Goal: Information Seeking & Learning: Learn about a topic

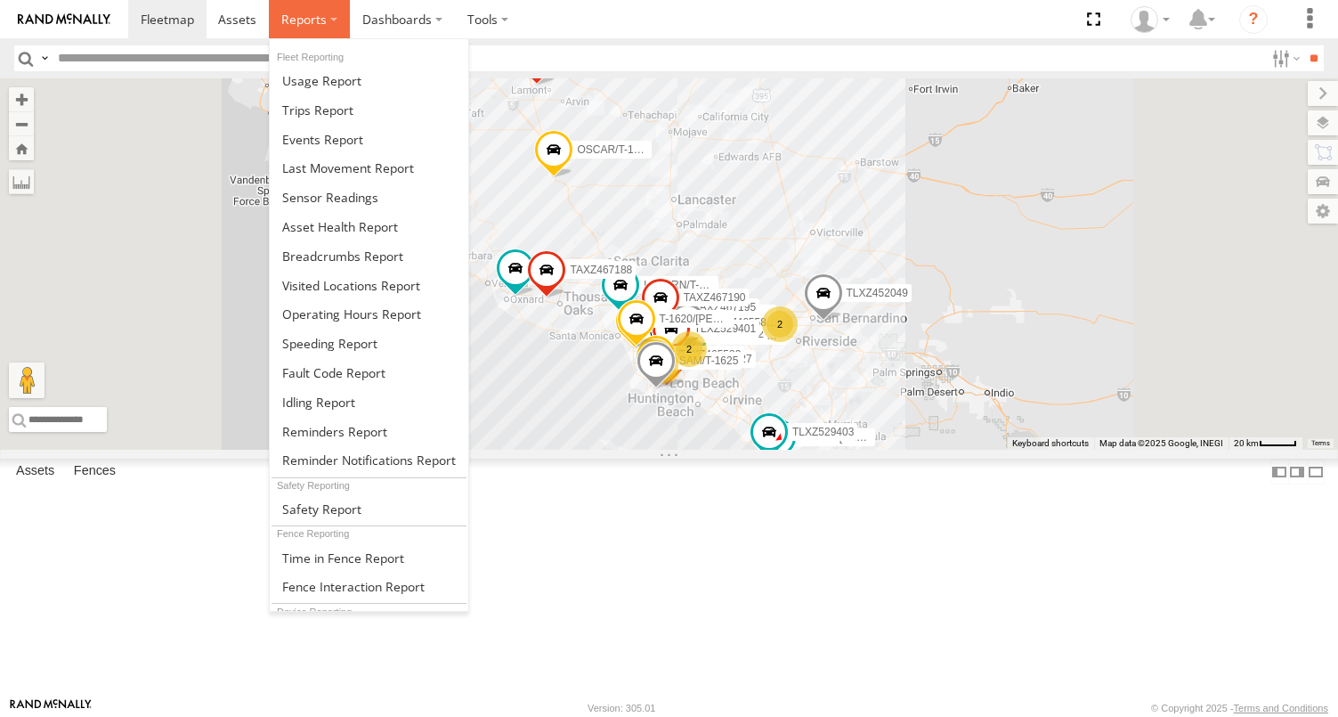
click at [327, 15] on label at bounding box center [309, 19] width 81 height 38
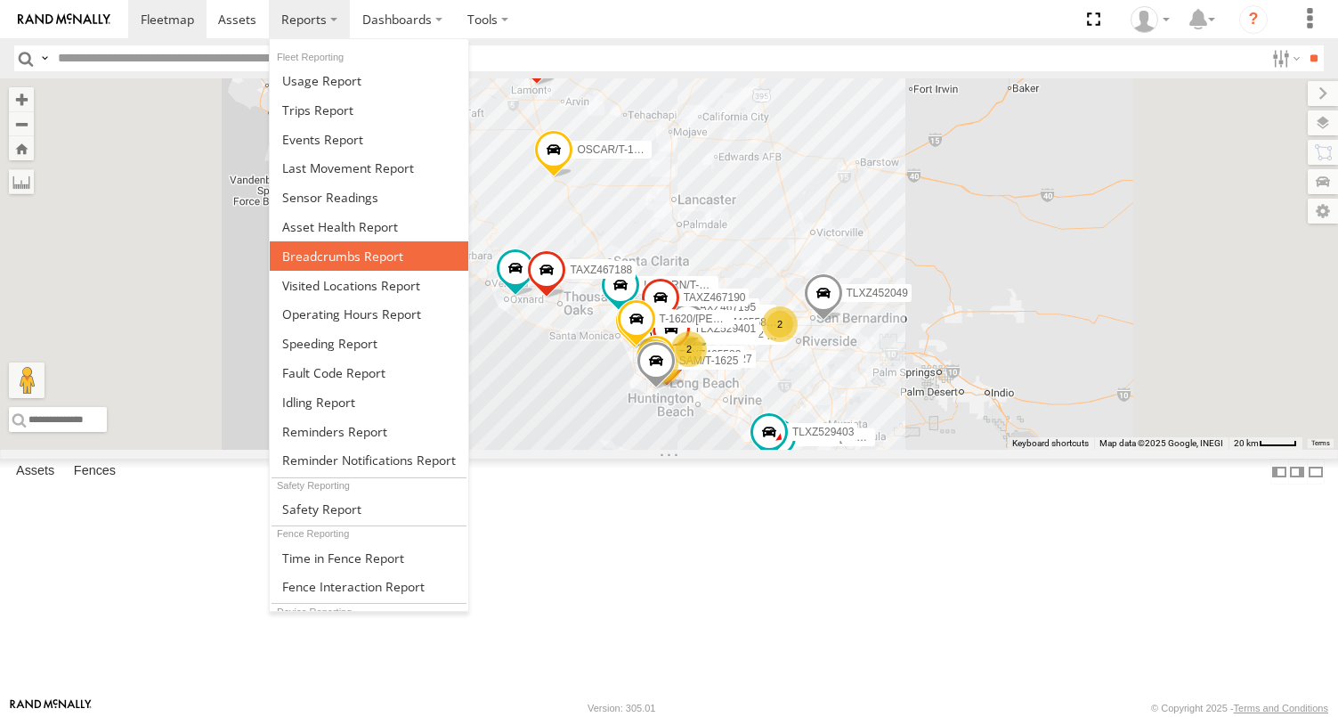
click at [352, 261] on span at bounding box center [342, 256] width 121 height 17
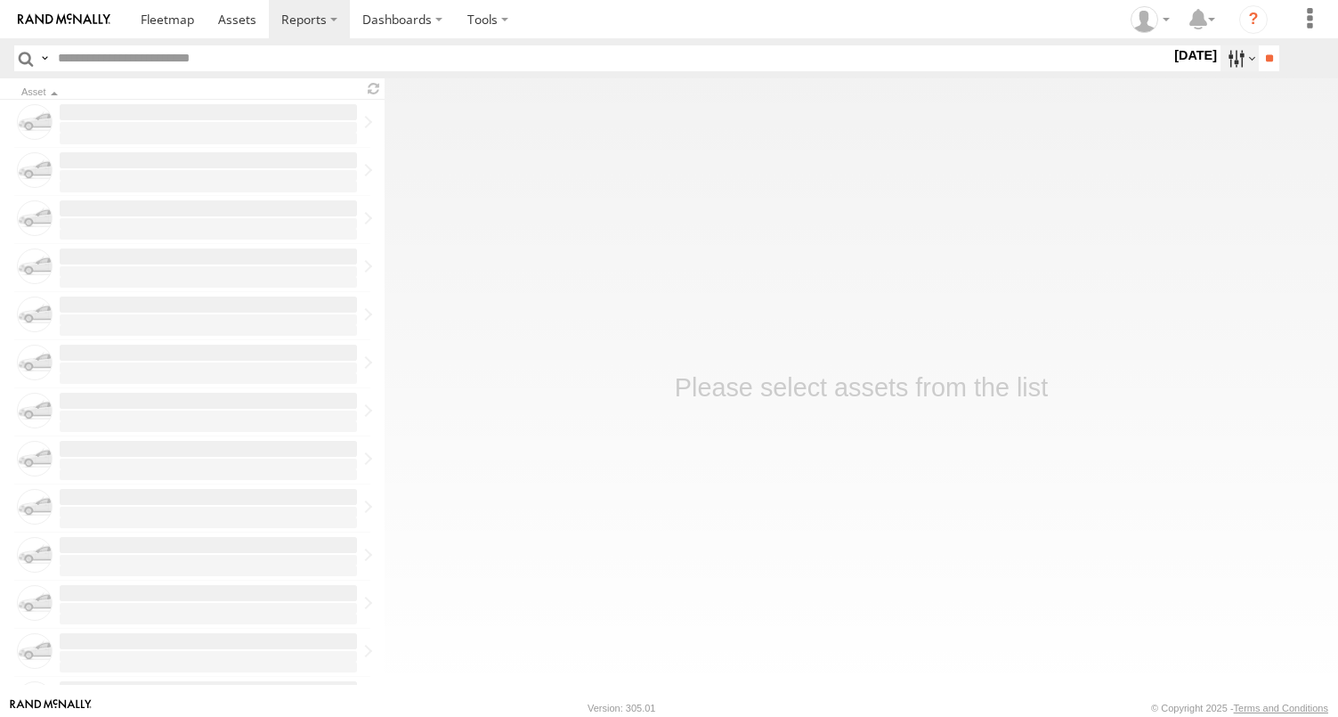
click at [1230, 58] on label at bounding box center [1240, 58] width 38 height 26
click at [0, 0] on label at bounding box center [0, 0] width 0 height 0
click at [1259, 62] on input "**" at bounding box center [1269, 58] width 20 height 26
click at [1262, 54] on input "**" at bounding box center [1269, 58] width 20 height 26
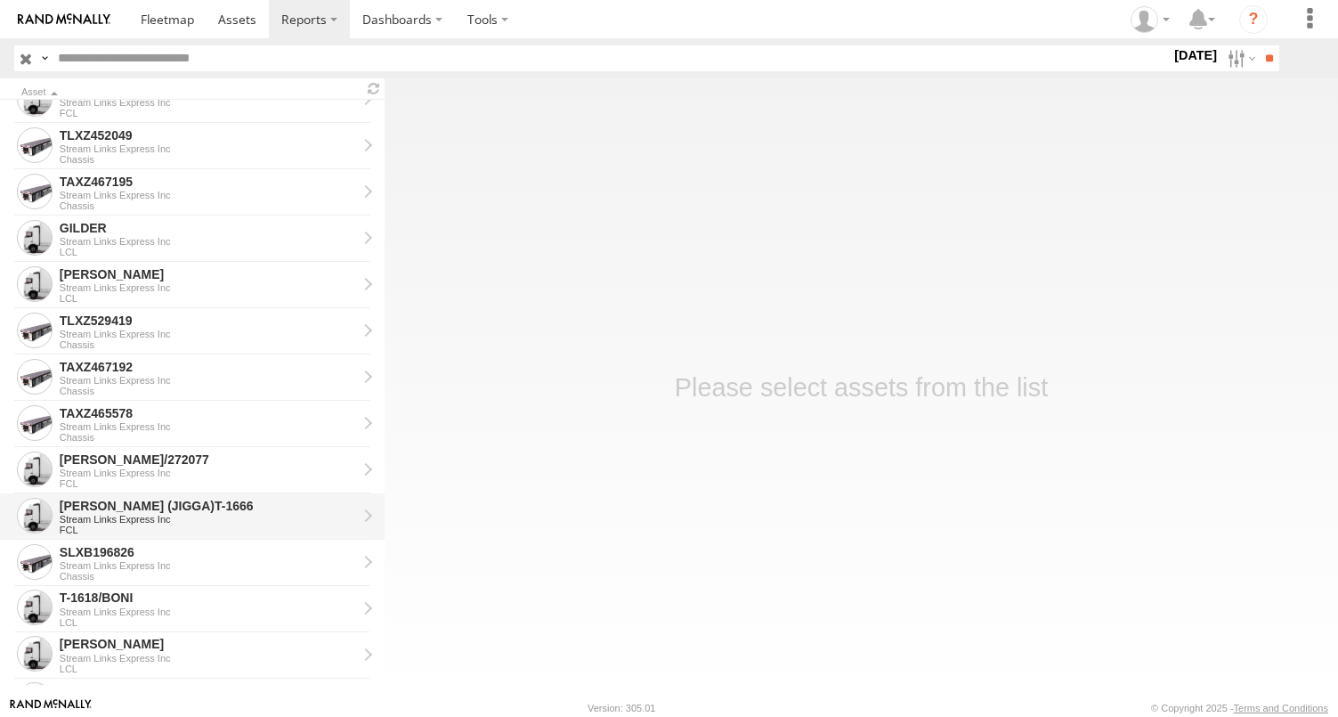
scroll to position [534, 0]
click at [191, 512] on div "Stream Links Express Inc" at bounding box center [208, 517] width 297 height 11
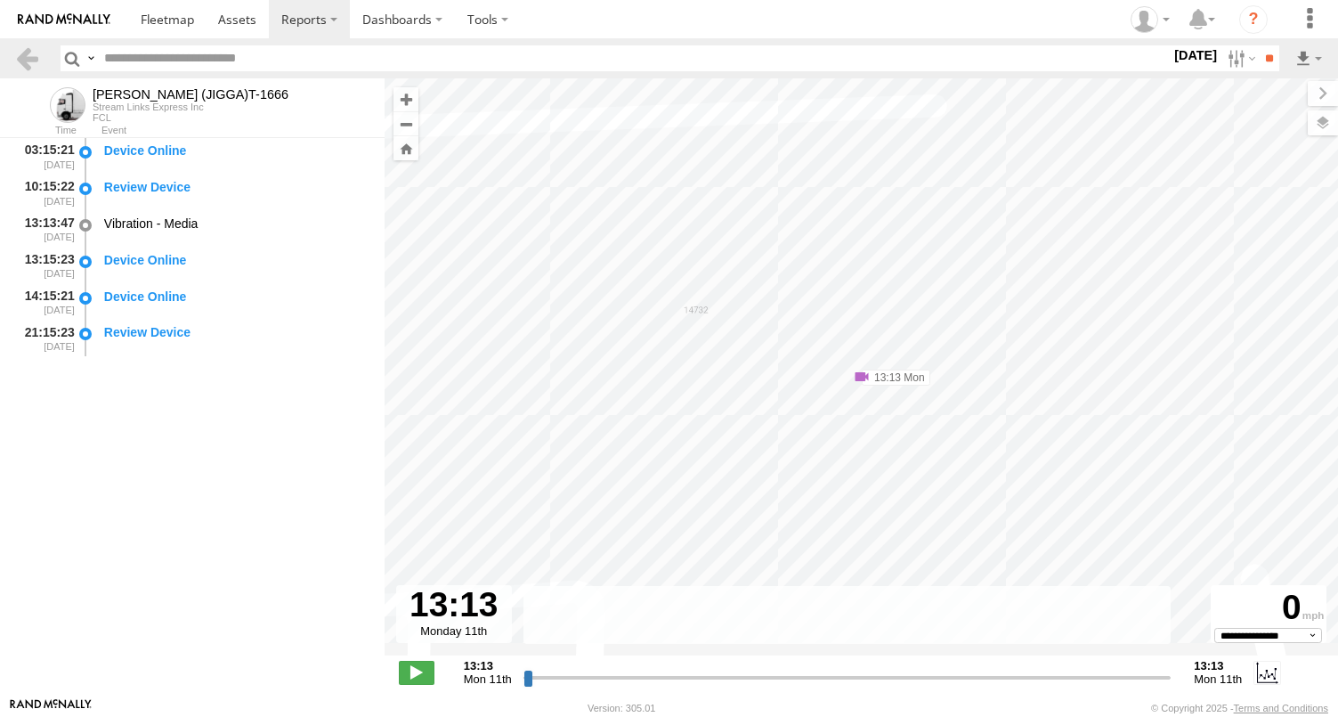
drag, startPoint x: 526, startPoint y: 682, endPoint x: 625, endPoint y: 683, distance: 98.8
click at [623, 683] on input "range" at bounding box center [848, 677] width 648 height 17
drag, startPoint x: 524, startPoint y: 683, endPoint x: 606, endPoint y: 682, distance: 81.9
click at [606, 682] on input "range" at bounding box center [848, 677] width 648 height 17
drag, startPoint x: 527, startPoint y: 679, endPoint x: 600, endPoint y: 675, distance: 73.2
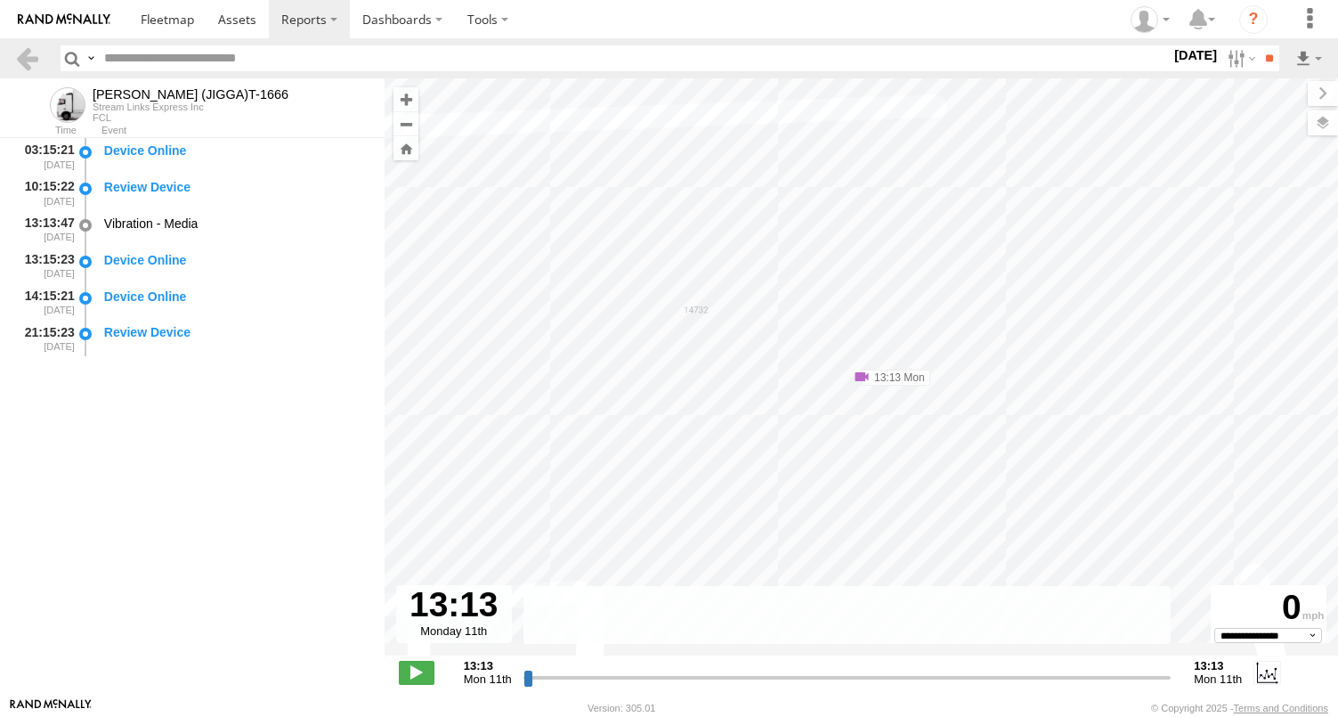
click at [603, 675] on input "range" at bounding box center [848, 677] width 648 height 17
click at [393, 661] on div "**********" at bounding box center [862, 673] width 954 height 37
click at [410, 668] on span at bounding box center [417, 672] width 36 height 23
type input "**********"
drag, startPoint x: 525, startPoint y: 673, endPoint x: 776, endPoint y: 660, distance: 250.6
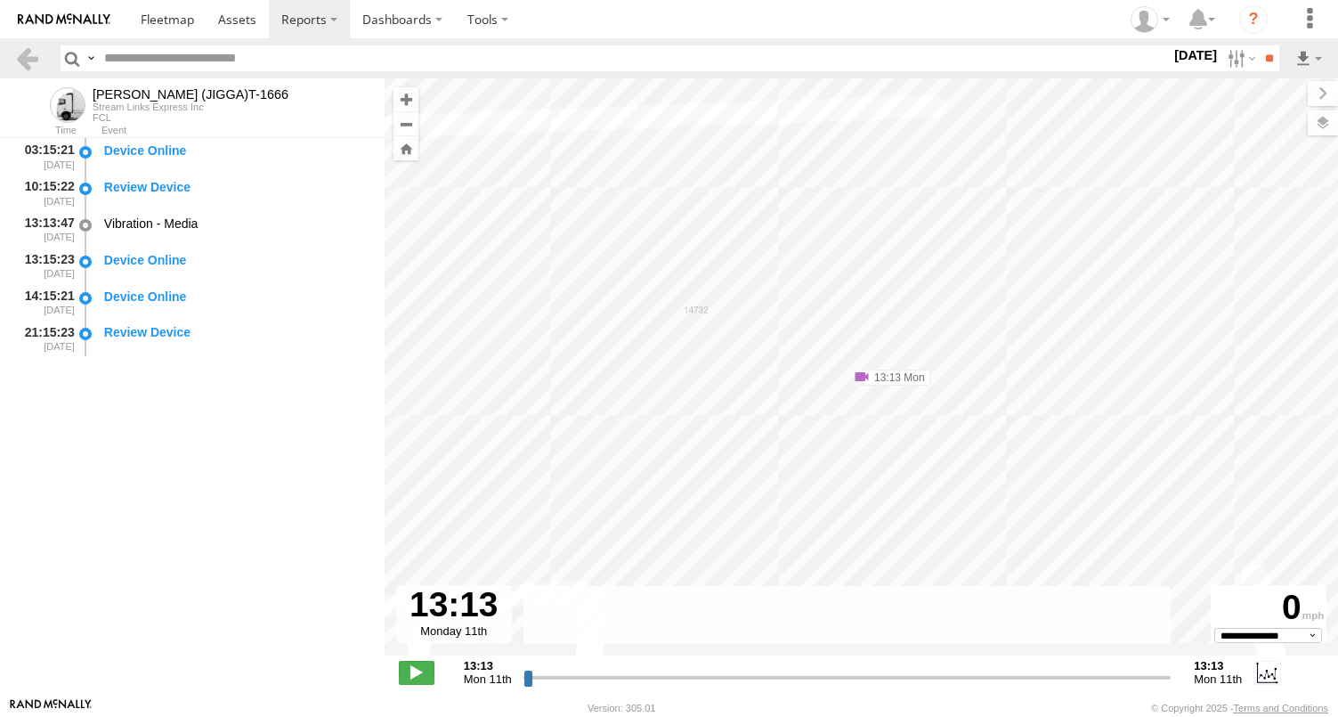
click at [678, 672] on input "range" at bounding box center [848, 677] width 648 height 17
click at [931, 407] on div "GERALD JR. (JIGGA)T-1666 13:13 Mon" at bounding box center [862, 376] width 954 height 596
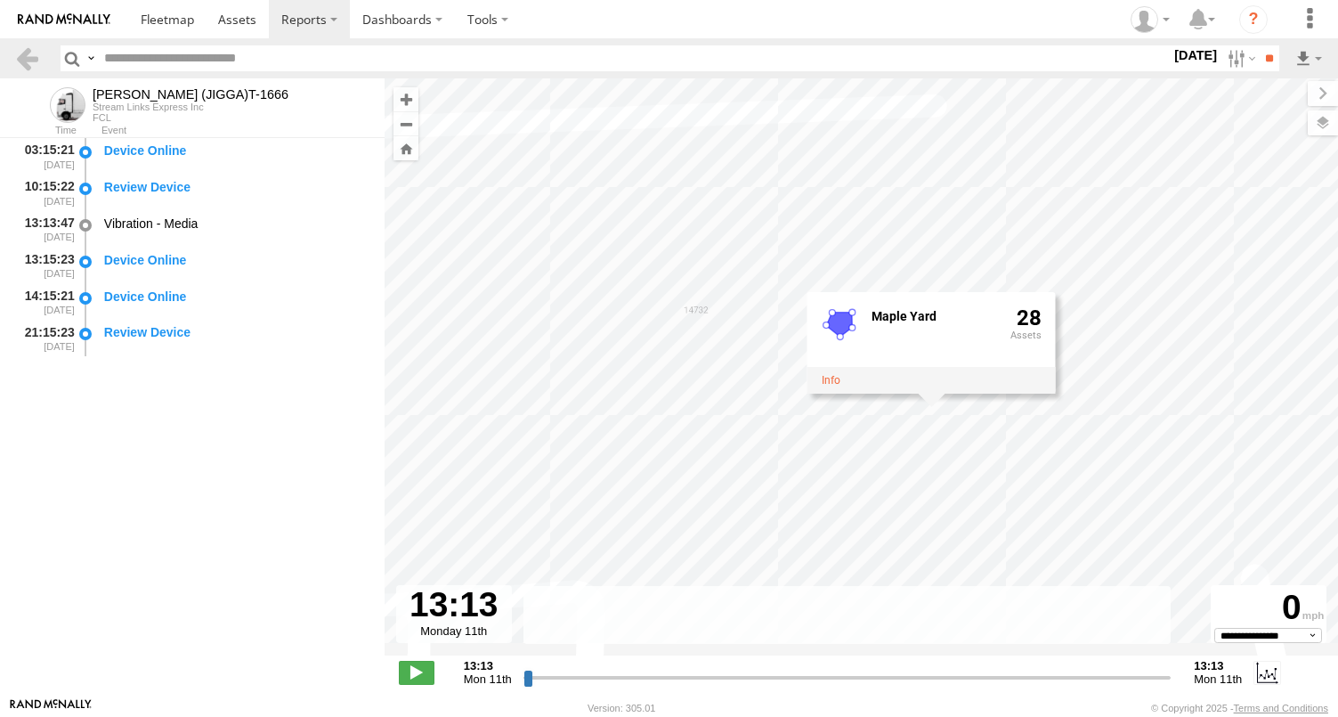
click at [1270, 77] on header "Search Query Asset ID Asset Label Registration Manufacturer Model VIN Job ID" at bounding box center [669, 58] width 1338 height 40
click at [1268, 58] on input "**" at bounding box center [1269, 58] width 20 height 26
click at [163, 354] on form "03:15:21 11/08/2025 Device Online 10:15:22 11/08/2025 Review Device 13:13:47 11…" at bounding box center [192, 411] width 385 height 547
drag, startPoint x: 134, startPoint y: 325, endPoint x: 127, endPoint y: 302, distance: 24.2
click at [134, 322] on div "Review Device" at bounding box center [236, 338] width 269 height 33
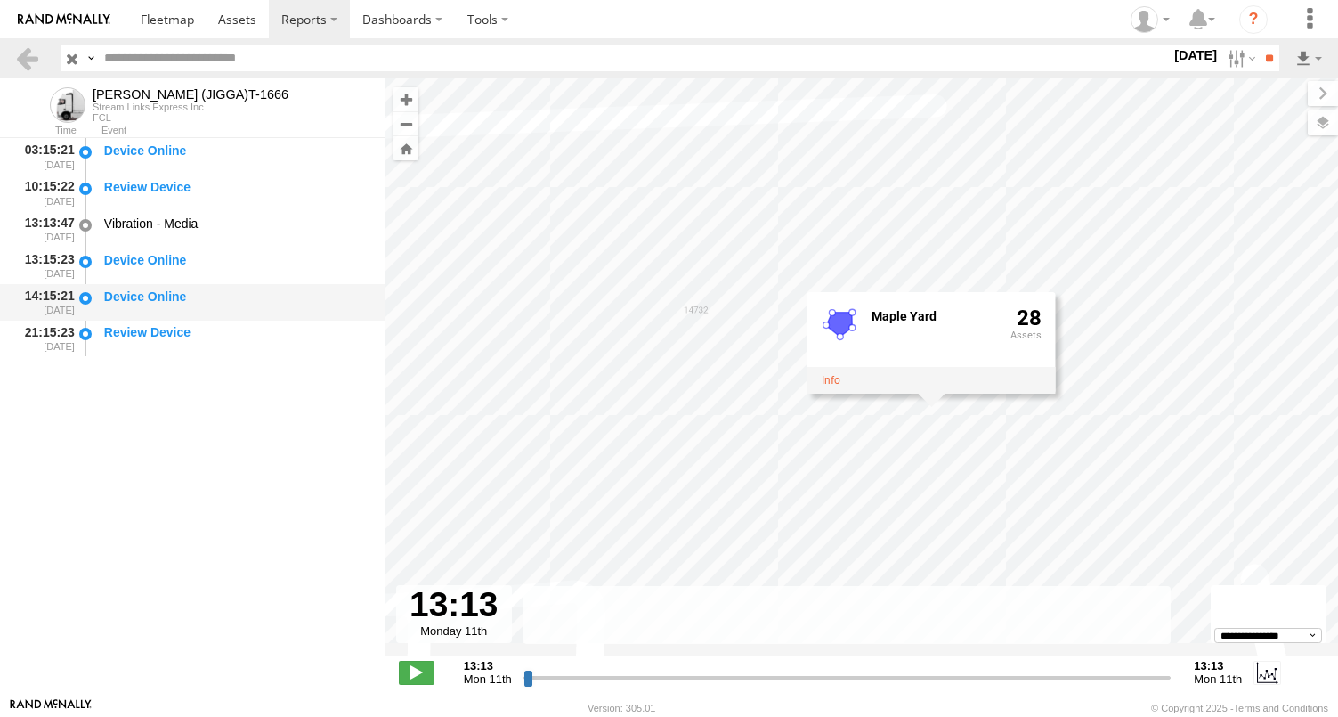
click at [131, 297] on div "Device Online" at bounding box center [236, 297] width 264 height 16
click at [137, 280] on div "Device Online" at bounding box center [236, 265] width 269 height 33
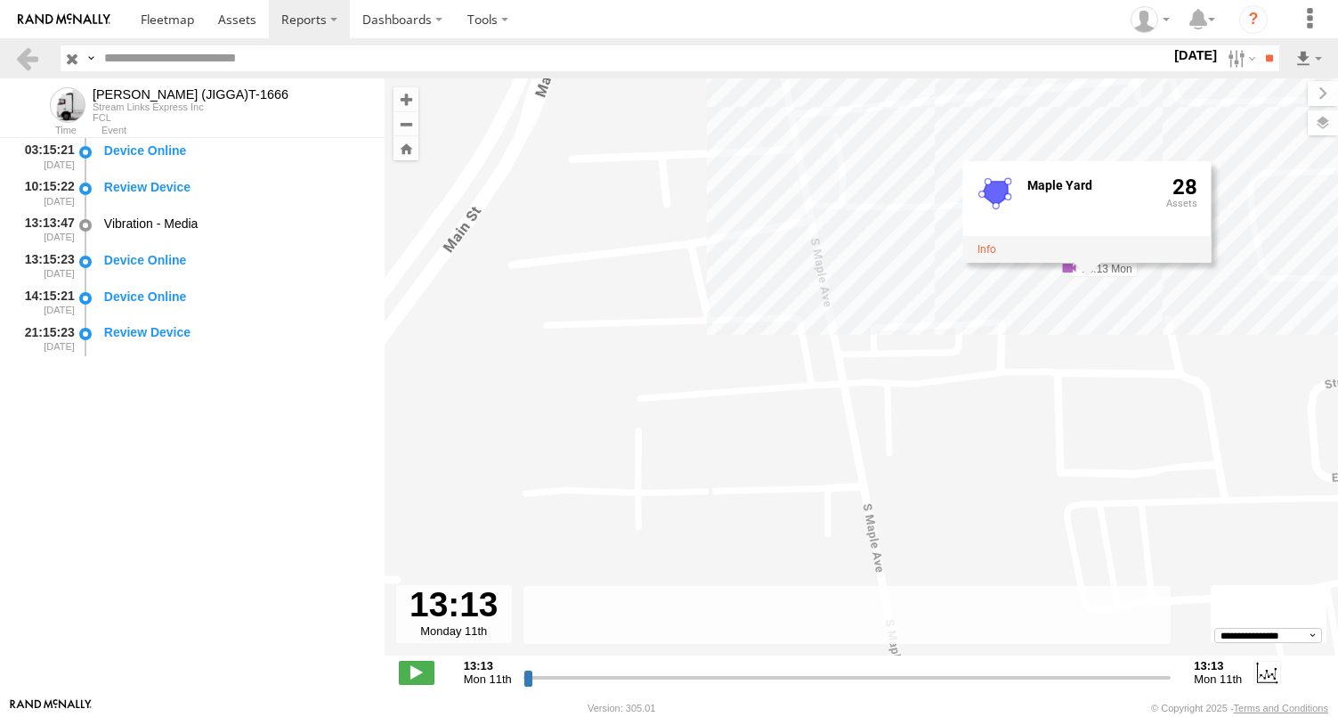
click at [76, 53] on input "button" at bounding box center [72, 58] width 23 height 26
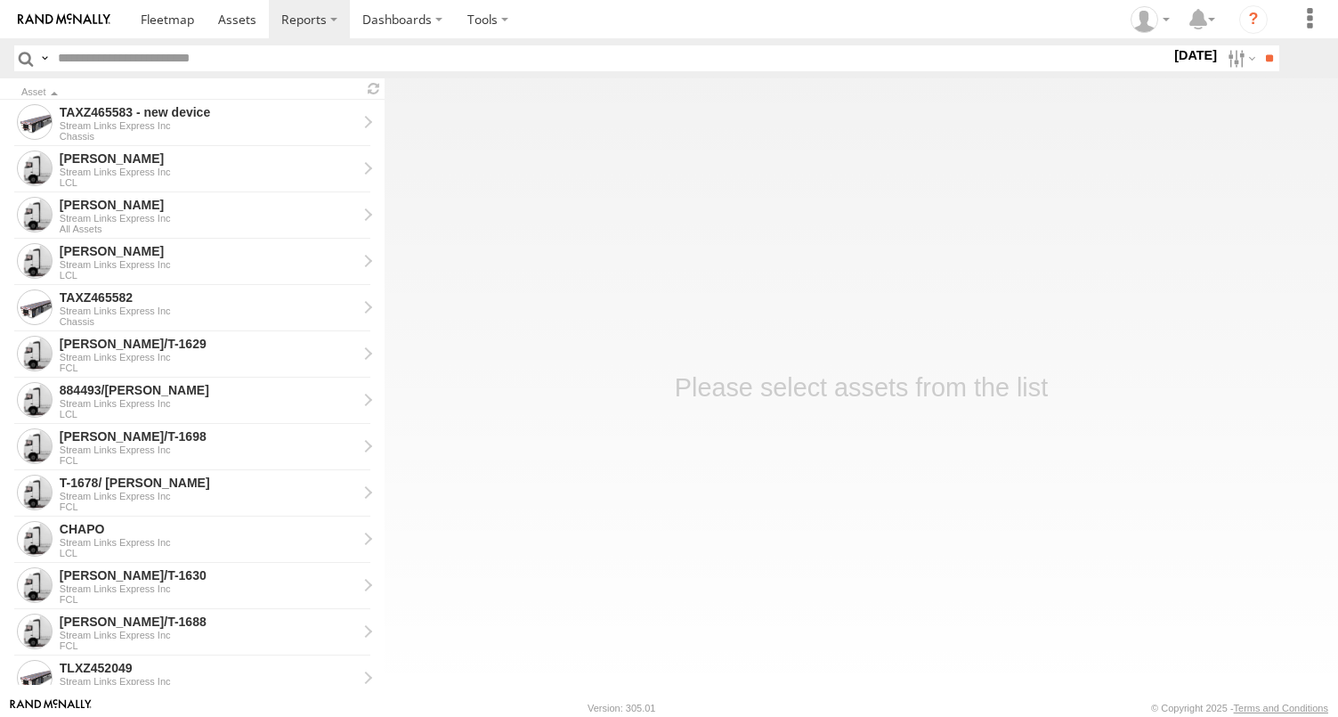
click at [107, 65] on input "text" at bounding box center [611, 58] width 1120 height 26
type input "**"
click at [1259, 45] on input "**" at bounding box center [1269, 58] width 20 height 26
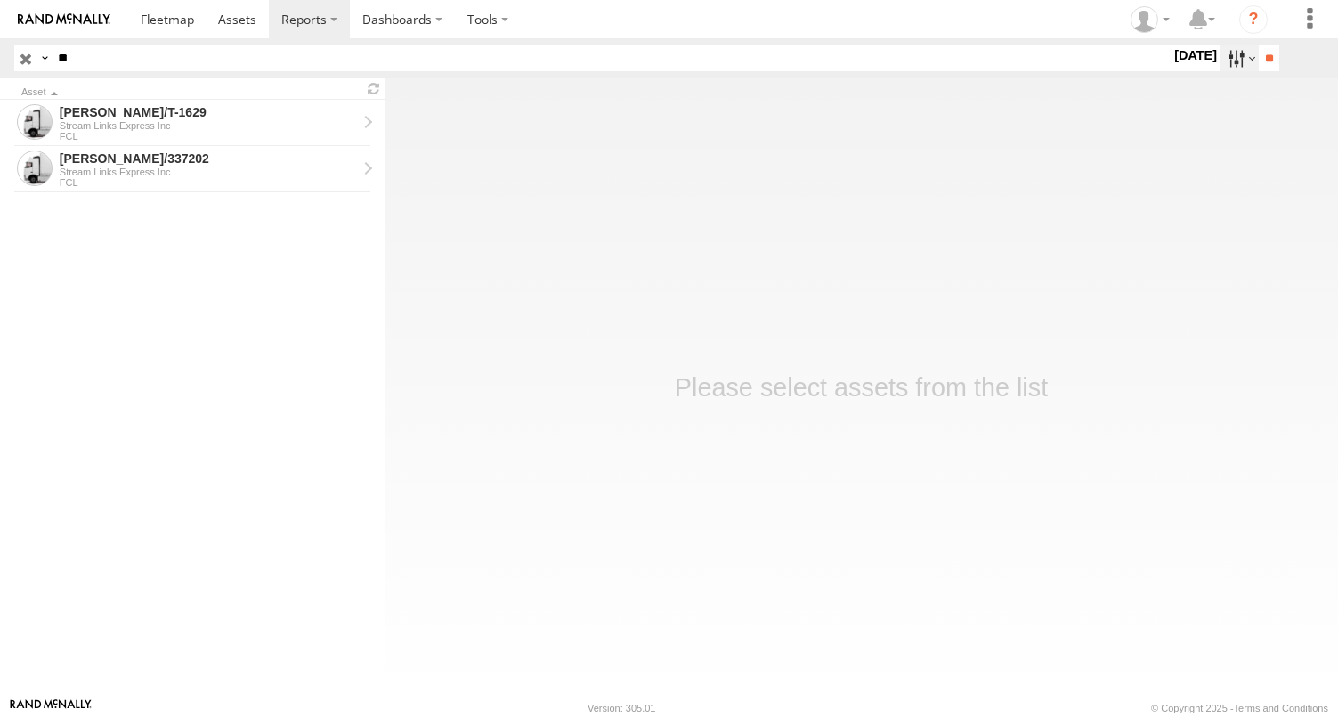
click at [1222, 53] on label at bounding box center [1240, 58] width 38 height 26
click at [0, 0] on label at bounding box center [0, 0] width 0 height 0
click at [1264, 60] on input "**" at bounding box center [1269, 58] width 20 height 26
click at [150, 175] on div "Stream Links Express Inc" at bounding box center [208, 172] width 297 height 11
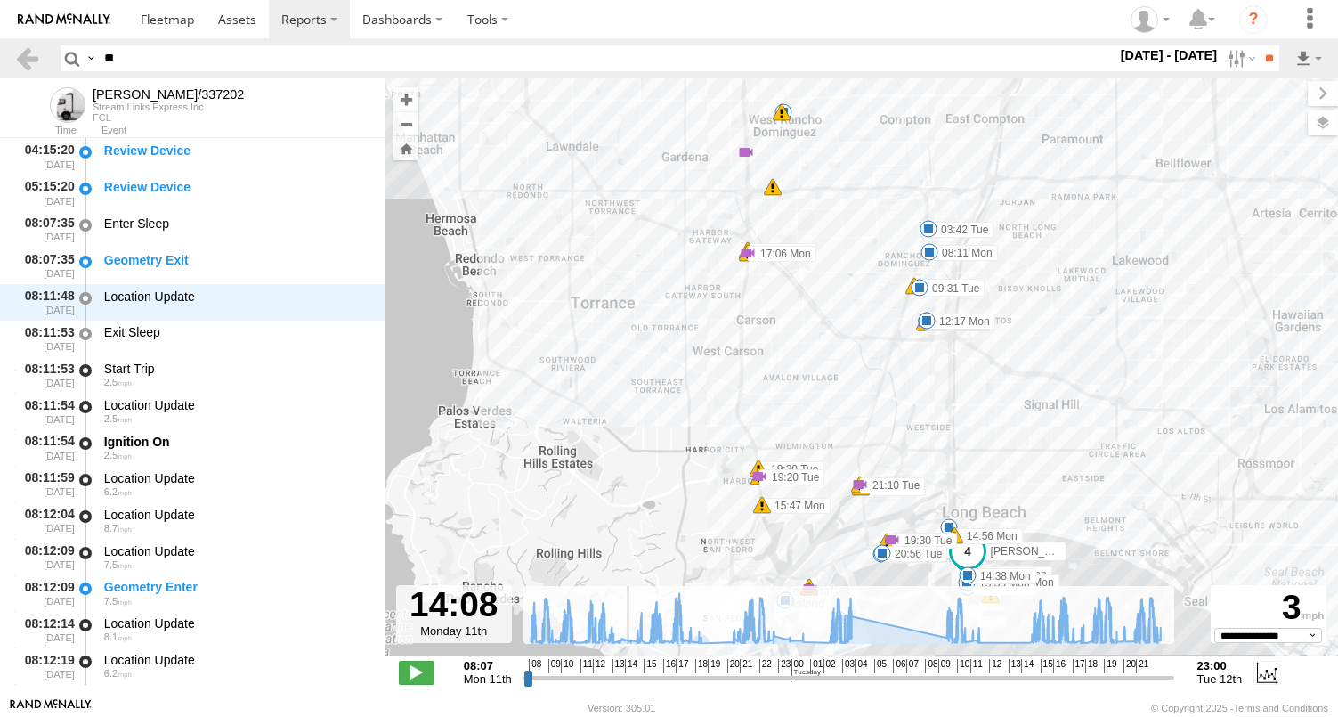
scroll to position [145, 0]
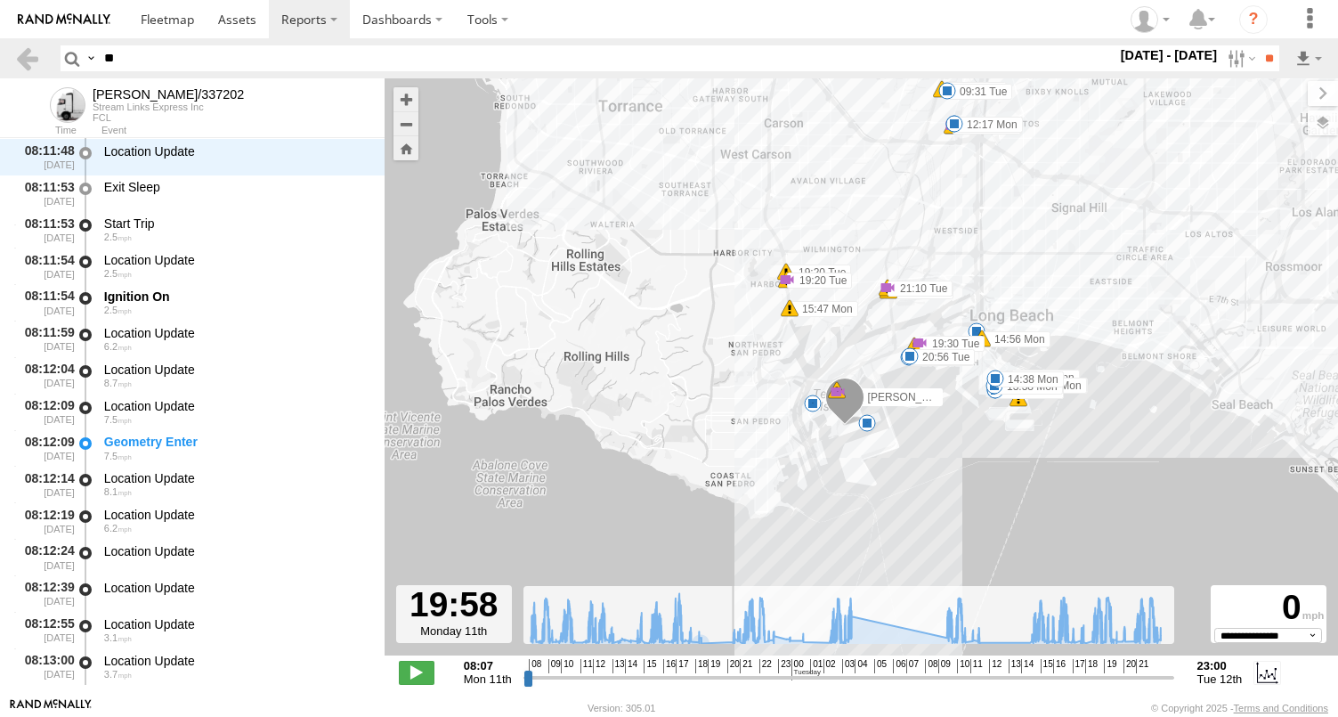
drag, startPoint x: 524, startPoint y: 677, endPoint x: 722, endPoint y: 711, distance: 200.7
click at [722, 686] on input "range" at bounding box center [849, 677] width 651 height 17
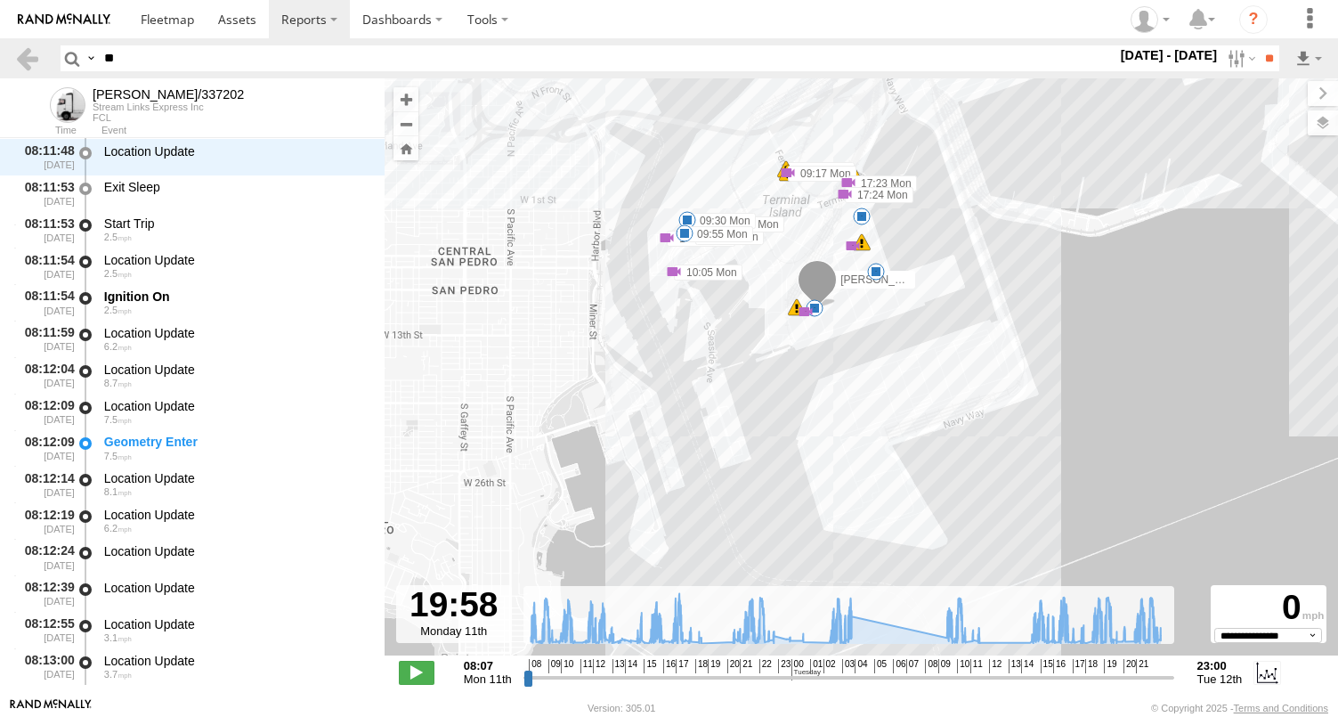
drag, startPoint x: 779, startPoint y: 395, endPoint x: 774, endPoint y: 427, distance: 32.5
click at [769, 446] on div "MARCIAL/337202 08:11 Mon 12:09 Mon 12:17 Mon 12:19 Mon 12:19 Mon 12:19 Mon 12:5…" at bounding box center [862, 376] width 954 height 596
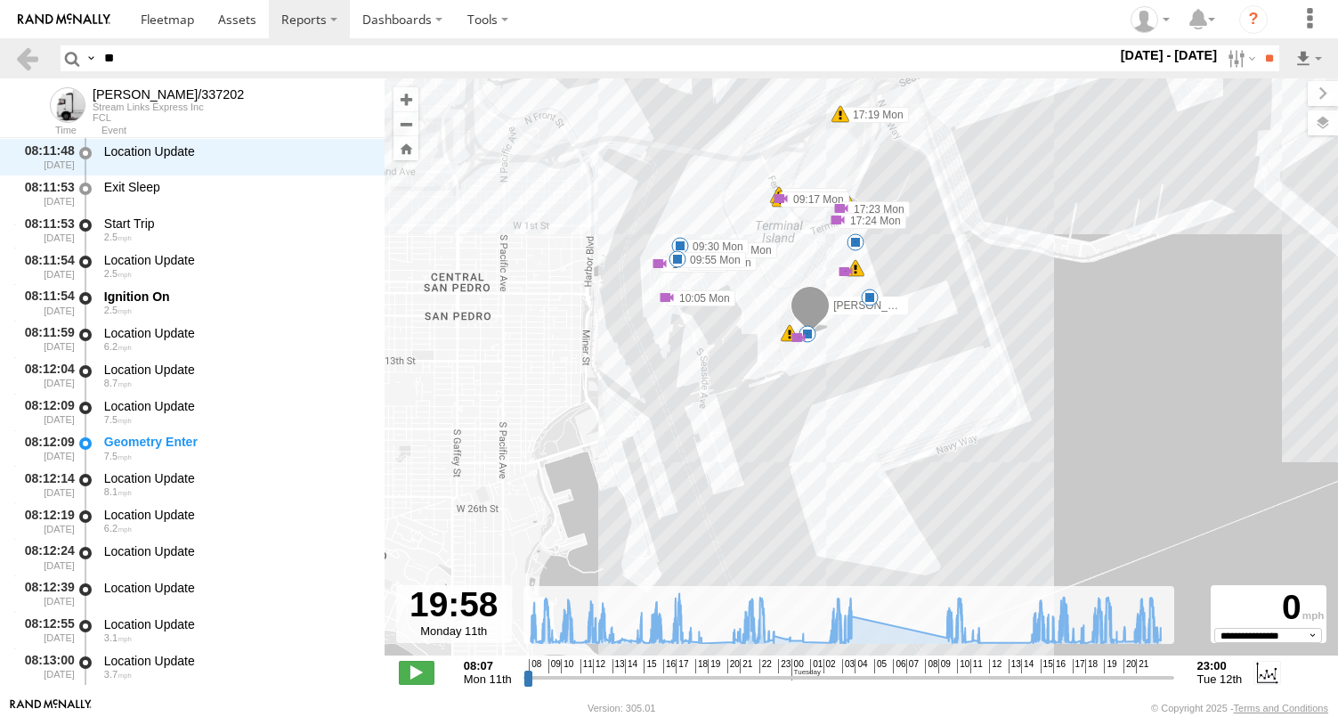
click at [827, 347] on div "MARCIAL/337202 08:11 Mon 12:09 Mon 12:17 Mon 12:19 Mon 12:19 Mon 12:19 Mon 12:5…" at bounding box center [862, 376] width 954 height 596
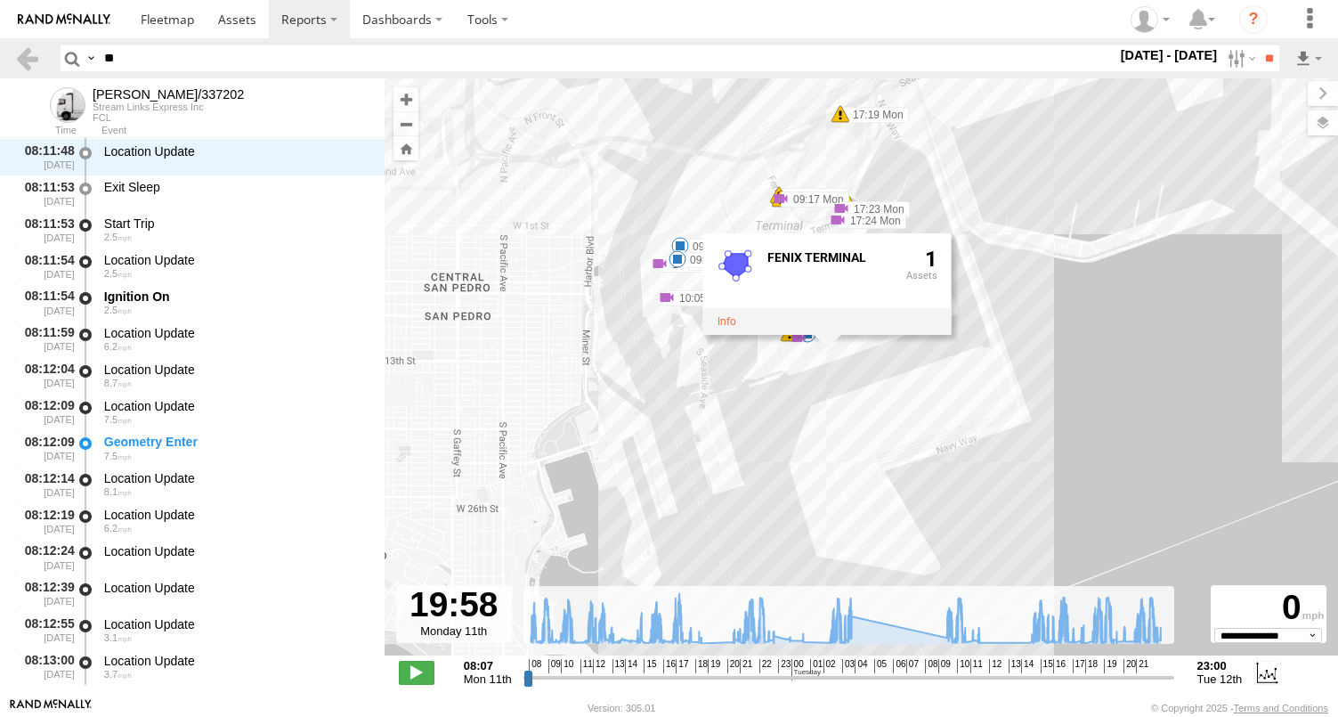
click at [783, 365] on div "MARCIAL/337202 08:11 Mon 12:09 Mon 12:17 Mon 12:19 Mon 12:19 Mon 12:19 Mon 12:5…" at bounding box center [862, 376] width 954 height 596
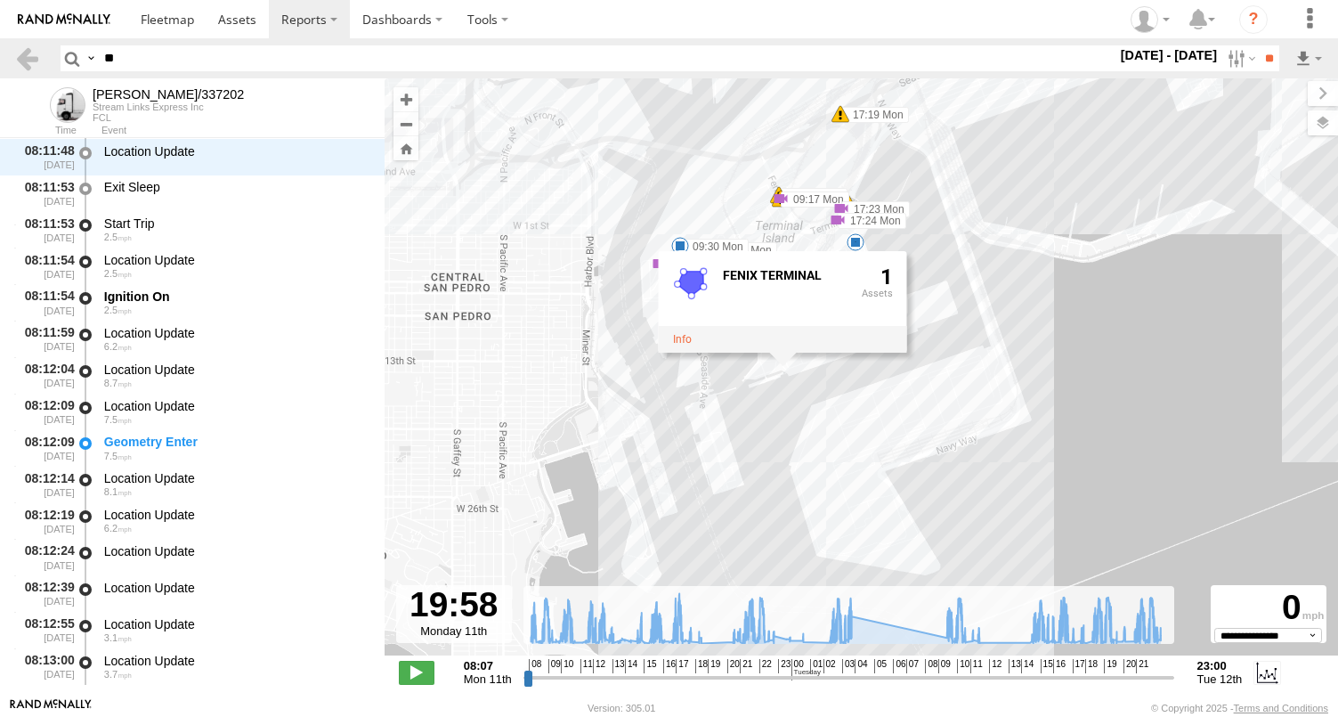
click at [794, 245] on div "MARCIAL/337202 08:11 Mon 12:09 Mon 12:17 Mon 12:19 Mon 12:19 Mon 12:19 Mon 12:5…" at bounding box center [862, 376] width 954 height 596
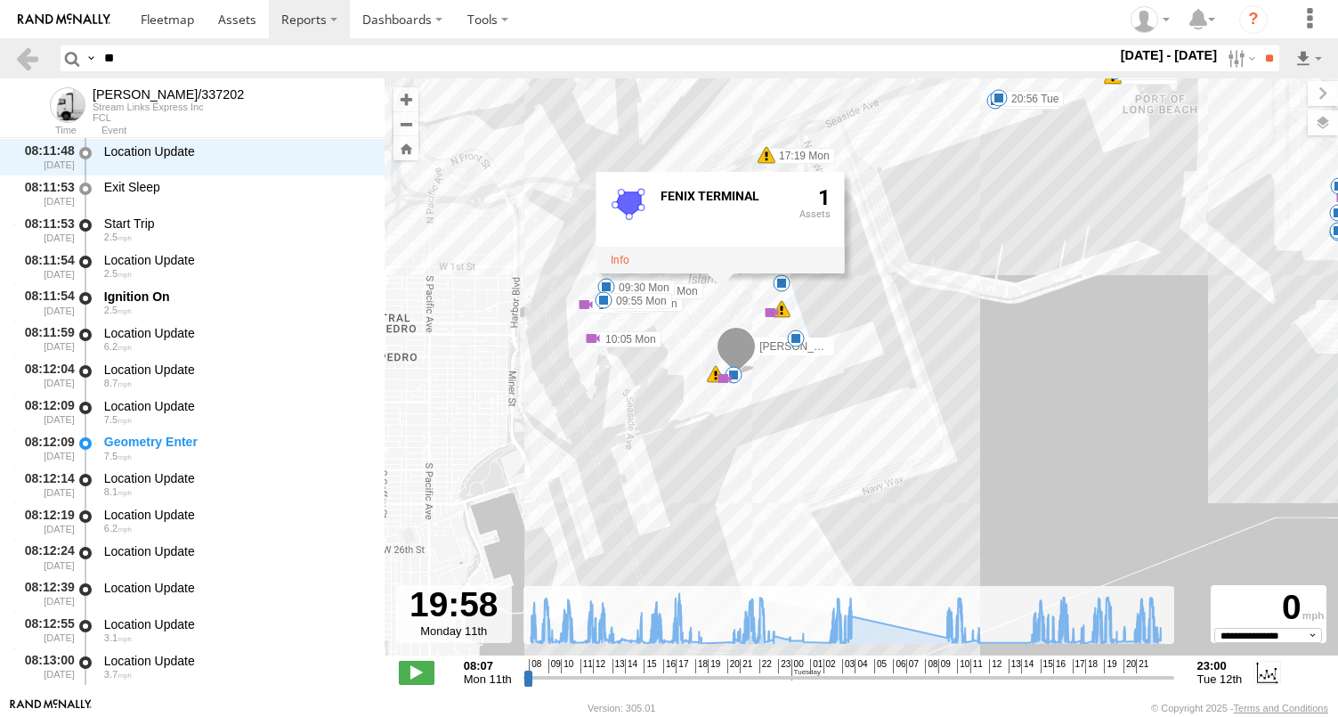
drag, startPoint x: 854, startPoint y: 351, endPoint x: 740, endPoint y: 413, distance: 129.9
click at [740, 413] on div "MARCIAL/337202 08:11 Mon 12:09 Mon 12:17 Mon 12:19 Mon 12:19 Mon 12:19 Mon 12:5…" at bounding box center [862, 376] width 954 height 596
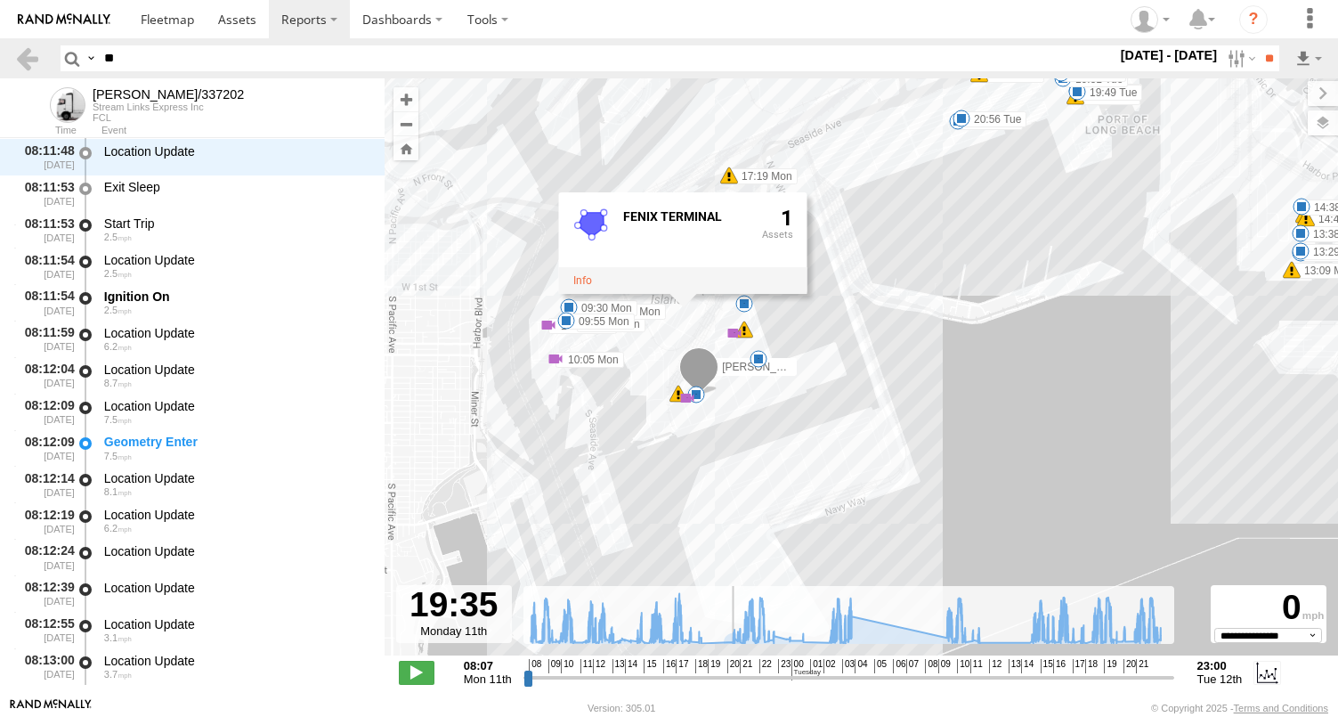
drag, startPoint x: 725, startPoint y: 680, endPoint x: 716, endPoint y: 681, distance: 8.9
type input "**********"
click at [716, 681] on input "range" at bounding box center [849, 677] width 651 height 17
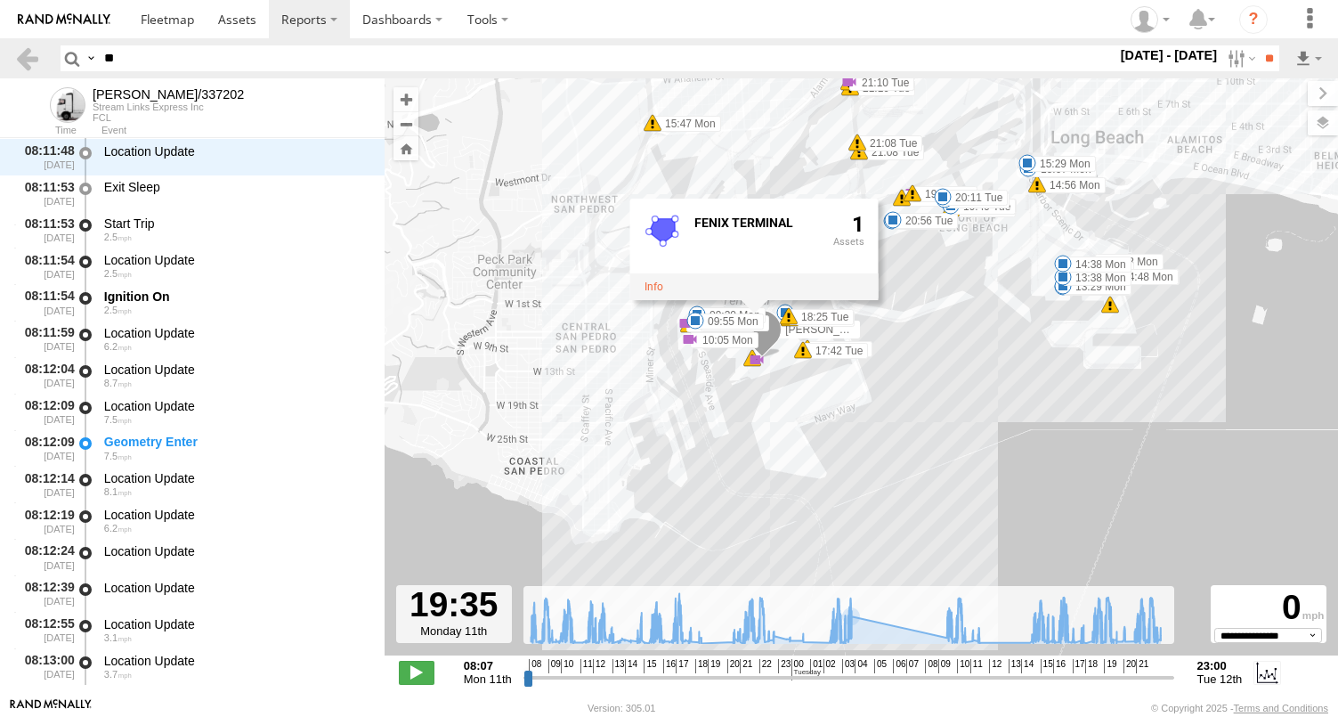
click at [914, 323] on div "MARCIAL/337202 08:11 Mon 12:09 Mon 12:17 Mon 12:19 Mon 12:19 Mon 12:19 Mon 12:5…" at bounding box center [862, 376] width 954 height 596
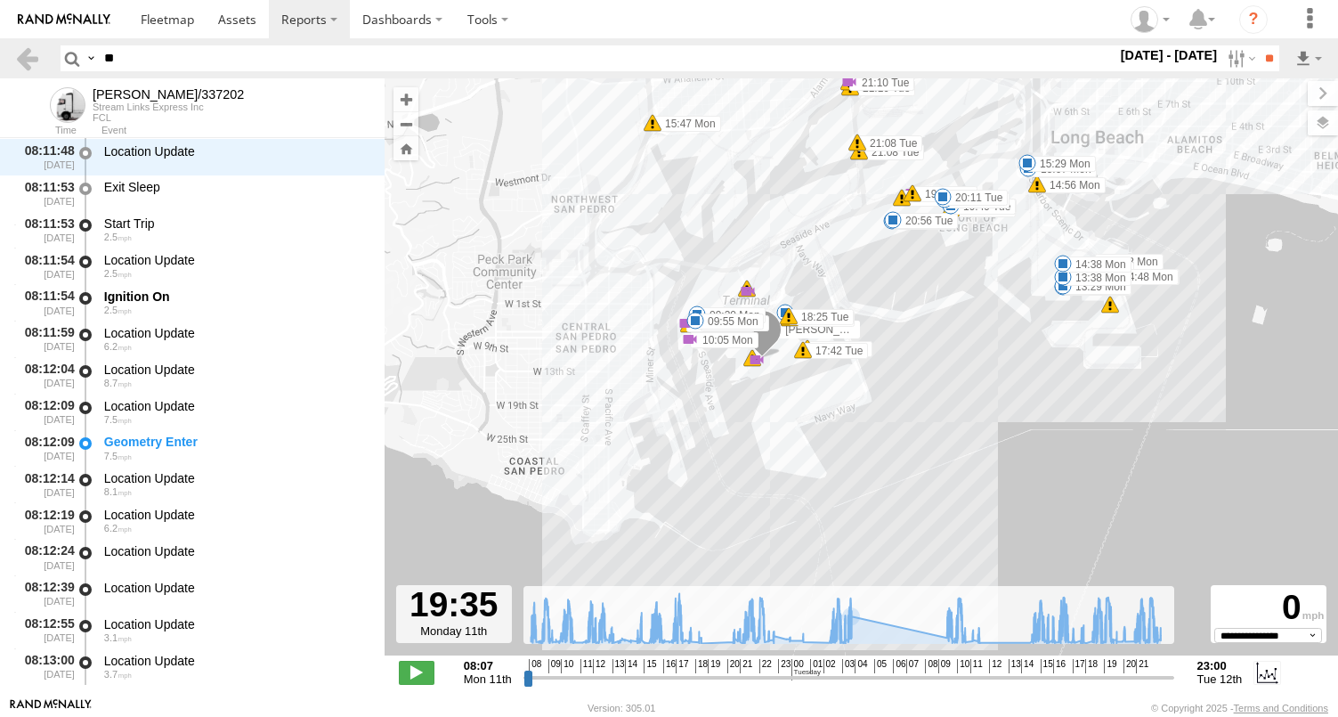
click at [198, 68] on input "**" at bounding box center [607, 58] width 1020 height 26
type input "*"
click at [1259, 45] on input "**" at bounding box center [1269, 58] width 20 height 26
type input "**"
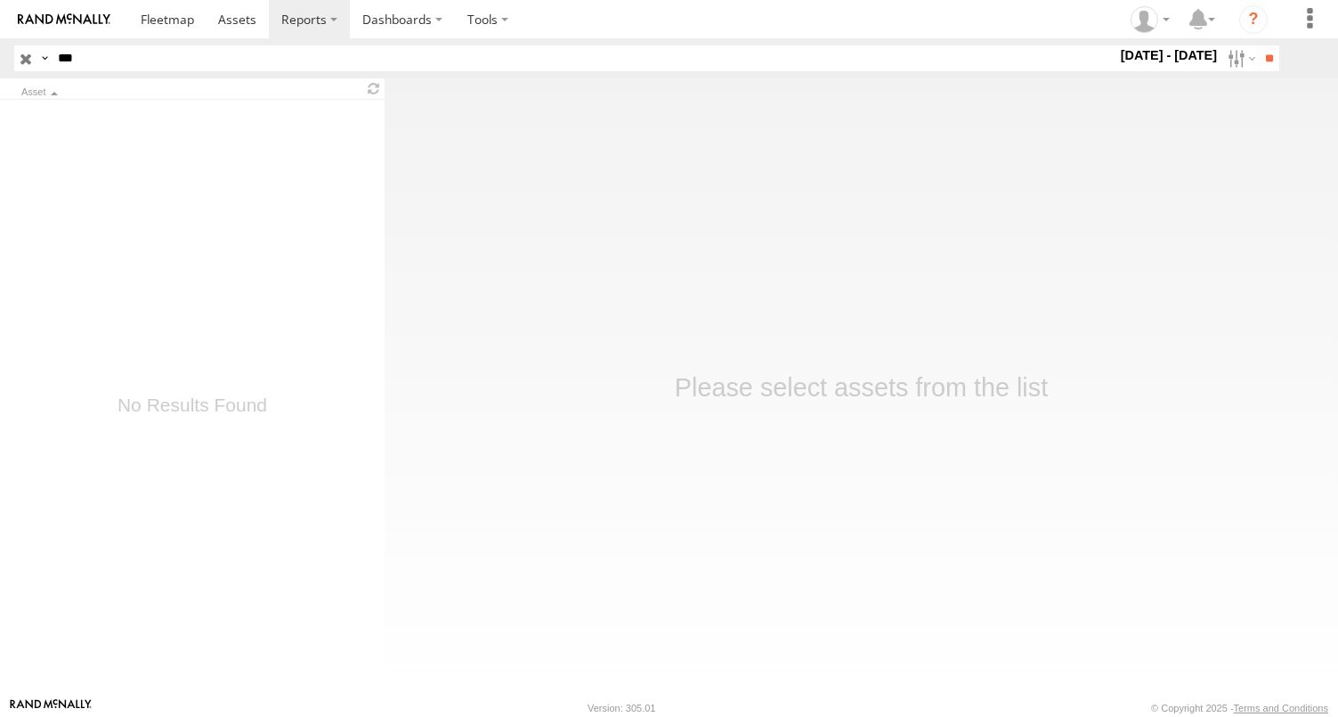
click at [202, 50] on input "***" at bounding box center [584, 58] width 1066 height 26
type input "***"
click at [1259, 45] on input "**" at bounding box center [1269, 58] width 20 height 26
click at [1235, 56] on label at bounding box center [1240, 58] width 38 height 26
click at [0, 0] on label at bounding box center [0, 0] width 0 height 0
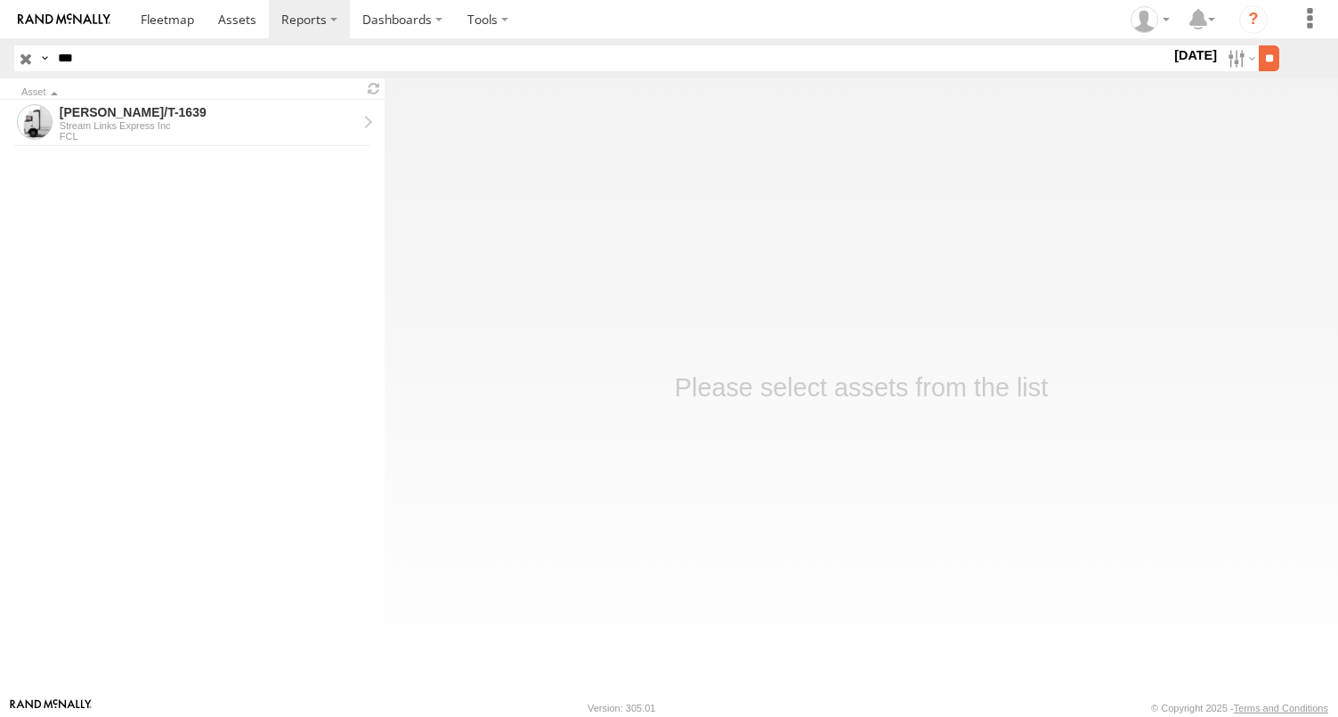
click at [1259, 56] on input "**" at bounding box center [1269, 58] width 20 height 26
click at [135, 122] on div "Stream Links Express Inc" at bounding box center [208, 125] width 297 height 11
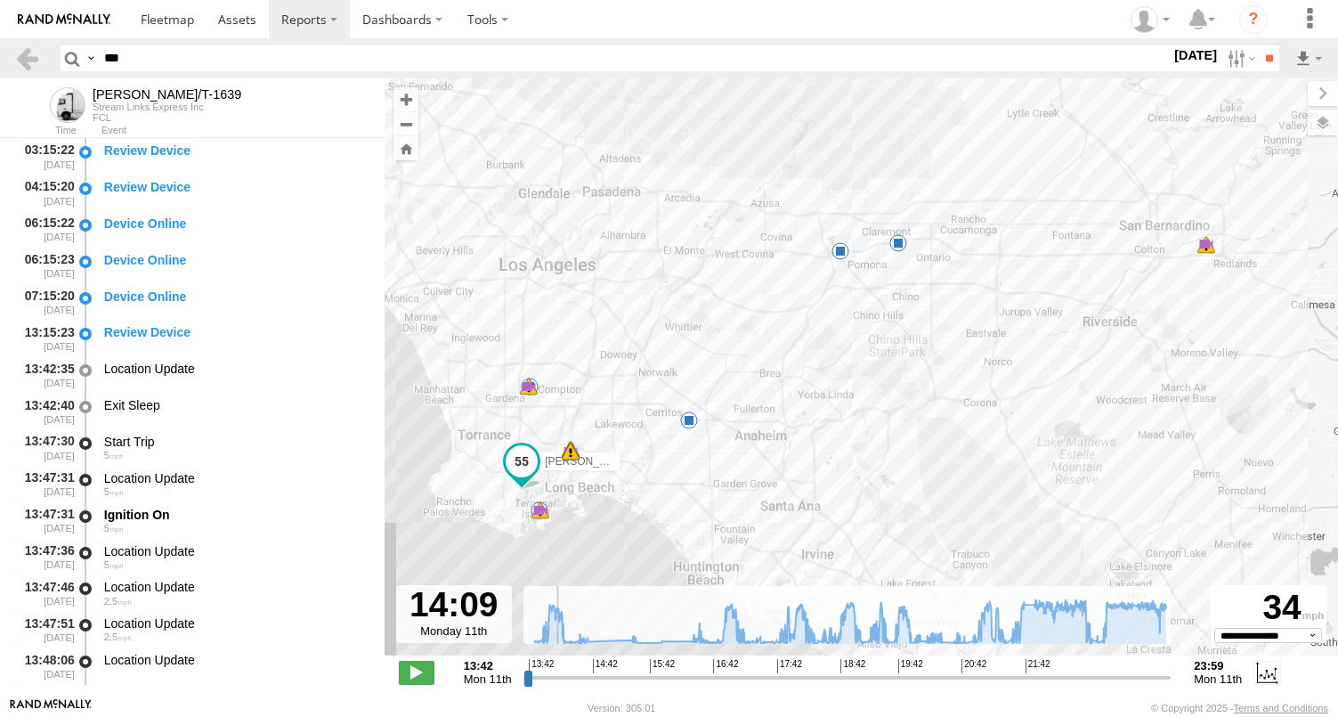
scroll to position [764, 0]
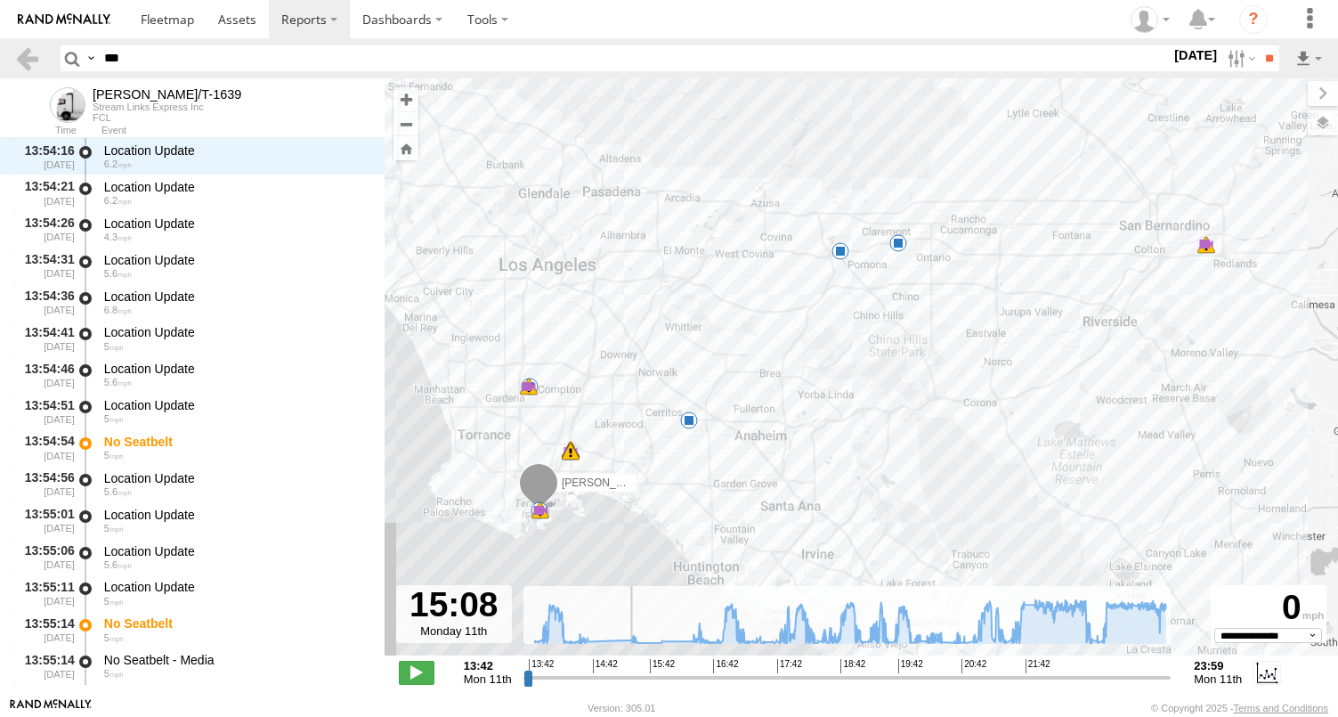
drag, startPoint x: 530, startPoint y: 680, endPoint x: 626, endPoint y: 679, distance: 96.2
click at [625, 679] on input "range" at bounding box center [848, 677] width 648 height 17
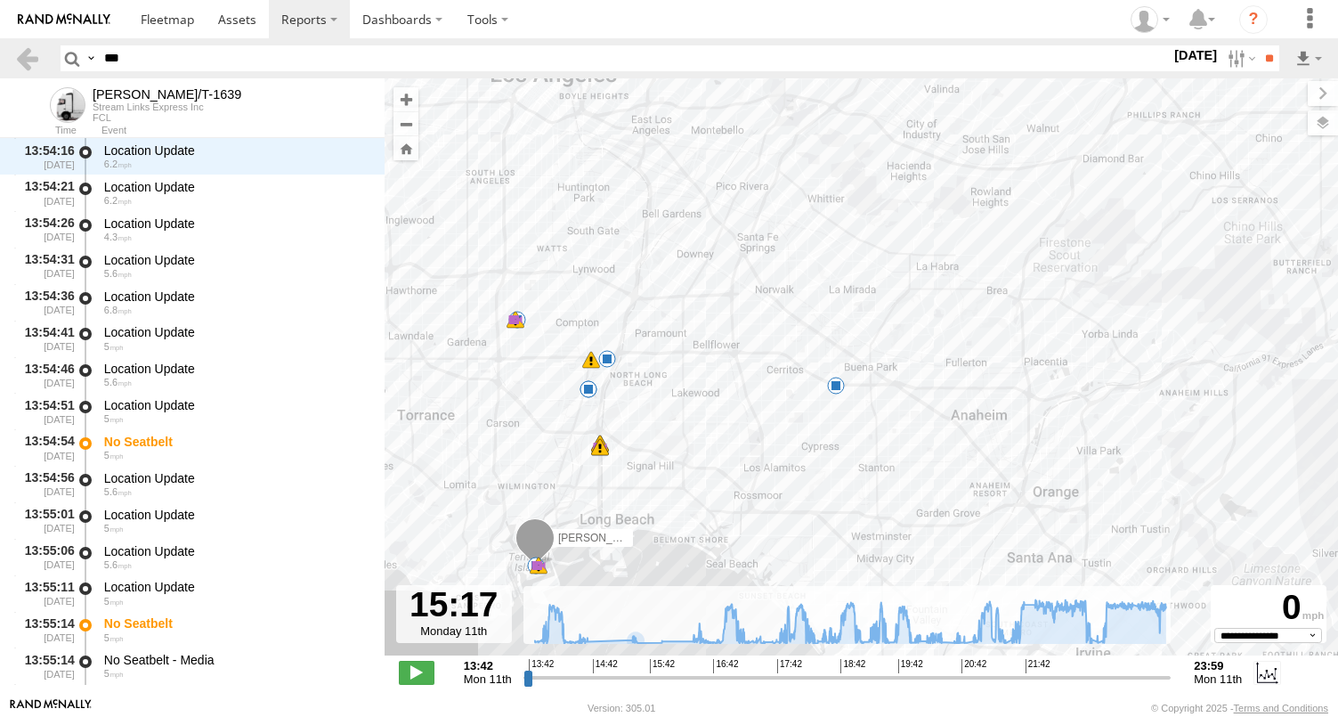
drag, startPoint x: 636, startPoint y: 481, endPoint x: 719, endPoint y: 310, distance: 190.4
click at [719, 310] on div "FELIPE/T-1639 19:42 Mon 19:42 Mon 19:42 Mon 19:42 Mon 19:42 Mon 21:52 Mon 23:27…" at bounding box center [862, 376] width 954 height 596
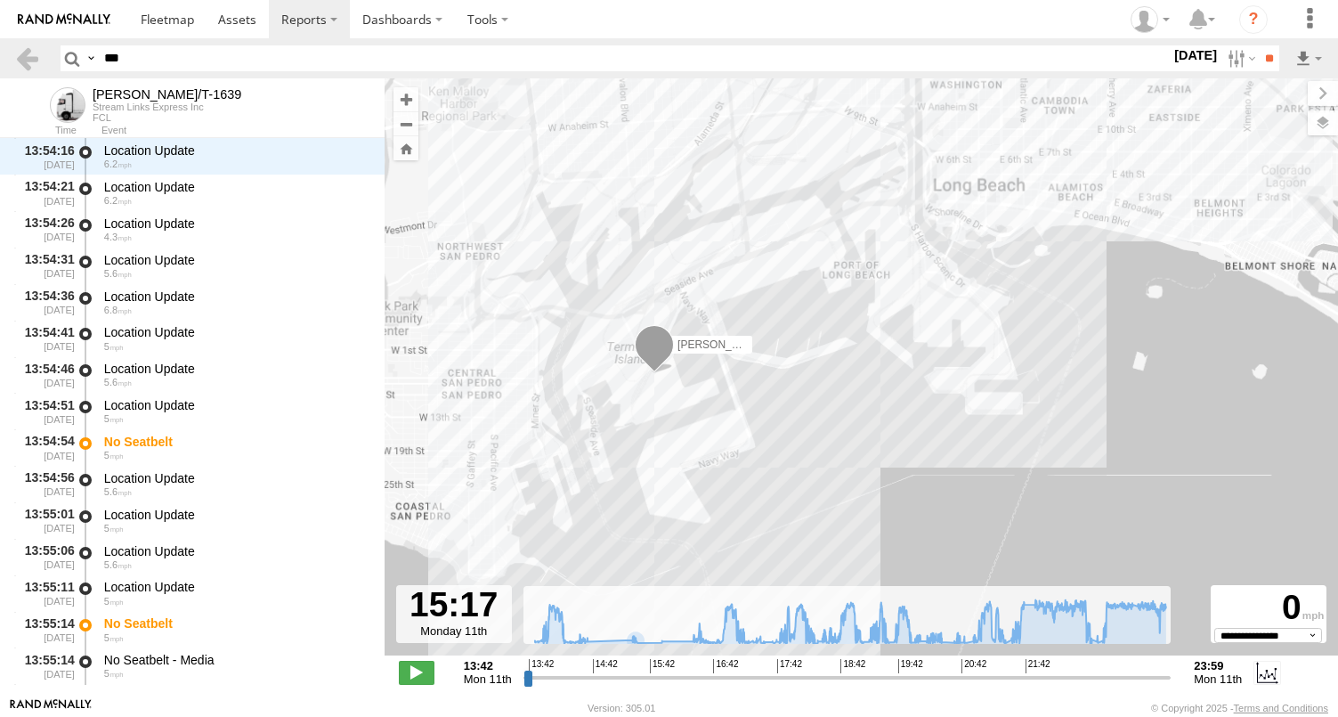
drag, startPoint x: 666, startPoint y: 419, endPoint x: 803, endPoint y: 410, distance: 137.4
click at [831, 389] on div "FELIPE/T-1639 19:42 Mon 19:42 Mon 19:42 Mon 19:42 Mon 19:42 Mon 21:52 Mon 23:27…" at bounding box center [862, 376] width 954 height 596
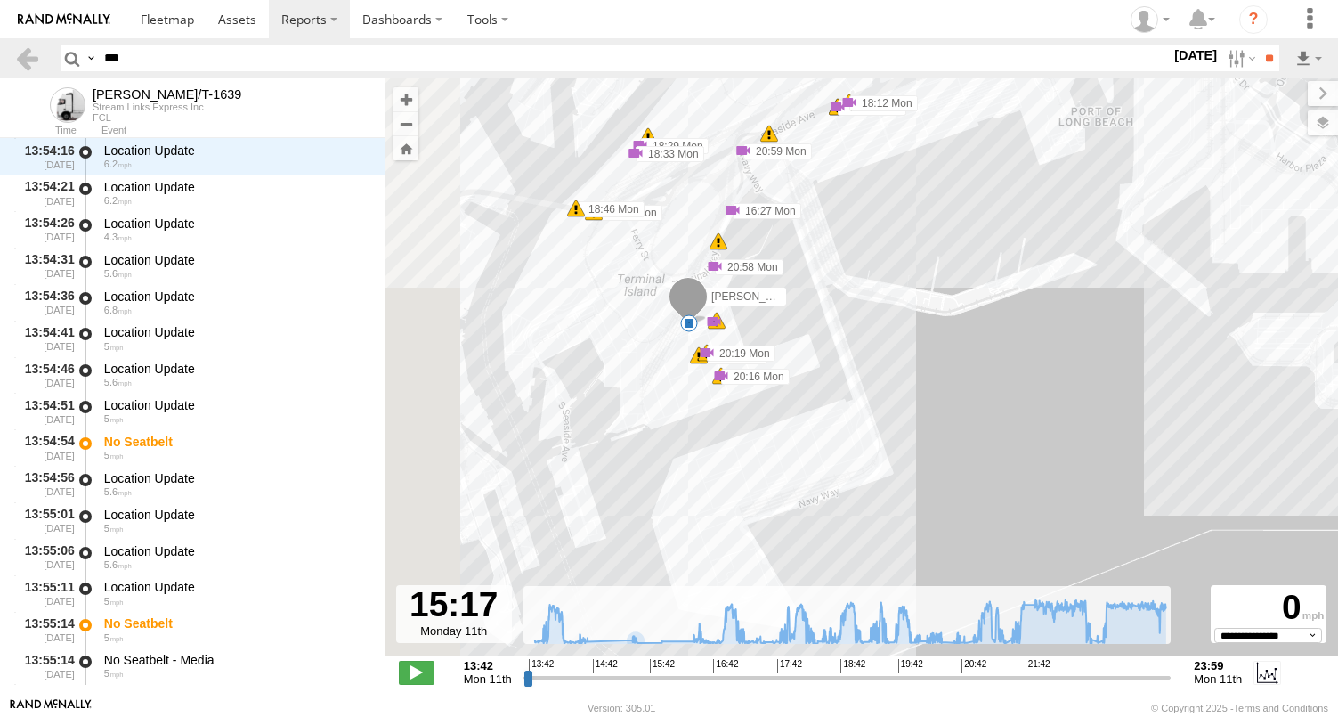
drag, startPoint x: 650, startPoint y: 419, endPoint x: 799, endPoint y: 438, distance: 149.9
click at [799, 438] on div "FELIPE/T-1639 19:42 Mon 19:42 Mon 19:42 Mon 19:42 Mon 19:42 Mon 21:52 Mon 23:27…" at bounding box center [862, 376] width 954 height 596
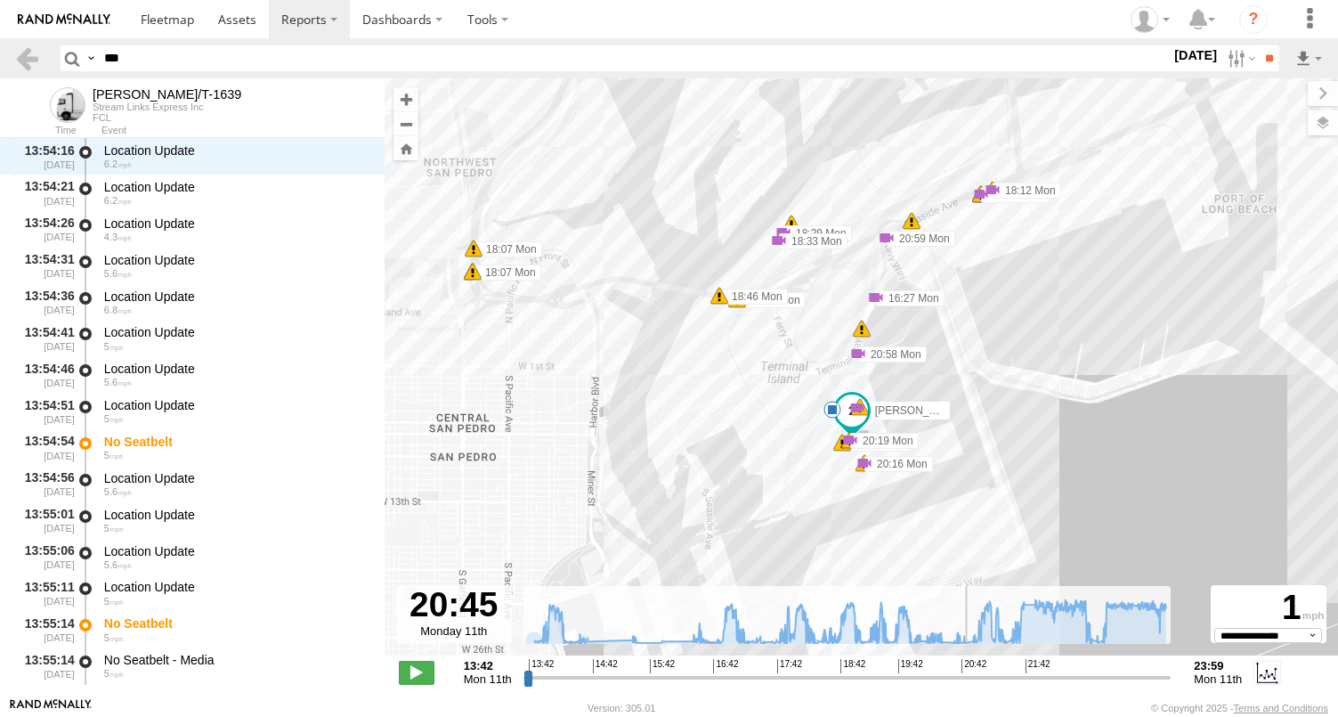
drag, startPoint x: 625, startPoint y: 675, endPoint x: 965, endPoint y: 696, distance: 340.8
click at [965, 686] on input "range" at bounding box center [848, 677] width 648 height 17
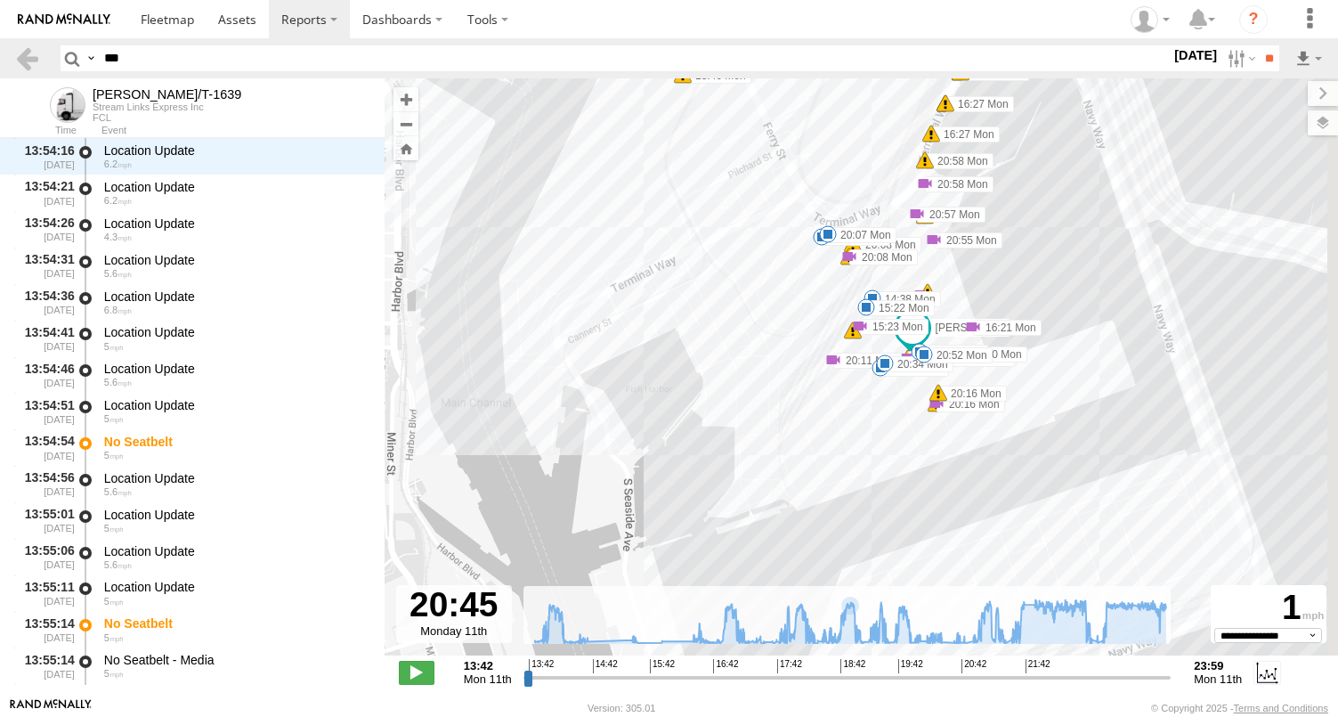
drag, startPoint x: 945, startPoint y: 497, endPoint x: 860, endPoint y: 500, distance: 84.7
click at [860, 500] on div "FELIPE/T-1639 19:42 Mon 19:42 Mon 19:42 Mon 19:42 Mon 19:42 Mon 21:52 Mon 23:27…" at bounding box center [862, 376] width 954 height 596
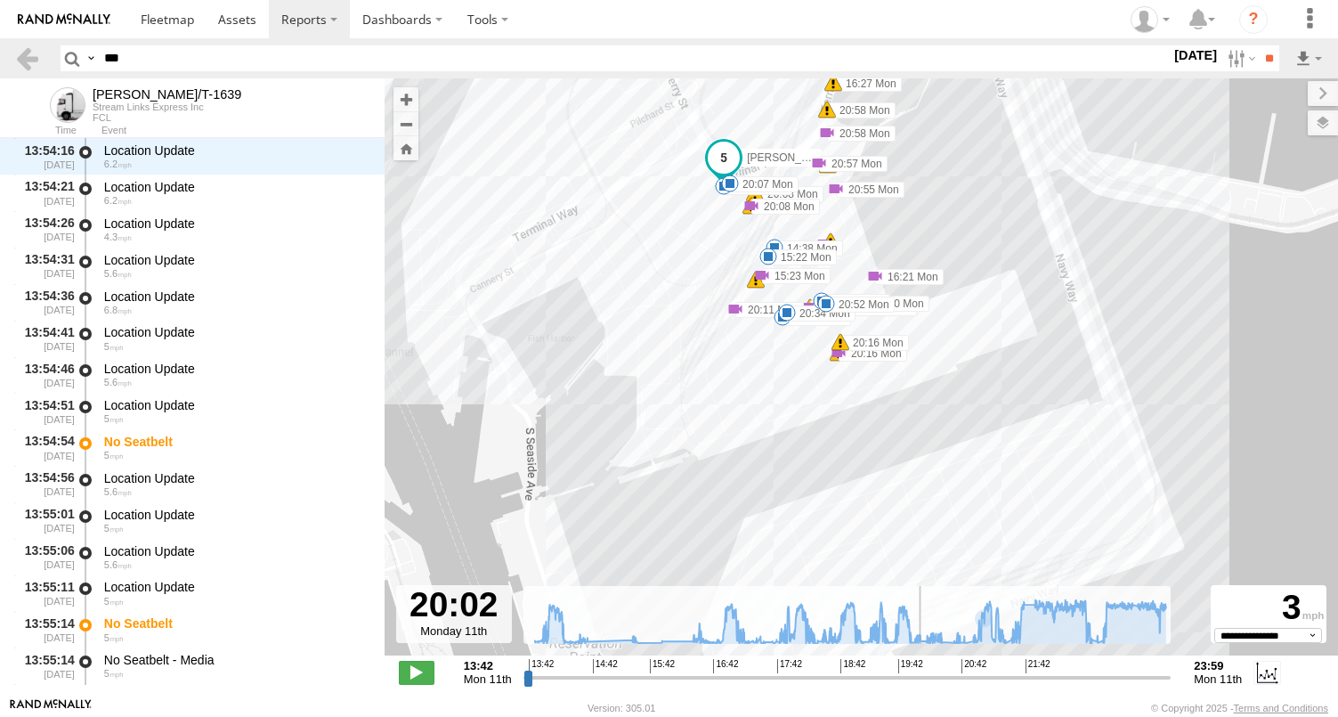
drag, startPoint x: 971, startPoint y: 679, endPoint x: 920, endPoint y: 689, distance: 51.7
click at [920, 686] on input "range" at bounding box center [848, 677] width 648 height 17
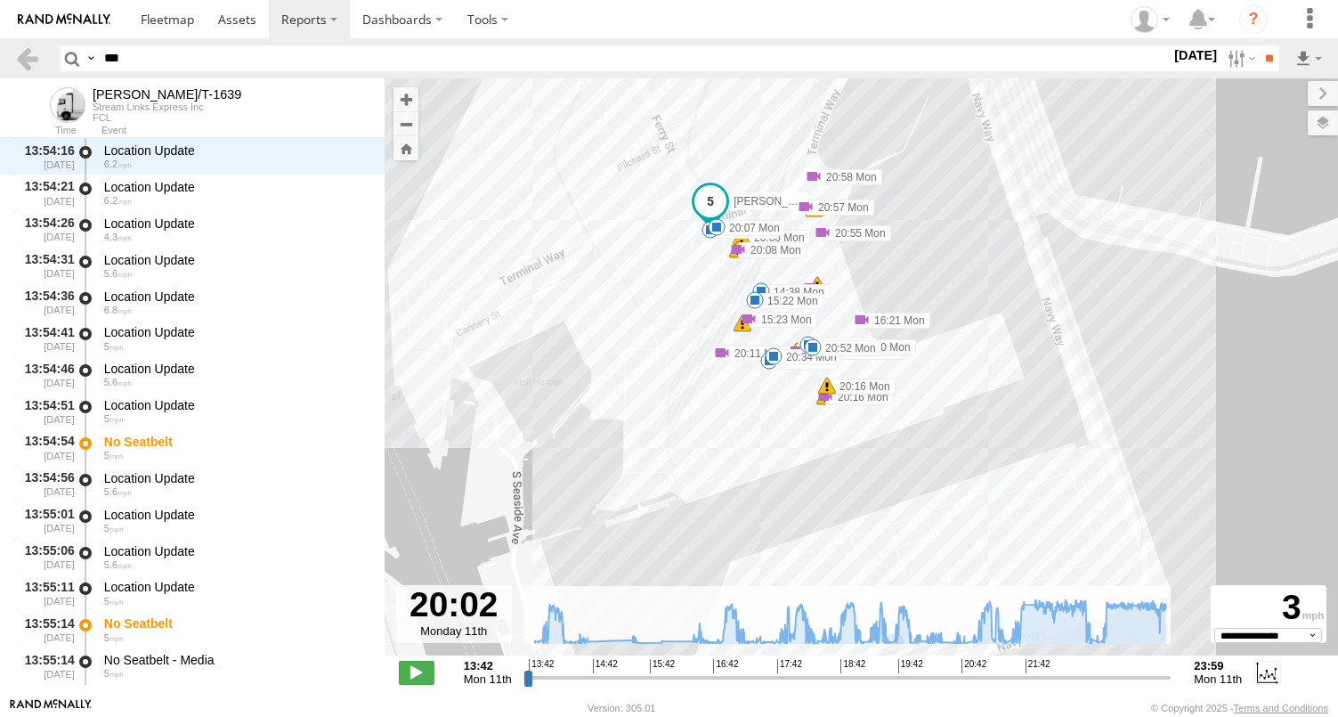
drag, startPoint x: 772, startPoint y: 377, endPoint x: 824, endPoint y: 533, distance: 165.0
click at [824, 533] on div "FELIPE/T-1639 19:42 Mon 19:42 Mon 19:42 Mon 19:42 Mon 19:42 Mon 21:52 Mon 23:27…" at bounding box center [862, 376] width 954 height 596
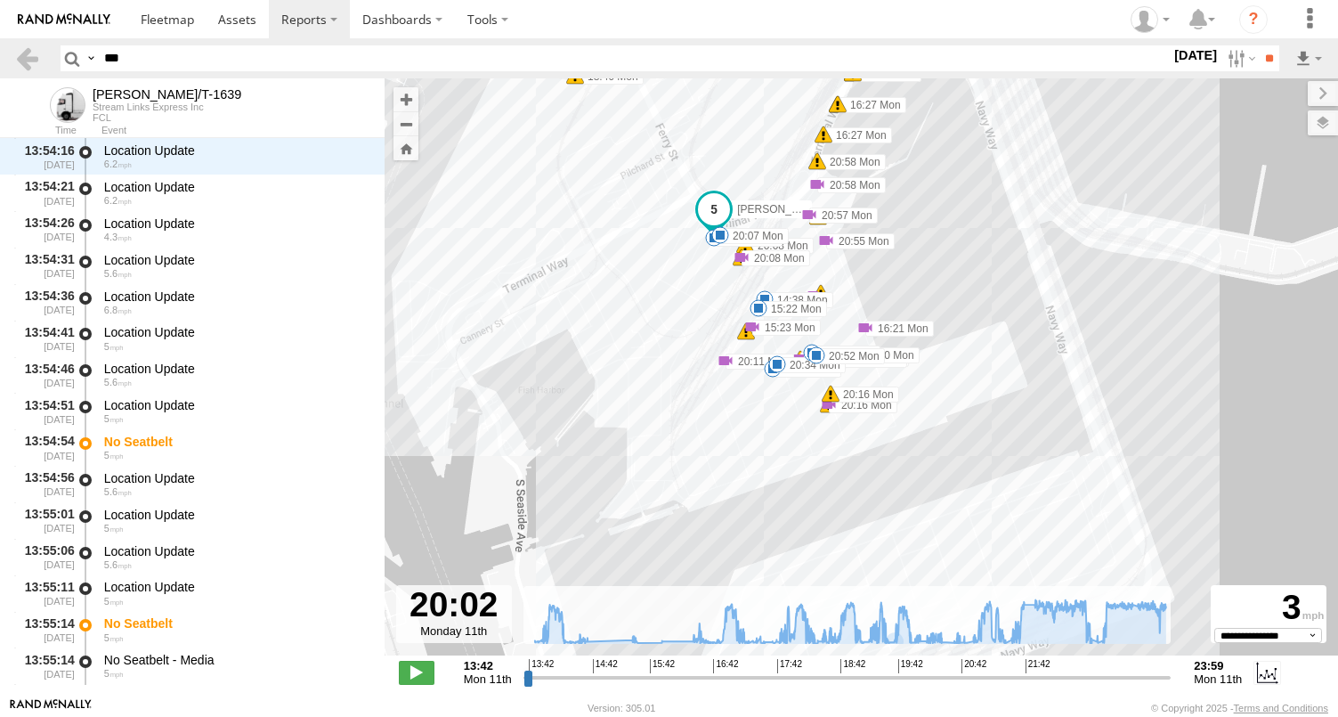
click at [777, 447] on div "FELIPE/T-1639 19:42 Mon 19:42 Mon 19:42 Mon 19:42 Mon 19:42 Mon 21:52 Mon 23:27…" at bounding box center [862, 376] width 954 height 596
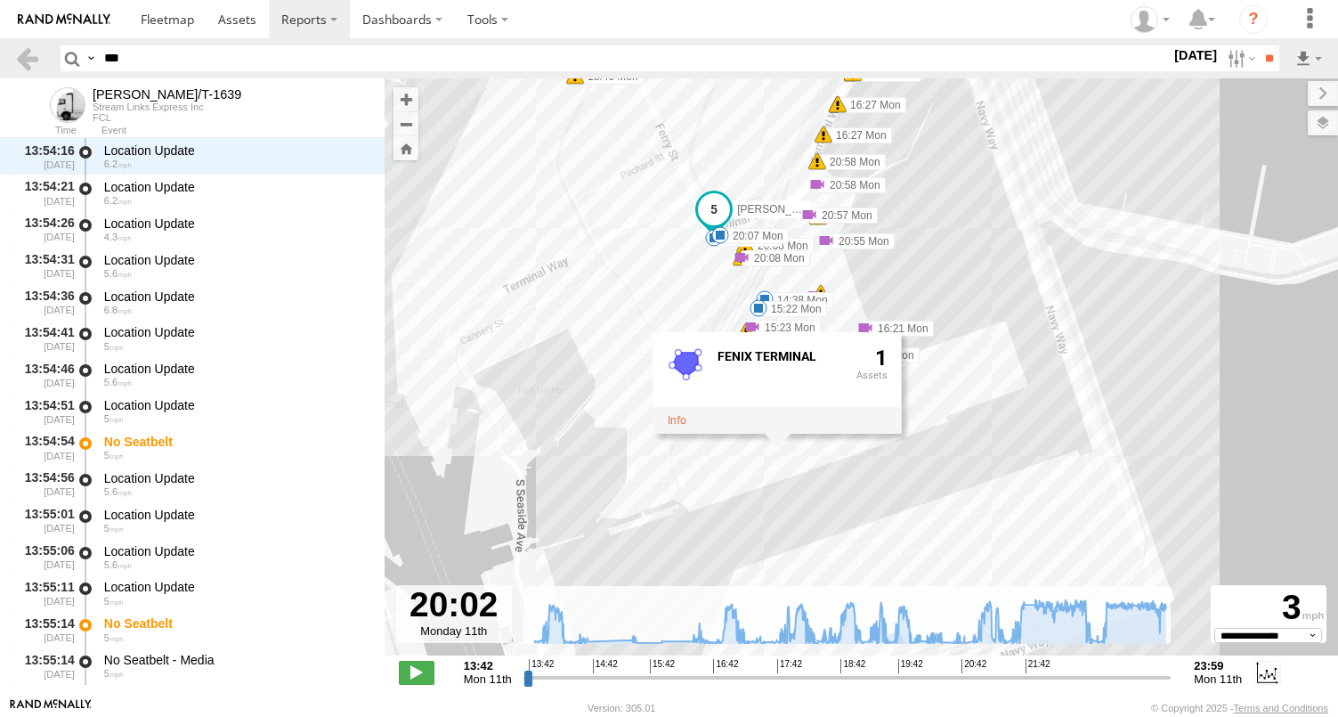
click at [801, 462] on div "FELIPE/T-1639 19:42 Mon 19:42 Mon 19:42 Mon 19:42 Mon 19:42 Mon 21:52 Mon 23:27…" at bounding box center [862, 376] width 954 height 596
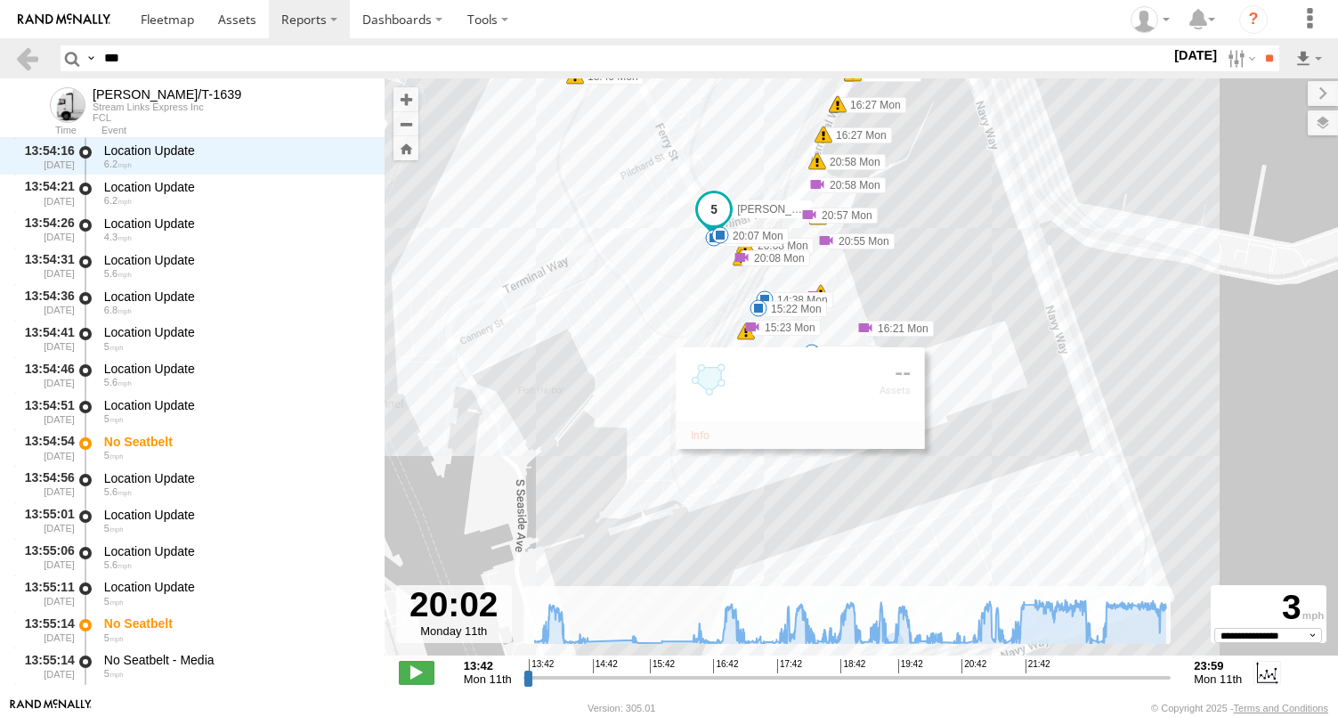
click at [678, 465] on div "FELIPE/T-1639 19:42 Mon 19:42 Mon 19:42 Mon 19:42 Mon 19:42 Mon 21:52 Mon 23:27…" at bounding box center [862, 376] width 954 height 596
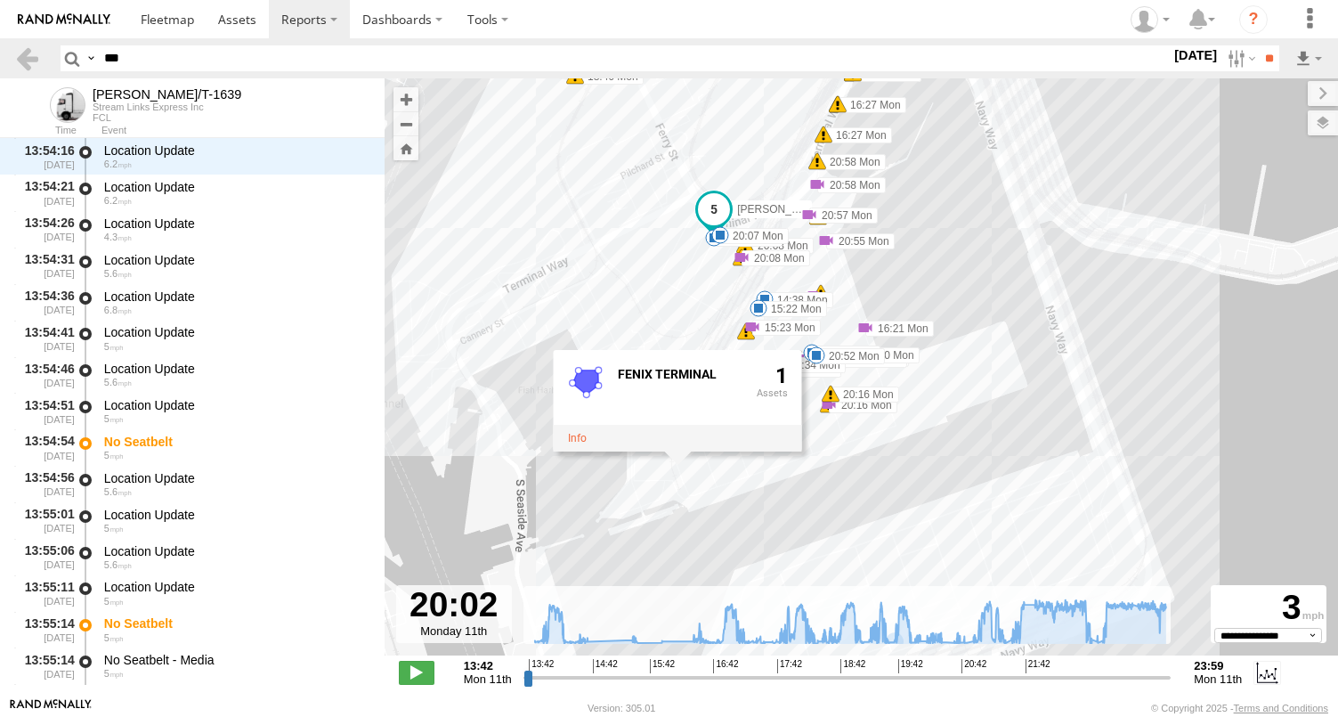
click at [817, 390] on div "FELIPE/T-1639 19:42 Mon 19:42 Mon 19:42 Mon 19:42 Mon 19:42 Mon 21:52 Mon 23:27…" at bounding box center [862, 376] width 954 height 596
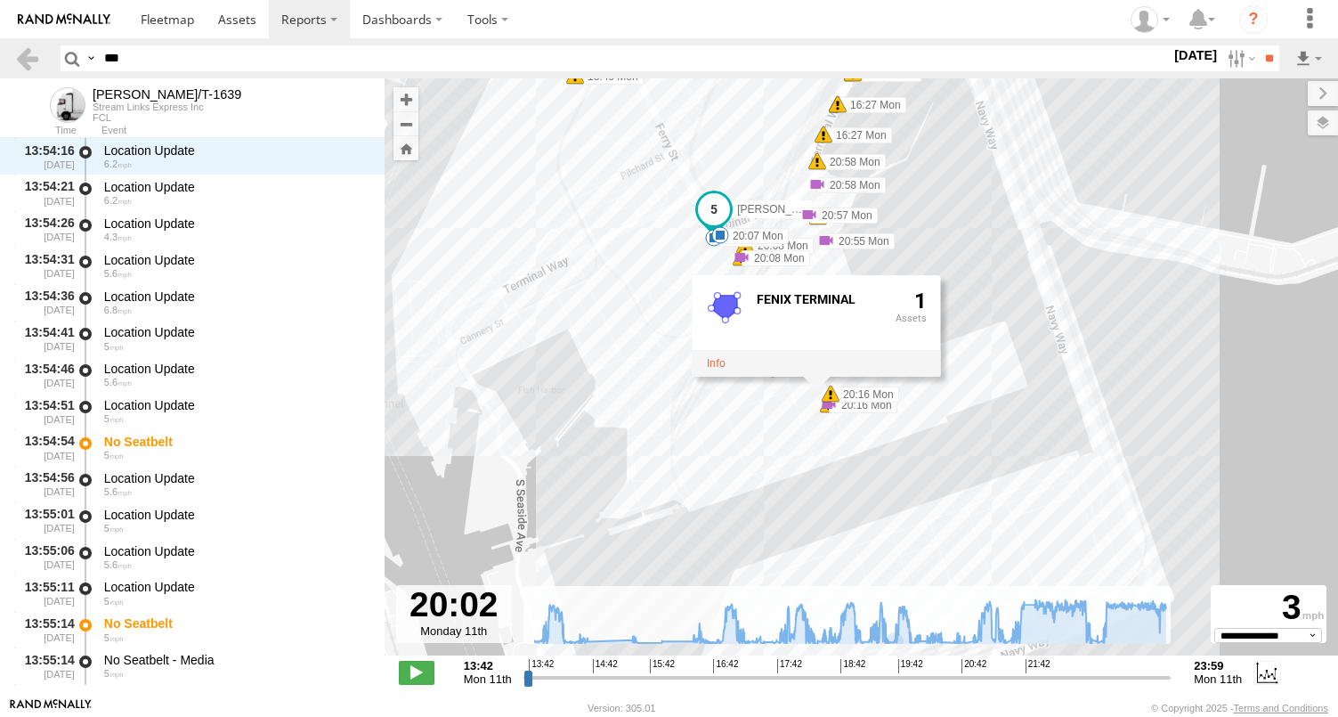
click at [813, 407] on div "FELIPE/T-1639 19:42 Mon 19:42 Mon 19:42 Mon 19:42 Mon 19:42 Mon 21:52 Mon 23:27…" at bounding box center [862, 376] width 954 height 596
click at [813, 424] on div "FELIPE/T-1639 19:42 Mon 19:42 Mon 19:42 Mon 19:42 Mon 19:42 Mon 21:52 Mon 23:27…" at bounding box center [862, 376] width 954 height 596
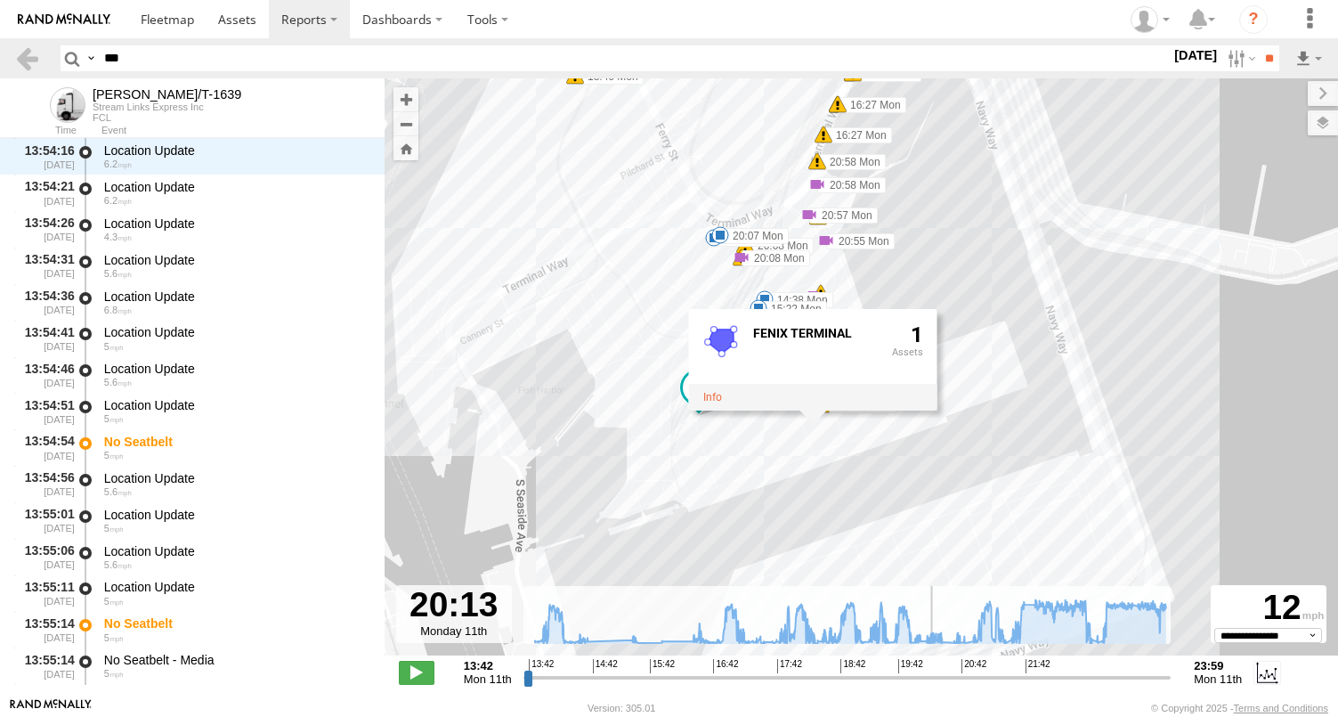
drag, startPoint x: 916, startPoint y: 680, endPoint x: 931, endPoint y: 679, distance: 15.2
click at [931, 679] on input "range" at bounding box center [848, 677] width 648 height 17
click at [842, 291] on div "FELIPE/T-1639 19:42 Mon 19:42 Mon 19:42 Mon 19:42 Mon 19:42 Mon 21:52 Mon 23:27…" at bounding box center [862, 376] width 954 height 596
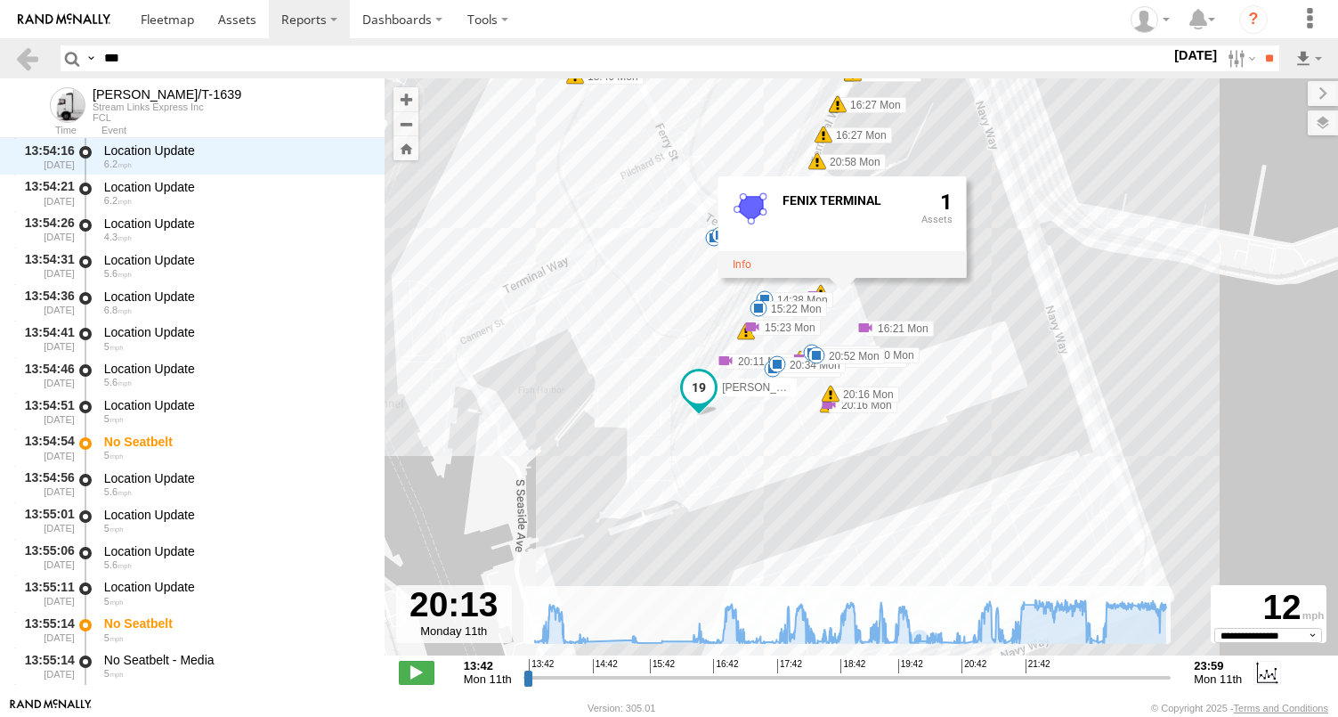
click at [857, 378] on div "FELIPE/T-1639 19:42 Mon 19:42 Mon 19:42 Mon 19:42 Mon 19:42 Mon 21:52 Mon 23:27…" at bounding box center [862, 376] width 954 height 596
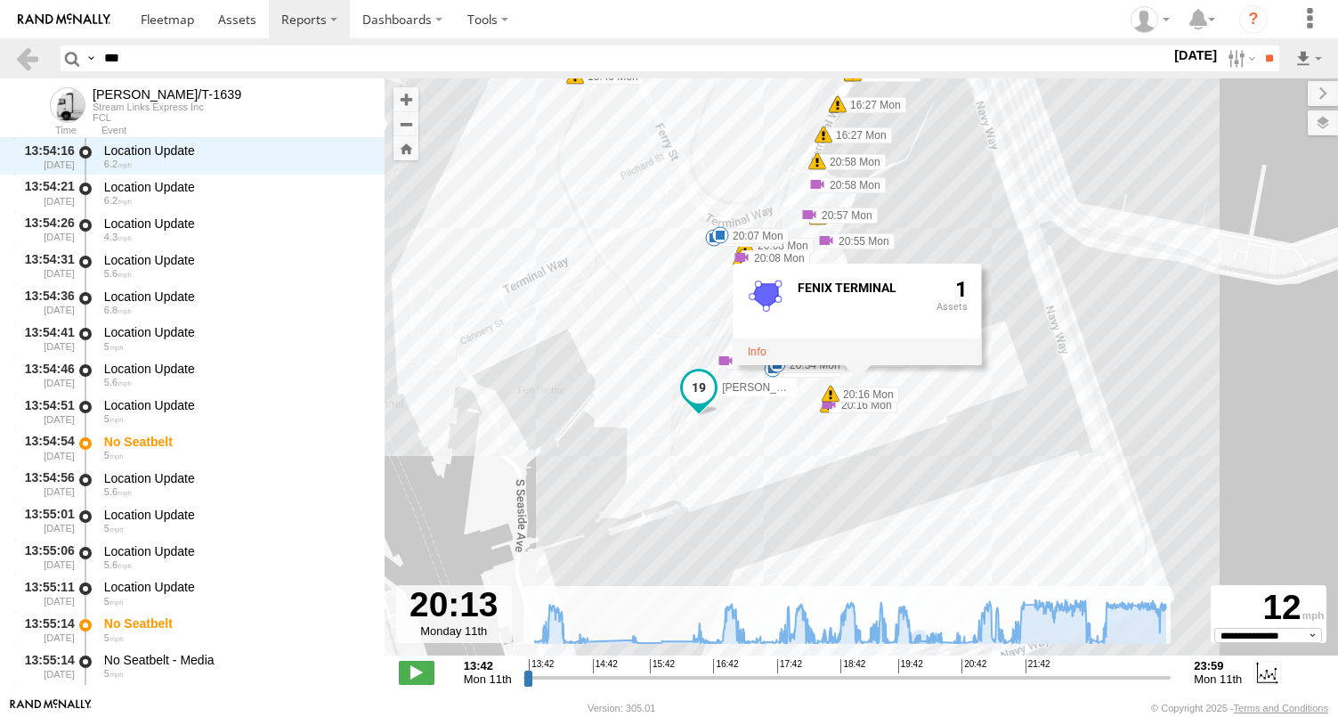
click at [866, 422] on div "FELIPE/T-1639 19:42 Mon 19:42 Mon 19:42 Mon 19:42 Mon 19:42 Mon 21:52 Mon 23:27…" at bounding box center [862, 376] width 954 height 596
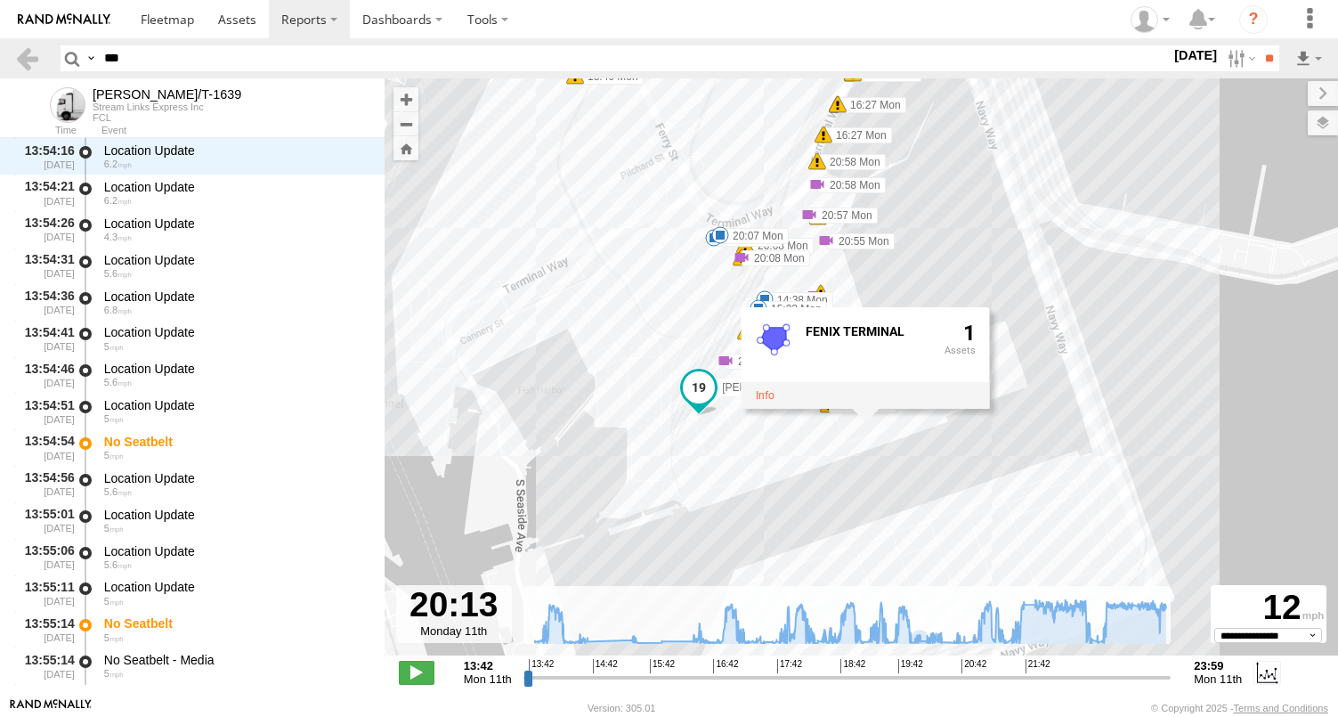
click at [842, 304] on div "FELIPE/T-1639 19:42 Mon 19:42 Mon 19:42 Mon 19:42 Mon 19:42 Mon 21:52 Mon 23:27…" at bounding box center [862, 376] width 954 height 596
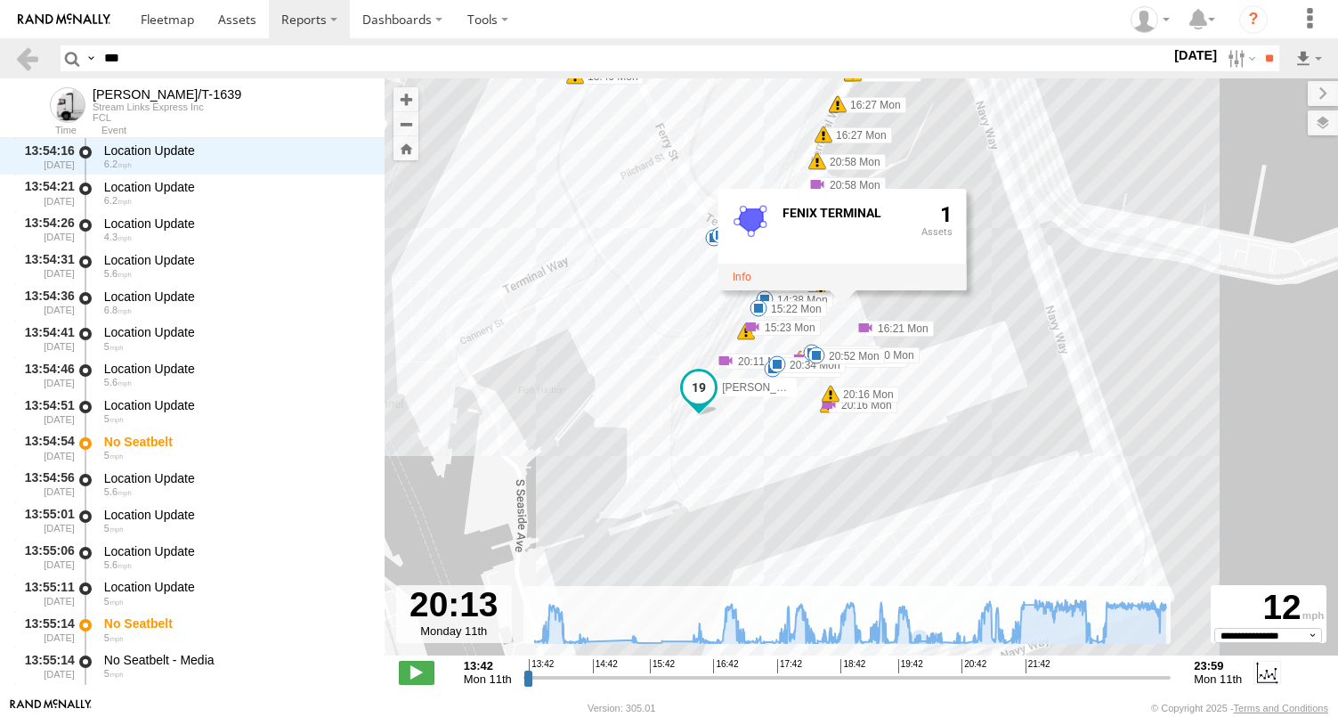
click at [851, 338] on div "FELIPE/T-1639 19:42 Mon 19:42 Mon 19:42 Mon 19:42 Mon 19:42 Mon 21:52 Mon 23:27…" at bounding box center [862, 376] width 954 height 596
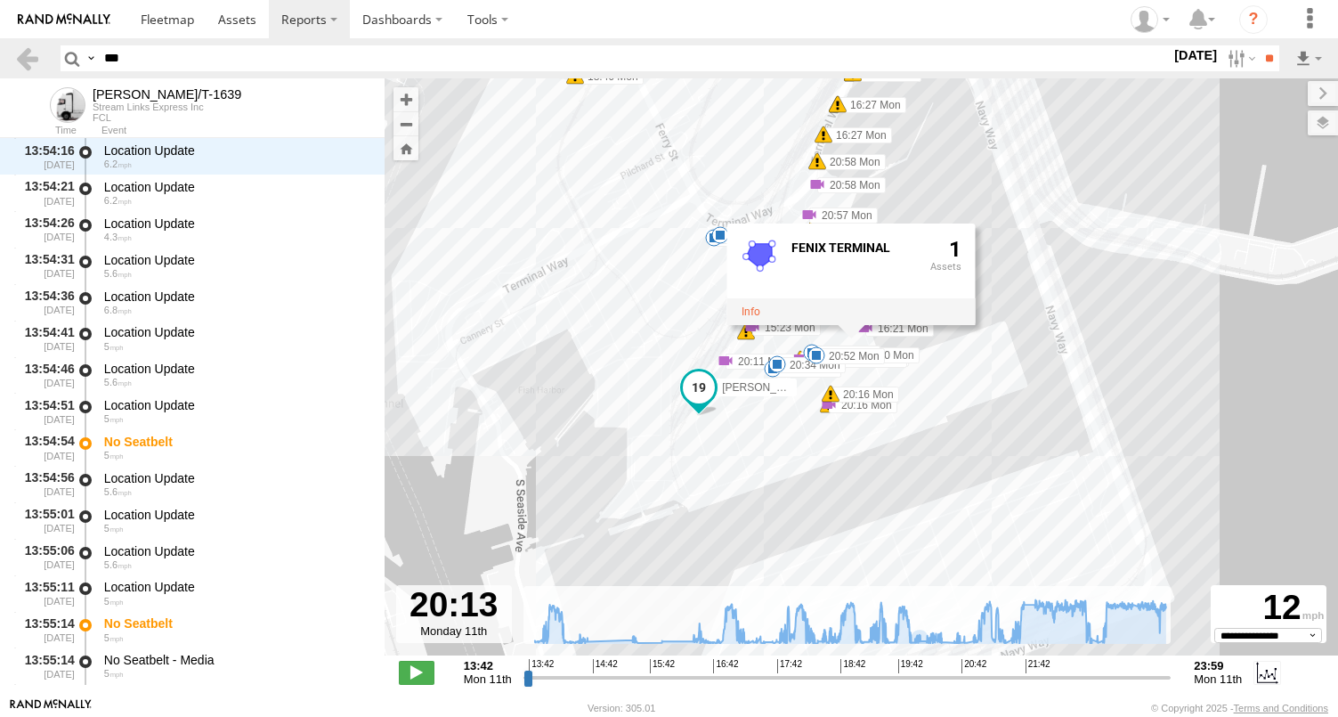
click at [863, 368] on div "FELIPE/T-1639 19:42 Mon 19:42 Mon 19:42 Mon 19:42 Mon 19:42 Mon 21:52 Mon 23:27…" at bounding box center [862, 376] width 954 height 596
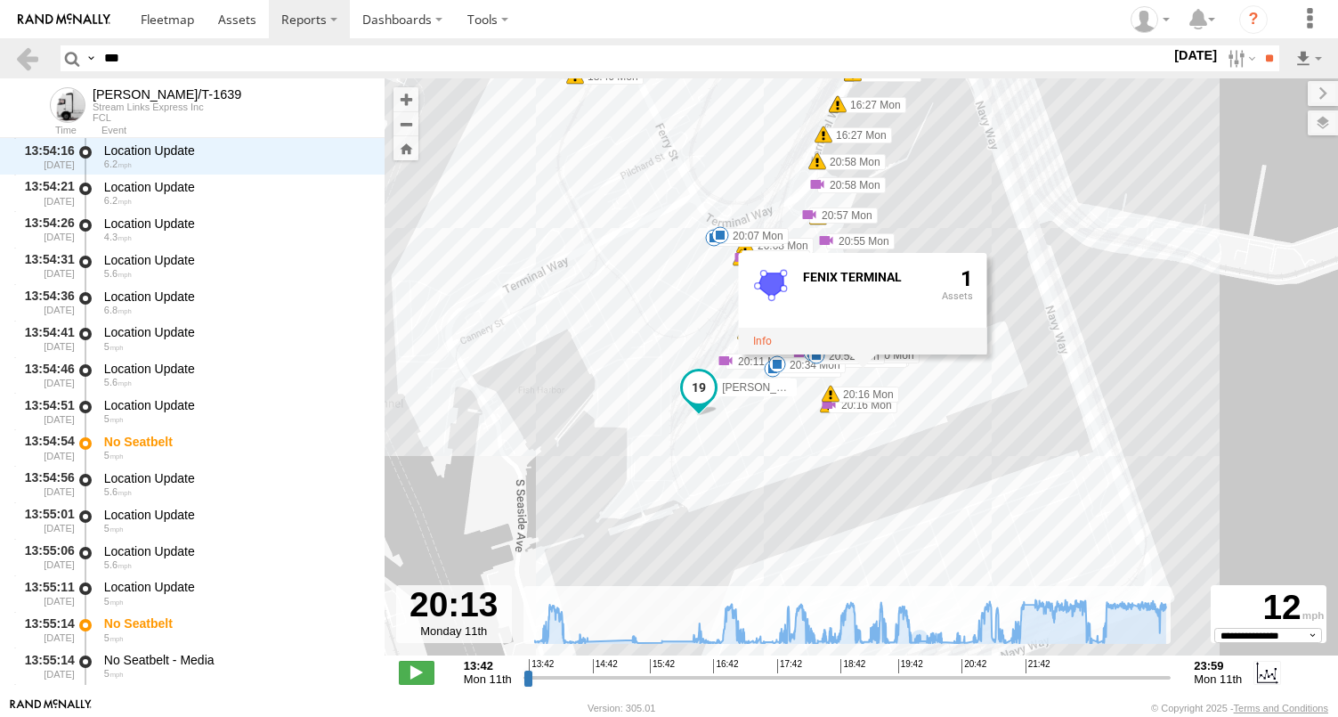
click at [866, 354] on div "FENIX TERMINAL 1" at bounding box center [862, 304] width 248 height 102
click at [869, 354] on div "FENIX TERMINAL 1" at bounding box center [862, 304] width 248 height 102
click at [821, 383] on div "FELIPE/T-1639 19:42 Mon 19:42 Mon 19:42 Mon 19:42 Mon 19:42 Mon 21:52 Mon 23:27…" at bounding box center [862, 376] width 954 height 596
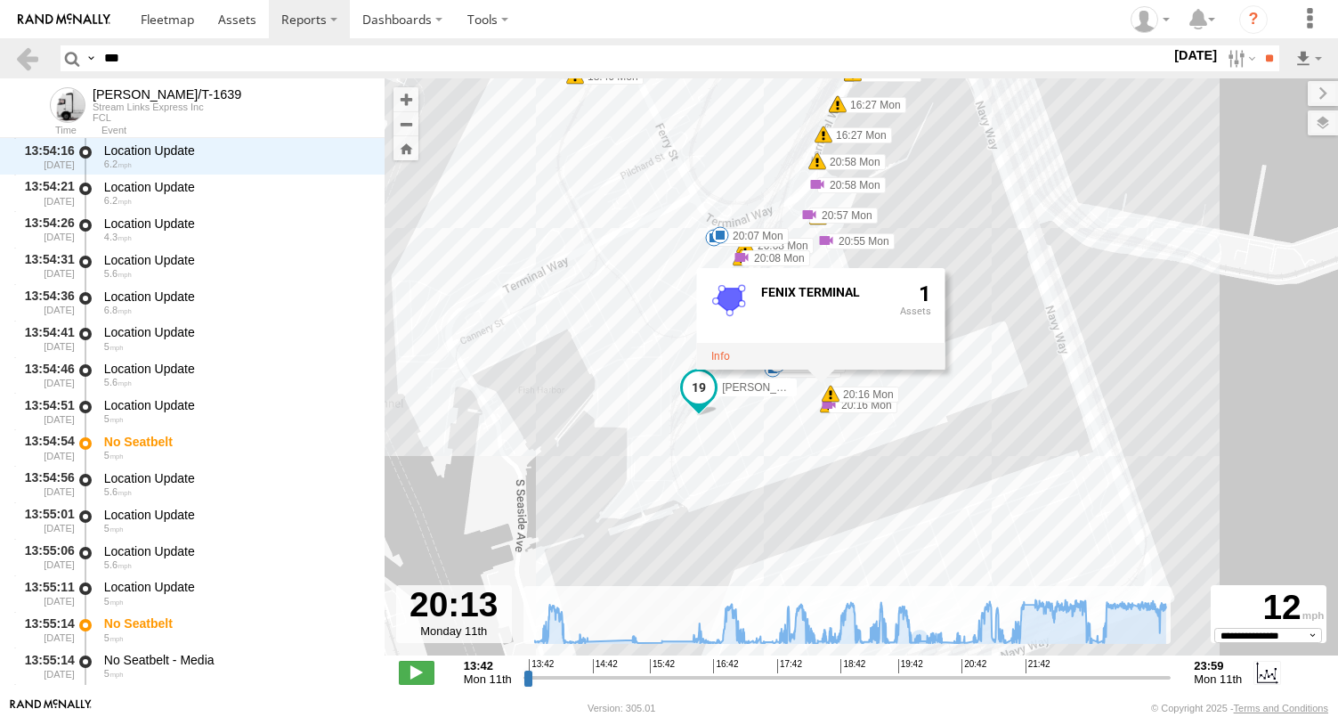
click at [888, 416] on div "FELIPE/T-1639 19:42 Mon 19:42 Mon 19:42 Mon 19:42 Mon 19:42 Mon 21:52 Mon 23:27…" at bounding box center [862, 376] width 954 height 596
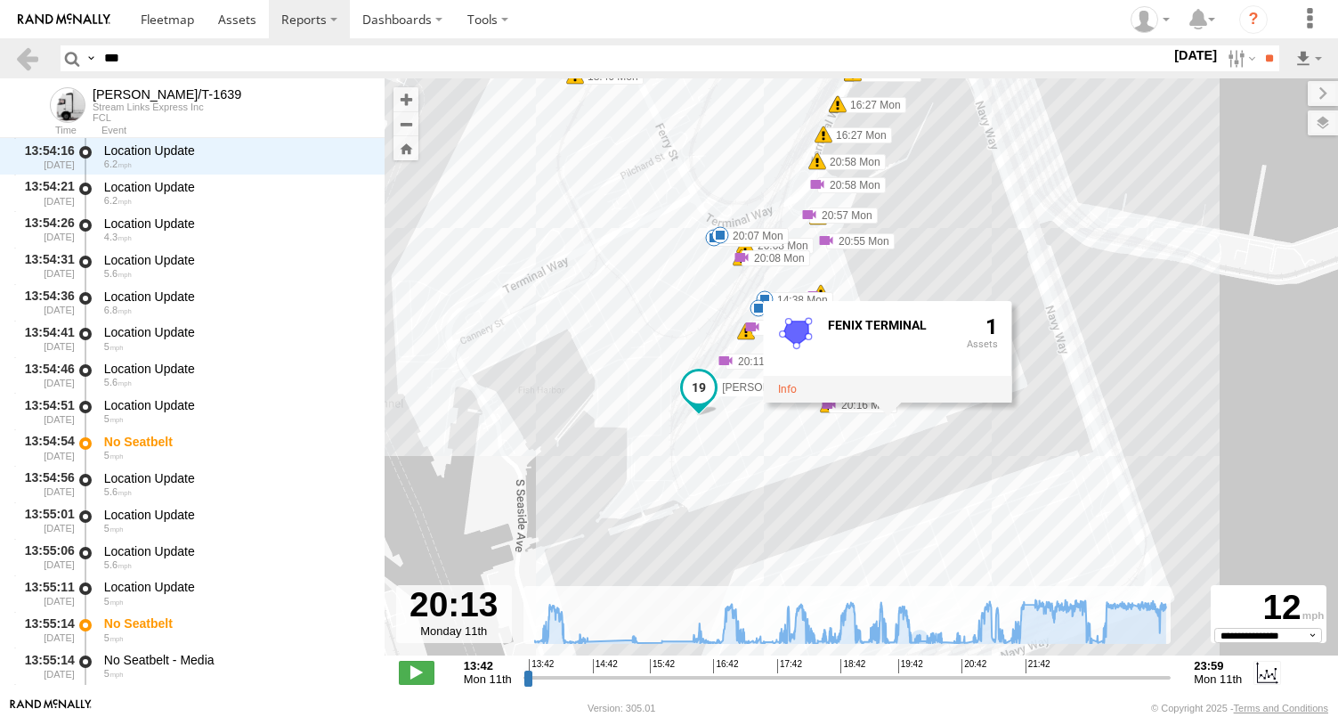
click at [888, 402] on div "FENIX TERMINAL 1" at bounding box center [887, 352] width 248 height 102
click at [897, 402] on div "FENIX TERMINAL 1" at bounding box center [887, 352] width 248 height 102
click at [772, 429] on div "FELIPE/T-1639 19:42 Mon 19:42 Mon 19:42 Mon 19:42 Mon 19:42 Mon 21:52 Mon 23:27…" at bounding box center [862, 376] width 954 height 596
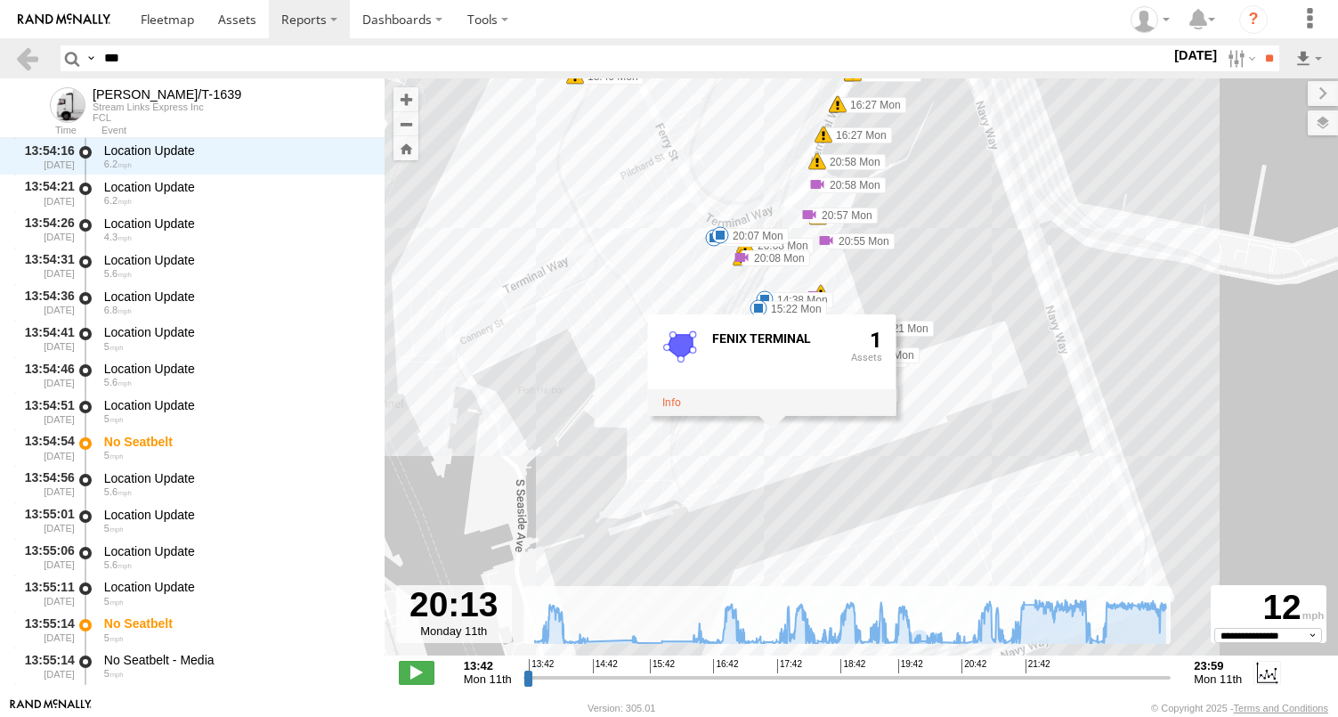
click at [899, 427] on div "FELIPE/T-1639 19:42 Mon 19:42 Mon 19:42 Mon 19:42 Mon 19:42 Mon 21:52 Mon 23:27…" at bounding box center [862, 376] width 954 height 596
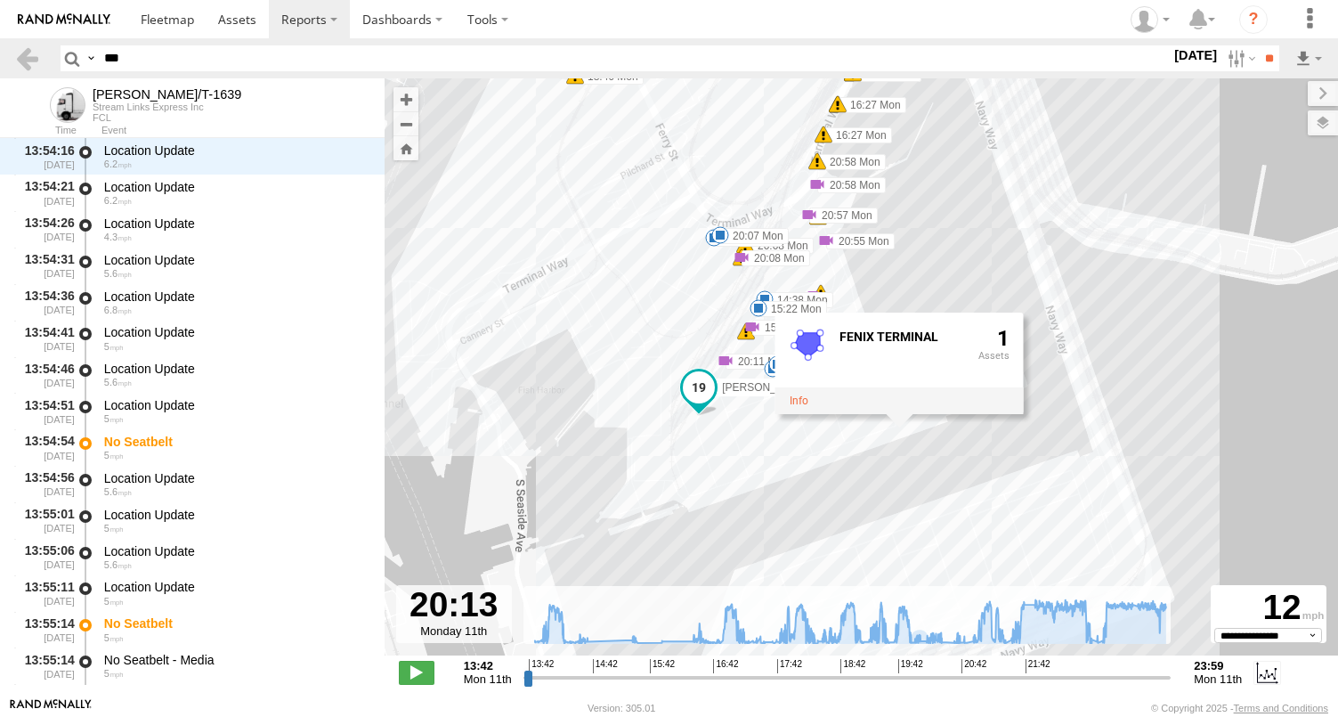
click at [844, 300] on div "FELIPE/T-1639 19:42 Mon 19:42 Mon 19:42 Mon 19:42 Mon 19:42 Mon 21:52 Mon 23:27…" at bounding box center [862, 376] width 954 height 596
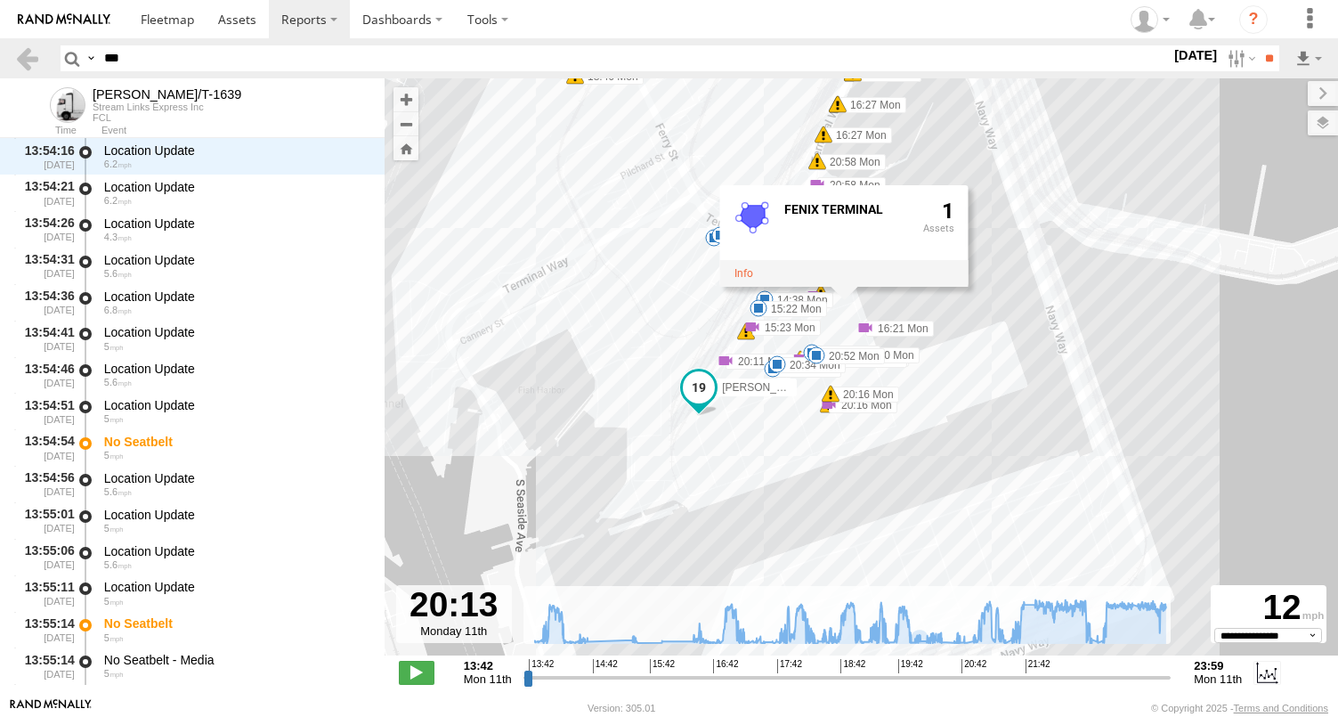
click at [871, 371] on div "FELIPE/T-1639 19:42 Mon 19:42 Mon 19:42 Mon 19:42 Mon 19:42 Mon 21:52 Mon 23:27…" at bounding box center [862, 376] width 954 height 596
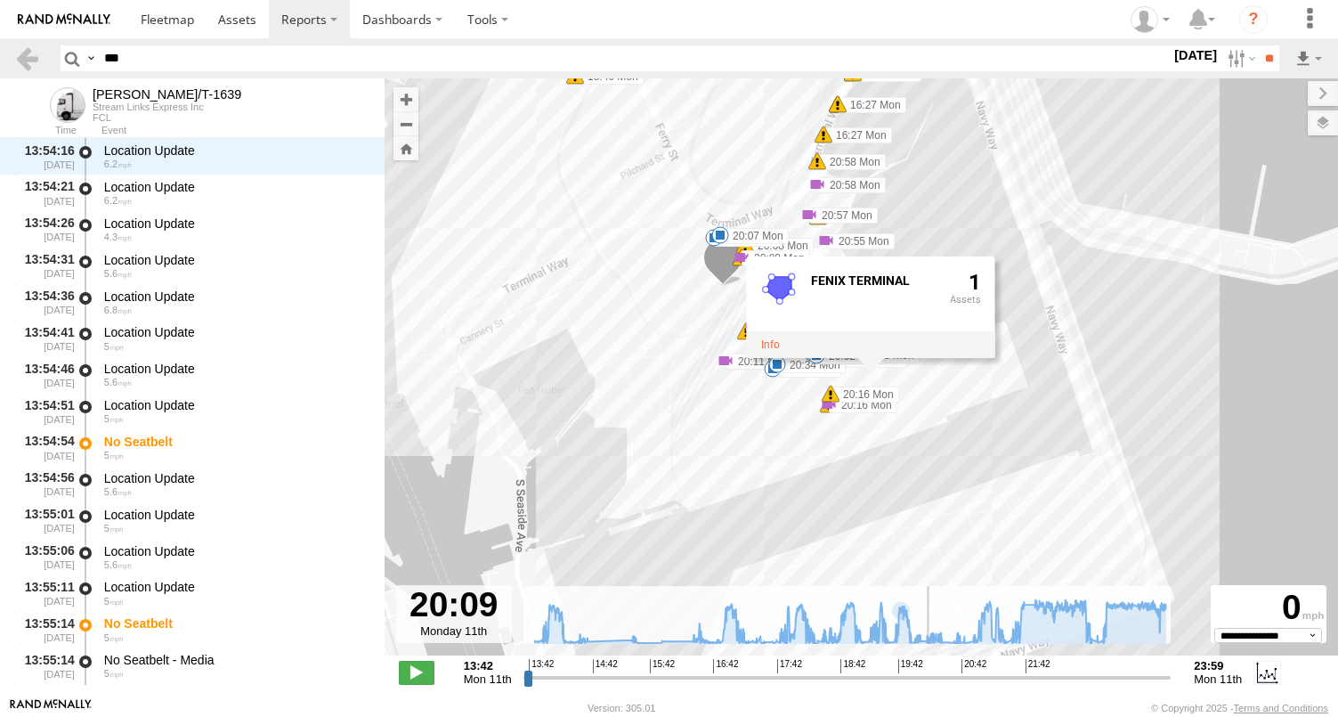
click at [928, 675] on input "range" at bounding box center [848, 677] width 648 height 17
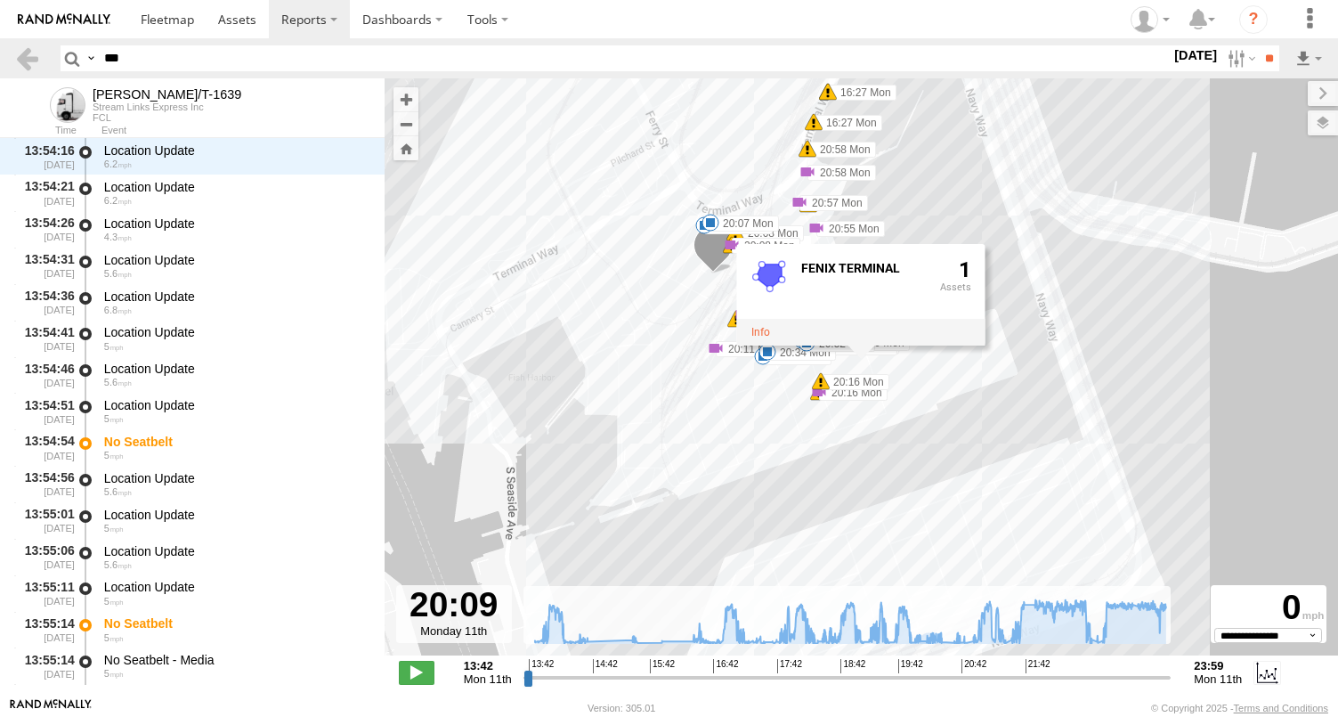
click at [833, 449] on div "FELIPE/T-1639 19:42 Mon 19:42 Mon 19:42 Mon 19:42 Mon 19:42 Mon 21:52 Mon 23:27…" at bounding box center [862, 376] width 954 height 596
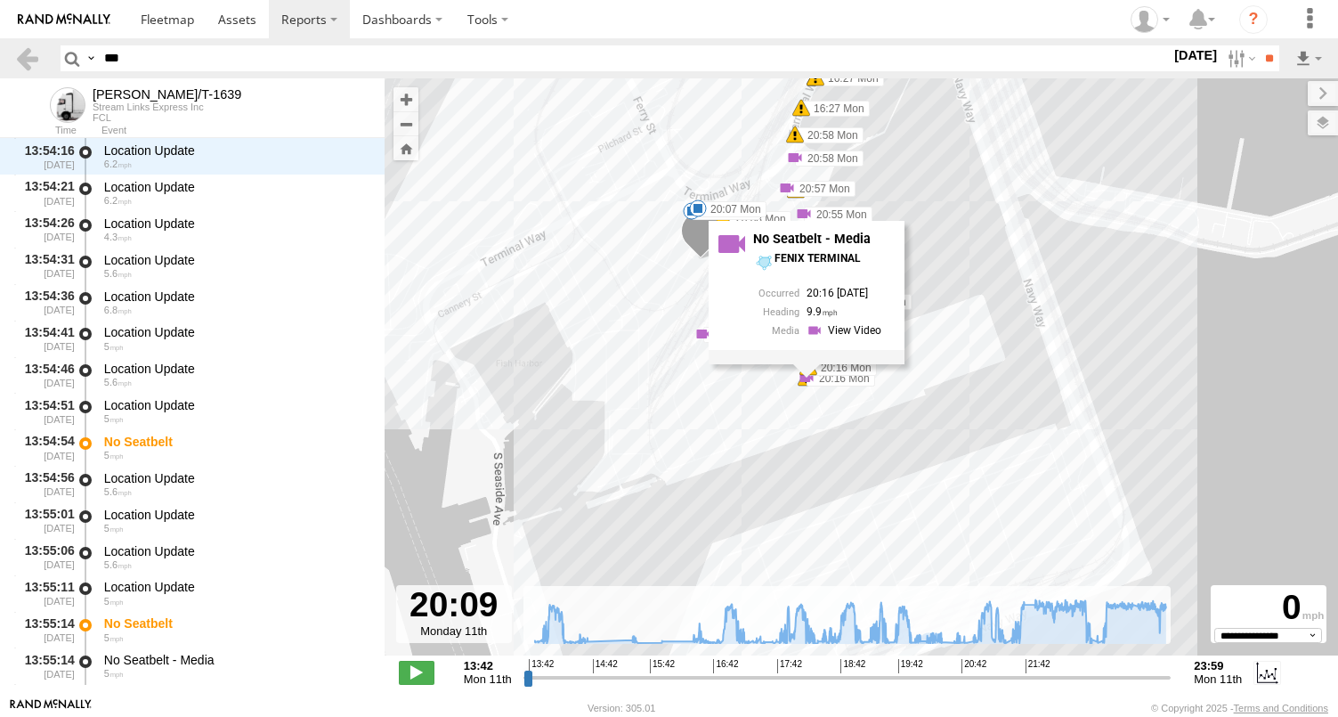
click at [809, 363] on div "No Seatbelt - Media FENIX TERMINAL 20:16 11/08/2025 9.9" at bounding box center [807, 291] width 196 height 143
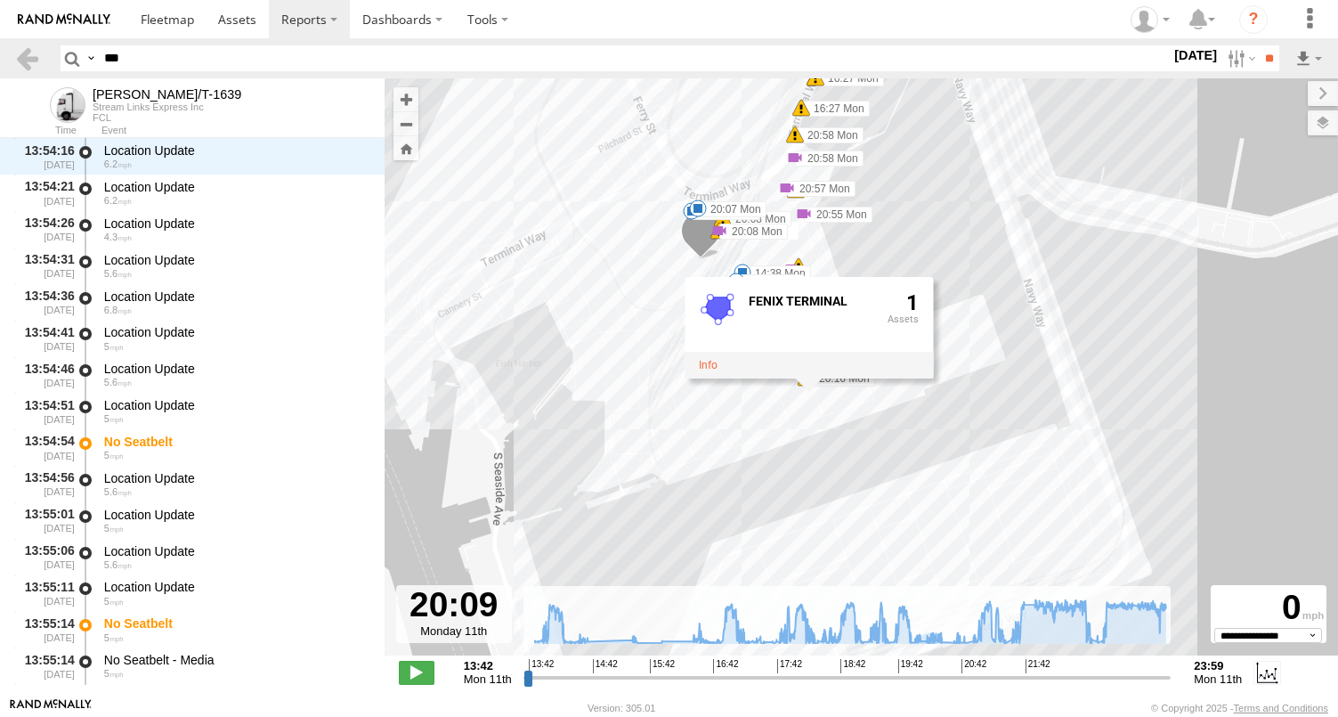
click at [808, 269] on label "14:38 Mon" at bounding box center [777, 273] width 69 height 16
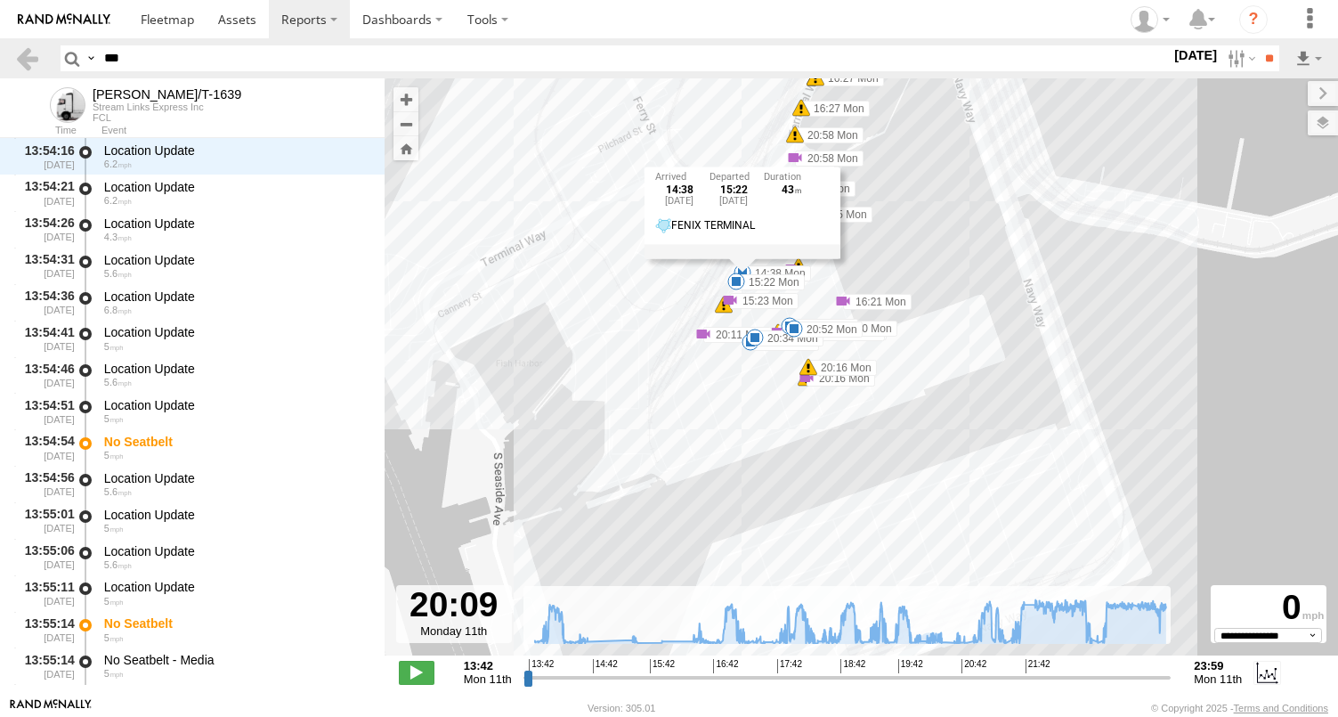
click at [823, 272] on div "FELIPE/T-1639 19:42 Mon 19:42 Mon 19:42 Mon 19:42 Mon 19:42 Mon 21:52 Mon 23:27…" at bounding box center [862, 376] width 954 height 596
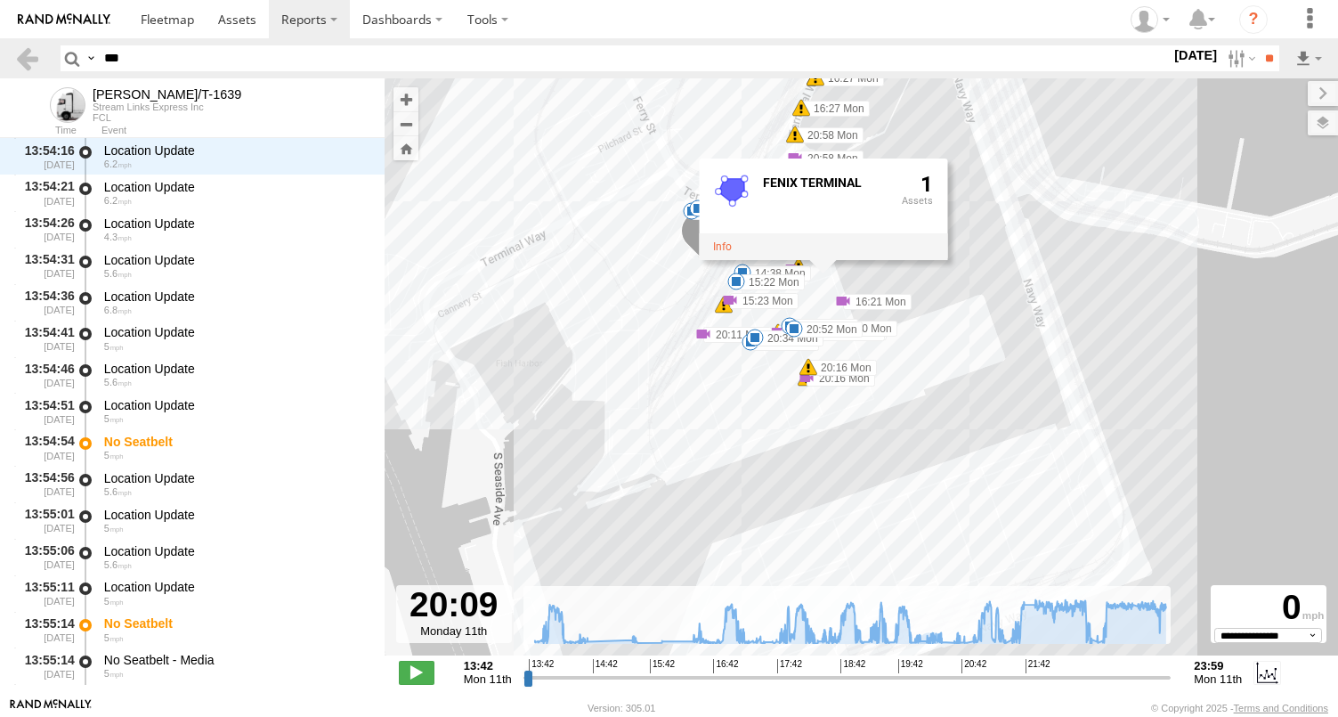
click at [817, 297] on div "FELIPE/T-1639 19:42 Mon 19:42 Mon 19:42 Mon 19:42 Mon 19:42 Mon 21:52 Mon 23:27…" at bounding box center [862, 376] width 954 height 596
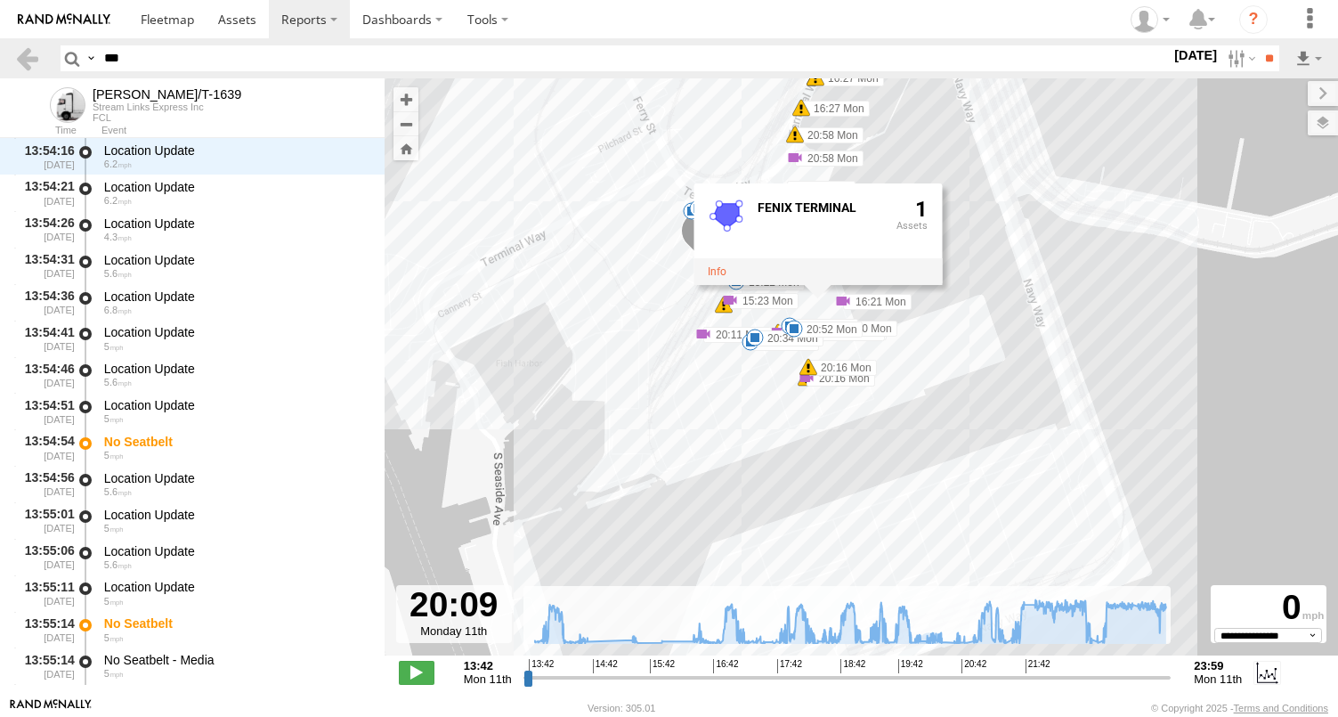
click at [782, 411] on div "FELIPE/T-1639 19:42 Mon 19:42 Mon 19:42 Mon 19:42 Mon 19:42 Mon 21:52 Mon 23:27…" at bounding box center [862, 376] width 954 height 596
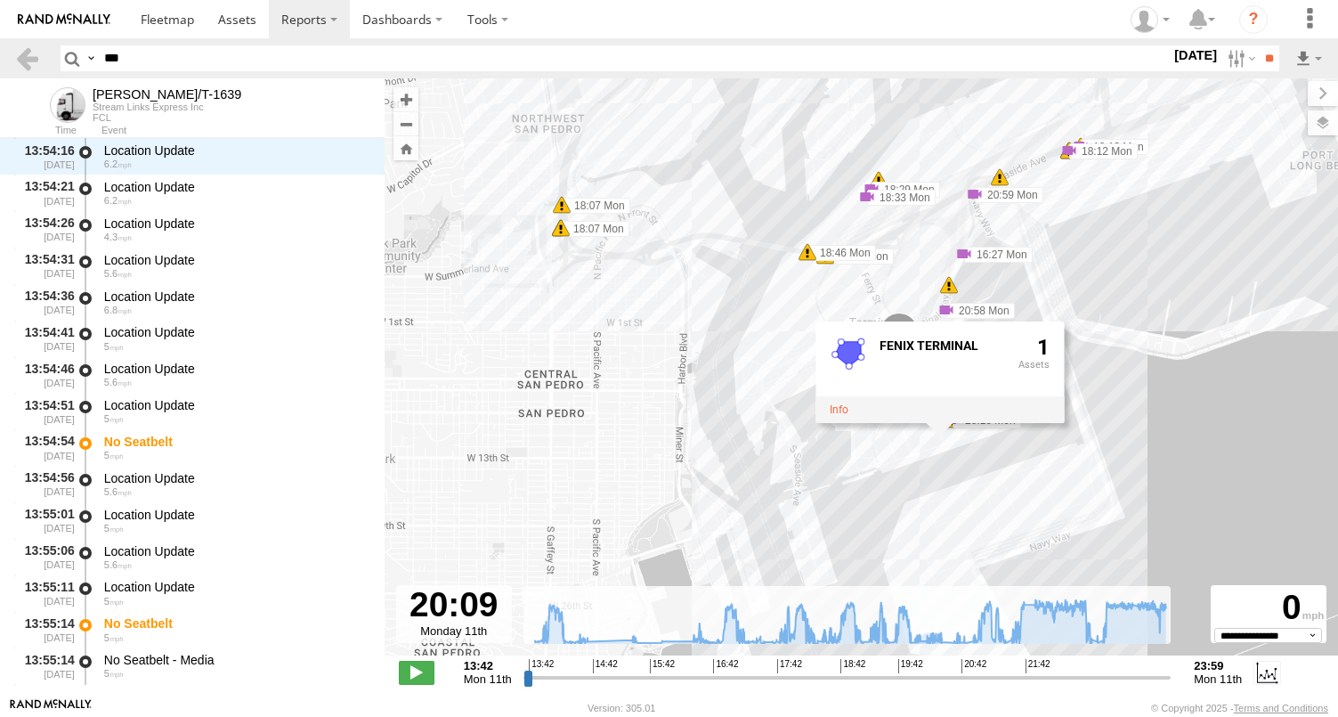
click at [917, 451] on div "FELIPE/T-1639 19:42 Mon 19:42 Mon 19:42 Mon 19:42 Mon 19:42 Mon 21:52 Mon 23:27…" at bounding box center [862, 376] width 954 height 596
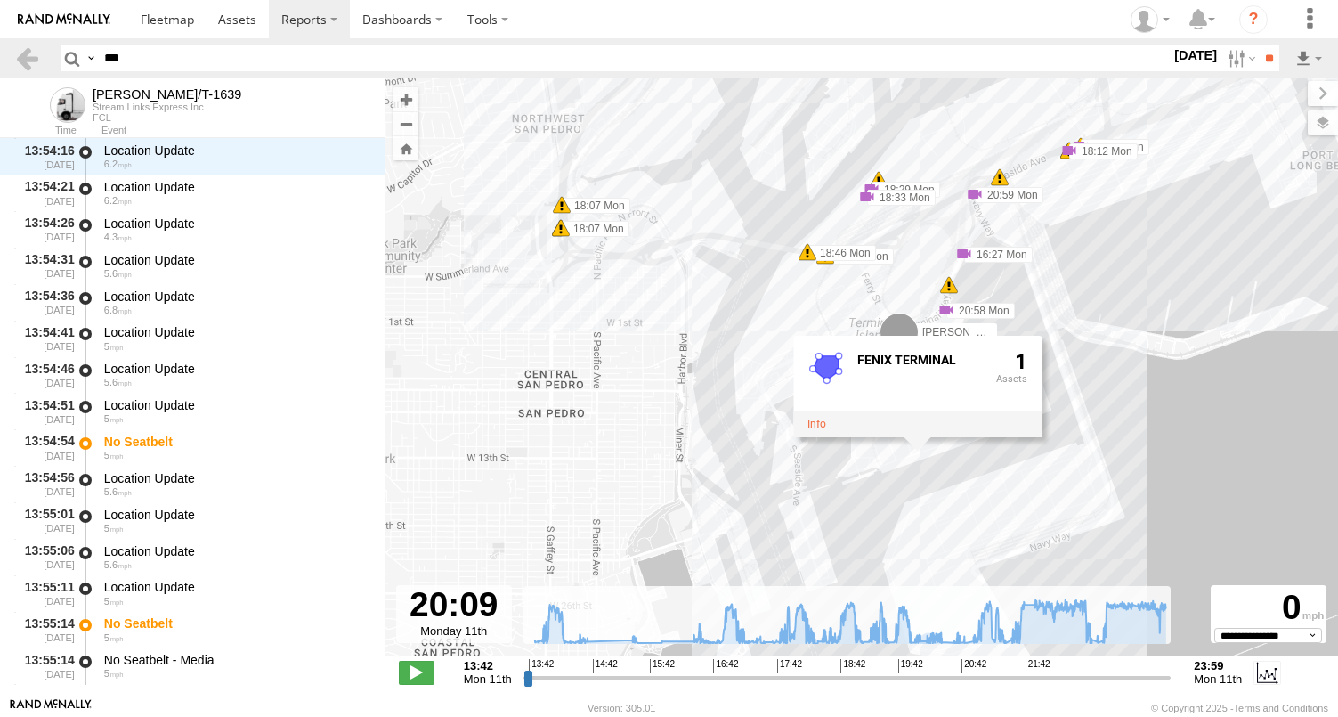
click at [1028, 297] on div "FELIPE/T-1639 19:42 Mon 19:42 Mon 19:42 Mon 19:42 Mon 19:42 Mon 21:52 Mon 23:27…" at bounding box center [862, 376] width 954 height 596
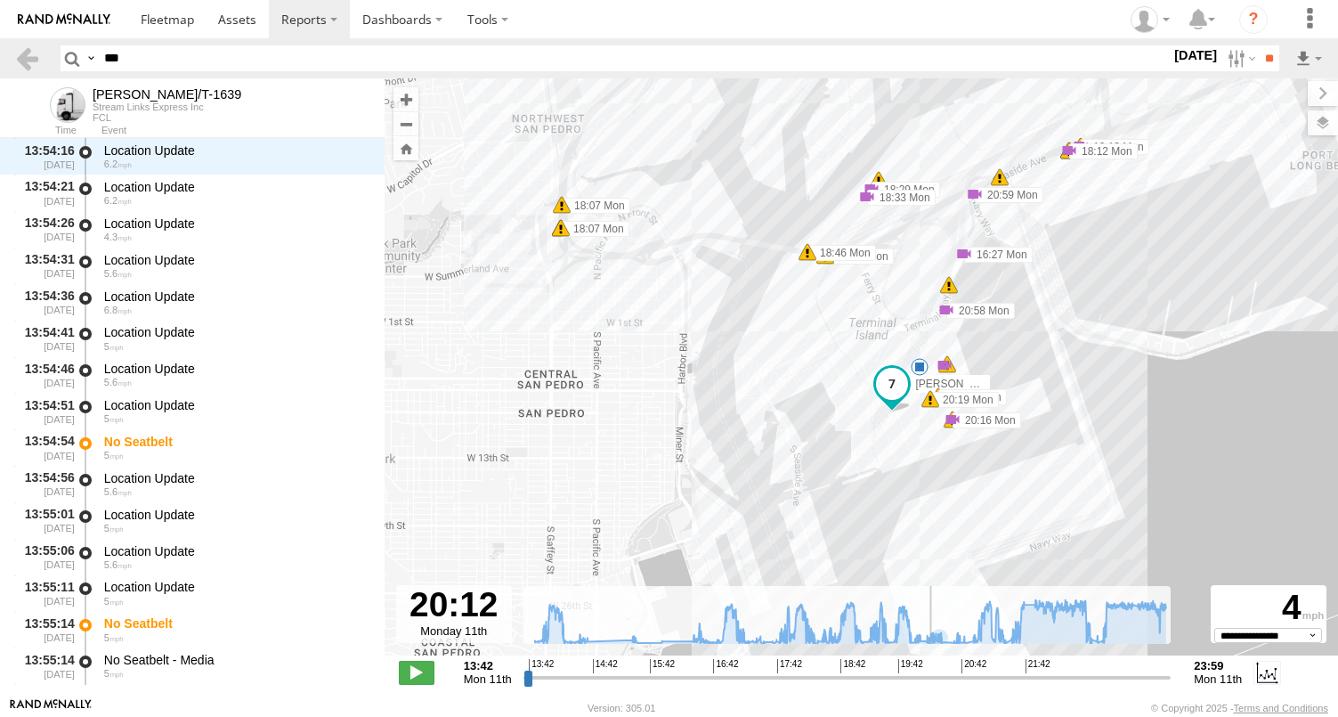
click at [931, 678] on input "range" at bounding box center [848, 677] width 648 height 17
click at [925, 477] on div "FELIPE/T-1639 19:42 Mon 19:42 Mon 19:42 Mon 19:42 Mon 19:42 Mon 21:52 Mon 23:27…" at bounding box center [862, 376] width 954 height 596
click at [955, 467] on div "FELIPE/T-1639 19:42 Mon 19:42 Mon 19:42 Mon 19:42 Mon 19:42 Mon 21:52 Mon 23:27…" at bounding box center [862, 376] width 954 height 596
click at [987, 443] on div "FELIPE/T-1639 19:42 Mon 19:42 Mon 19:42 Mon 19:42 Mon 19:42 Mon 21:52 Mon 23:27…" at bounding box center [862, 376] width 954 height 596
click at [987, 441] on div "FELIPE/T-1639 19:42 Mon 19:42 Mon 19:42 Mon 19:42 Mon 19:42 Mon 21:52 Mon 23:27…" at bounding box center [862, 376] width 954 height 596
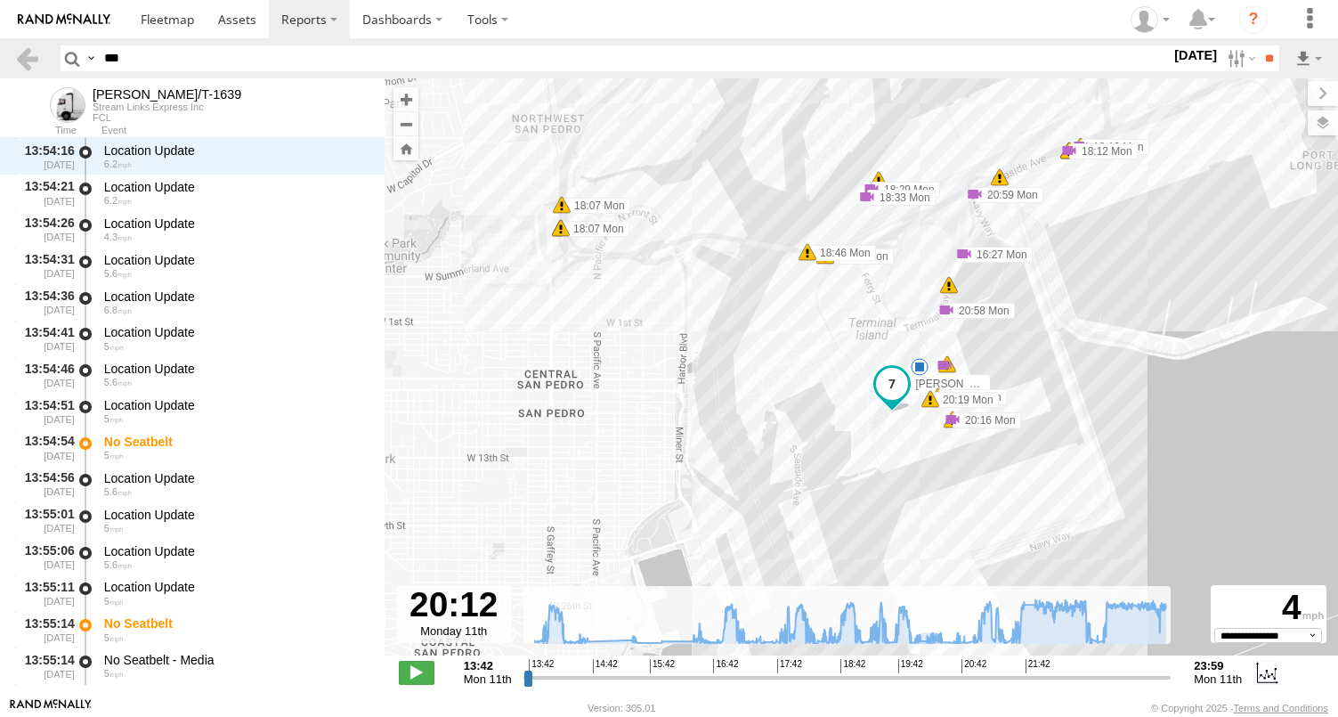
click at [975, 439] on div "FELIPE/T-1639 19:42 Mon 19:42 Mon 19:42 Mon 19:42 Mon 19:42 Mon 21:52 Mon 23:27…" at bounding box center [862, 376] width 954 height 596
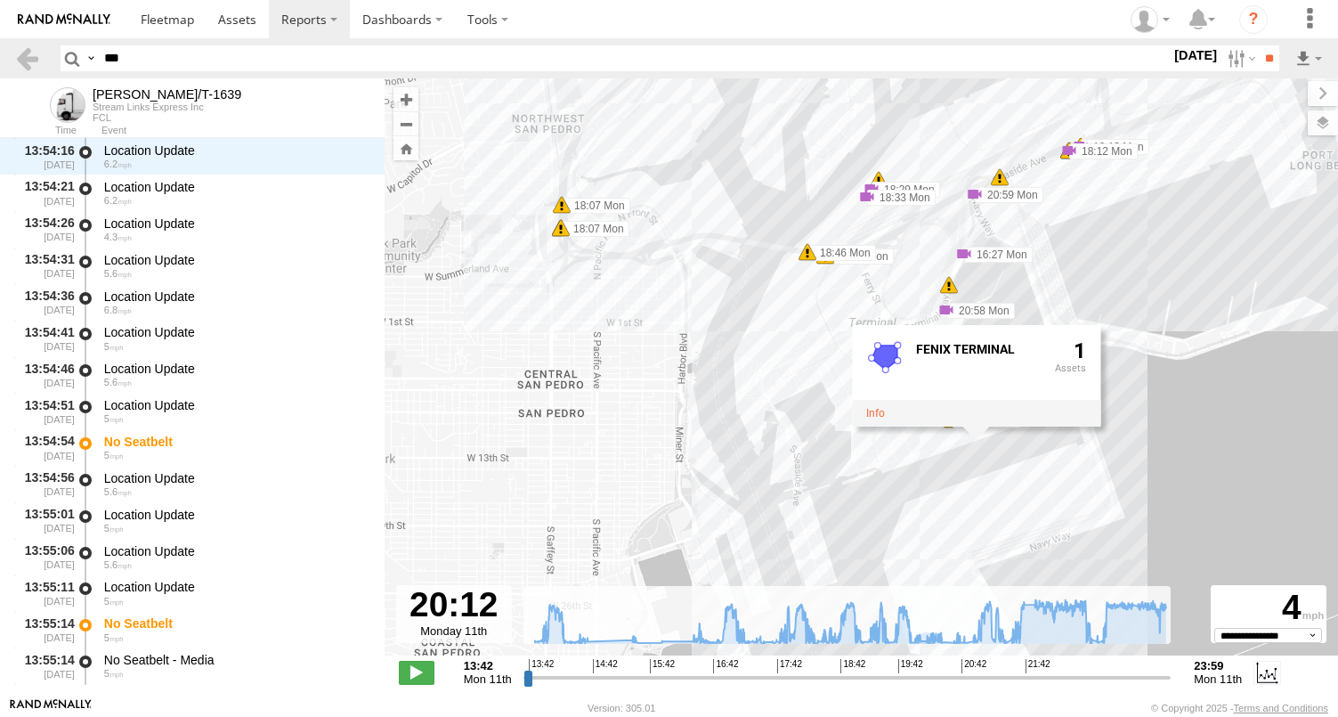
click at [933, 438] on div "FELIPE/T-1639 19:42 Mon 19:42 Mon 19:42 Mon 19:42 Mon 19:42 Mon 21:52 Mon 23:27…" at bounding box center [862, 376] width 954 height 596
click at [917, 470] on div "FELIPE/T-1639 19:42 Mon 19:42 Mon 19:42 Mon 19:42 Mon 19:42 Mon 21:52 Mon 23:27…" at bounding box center [862, 376] width 954 height 596
click at [991, 308] on label "20:58 Mon" at bounding box center [981, 311] width 69 height 16
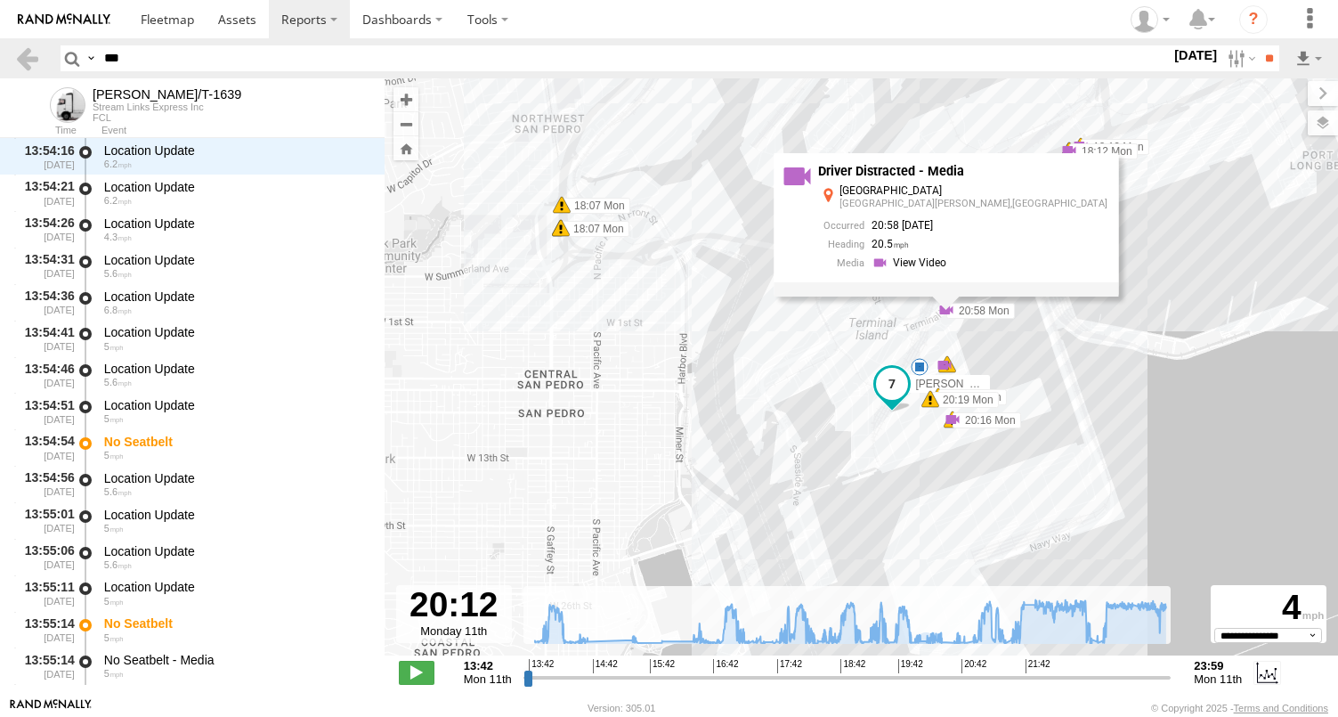
click at [948, 347] on div "FELIPE/T-1639 19:42 Mon 19:42 Mon 19:42 Mon 19:42 Mon 19:42 Mon 21:52 Mon 23:27…" at bounding box center [862, 376] width 954 height 596
click at [963, 362] on div "FELIPE/T-1639 19:42 Mon 19:42 Mon 19:42 Mon 19:42 Mon 19:42 Mon 21:52 Mon 23:27…" at bounding box center [862, 376] width 954 height 596
click at [963, 367] on div "FELIPE/T-1639 19:42 Mon 19:42 Mon 19:42 Mon 19:42 Mon 19:42 Mon 21:52 Mon 23:27…" at bounding box center [862, 376] width 954 height 596
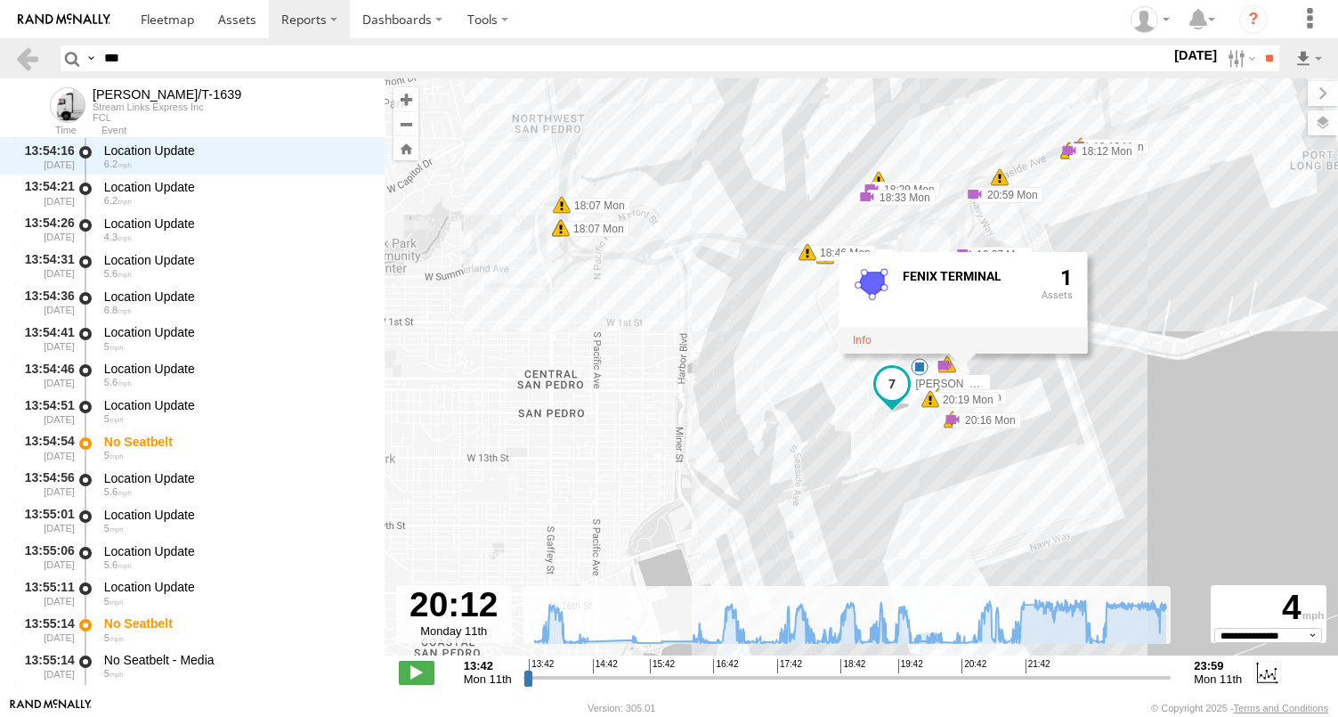
click at [962, 354] on div "FENIX TERMINAL 1" at bounding box center [963, 303] width 248 height 102
click at [966, 407] on label "20:19 Mon" at bounding box center [965, 400] width 69 height 16
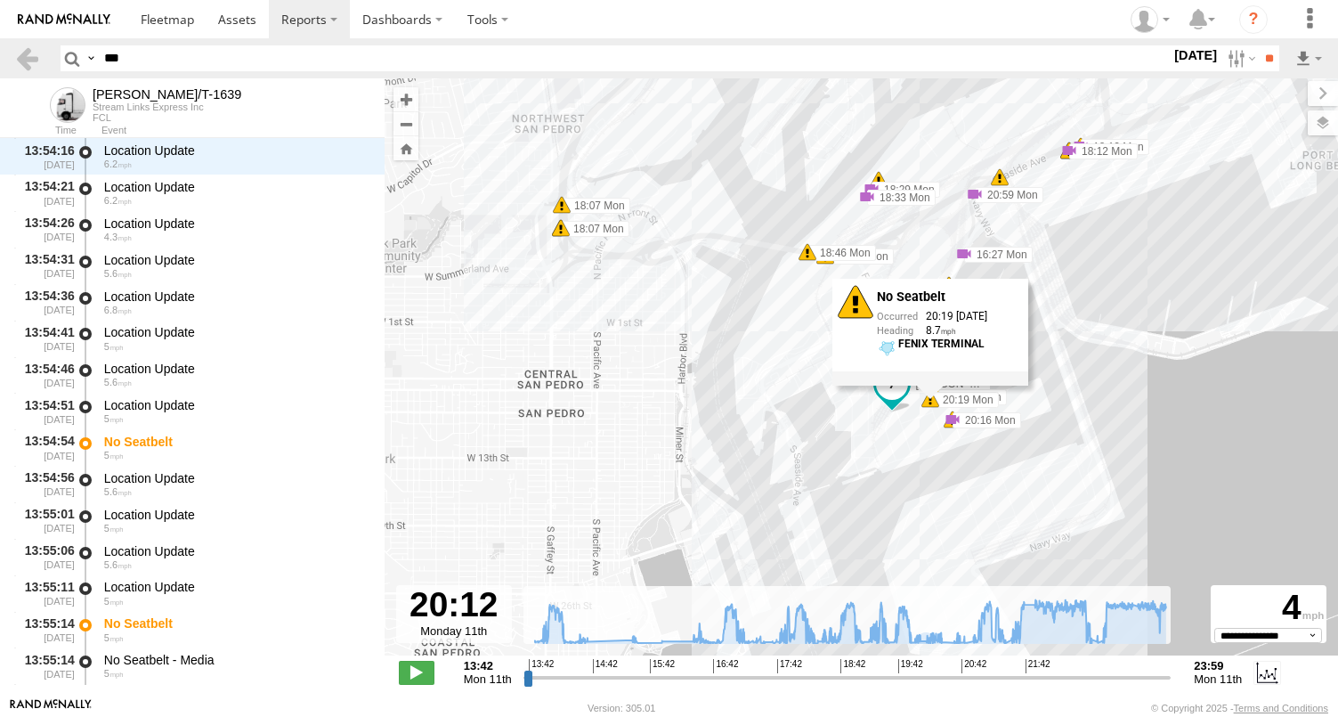
click at [969, 413] on label "20:16 Mon" at bounding box center [987, 420] width 69 height 16
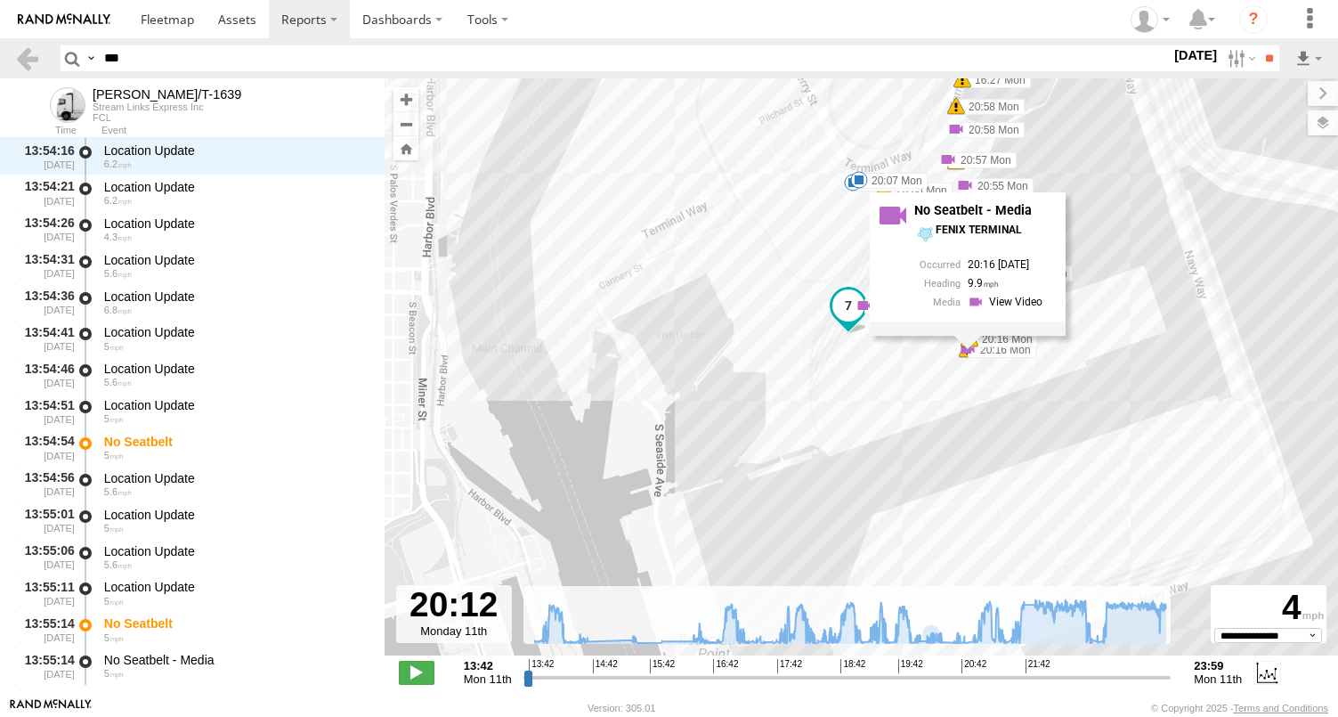
drag, startPoint x: 969, startPoint y: 430, endPoint x: 952, endPoint y: 475, distance: 48.5
click at [952, 475] on div "FELIPE/T-1639 19:42 Mon 19:42 Mon 19:42 Mon 19:42 Mon 19:42 Mon 21:52 Mon 23:27…" at bounding box center [862, 376] width 954 height 596
click at [1012, 379] on div "FELIPE/T-1639 19:42 Mon 19:42 Mon 19:42 Mon 19:42 Mon 19:42 Mon 21:52 Mon 23:27…" at bounding box center [862, 376] width 954 height 596
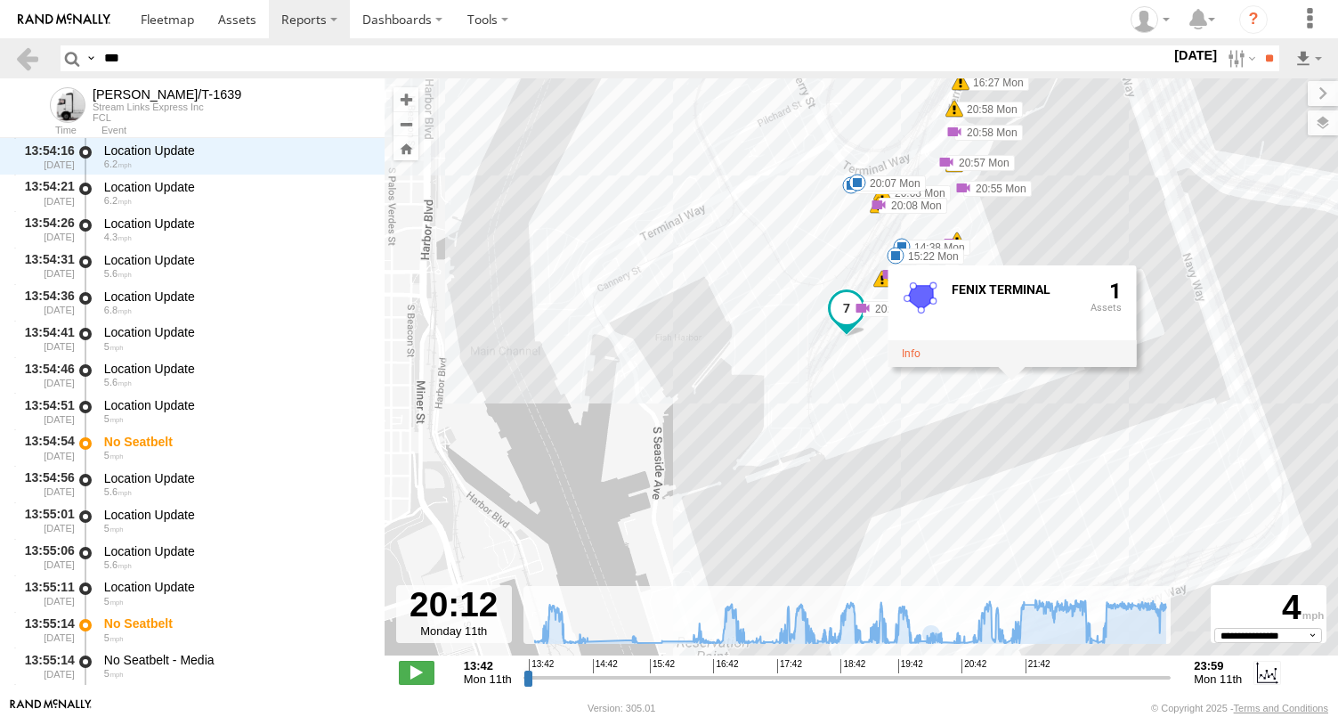
click at [1027, 378] on div "FELIPE/T-1639 19:42 Mon 19:42 Mon 19:42 Mon 19:42 Mon 19:42 Mon 21:52 Mon 23:27…" at bounding box center [862, 376] width 954 height 596
click at [836, 410] on div "FELIPE/T-1639 19:42 Mon 19:42 Mon 19:42 Mon 19:42 Mon 19:42 Mon 21:52 Mon 23:27…" at bounding box center [862, 376] width 954 height 596
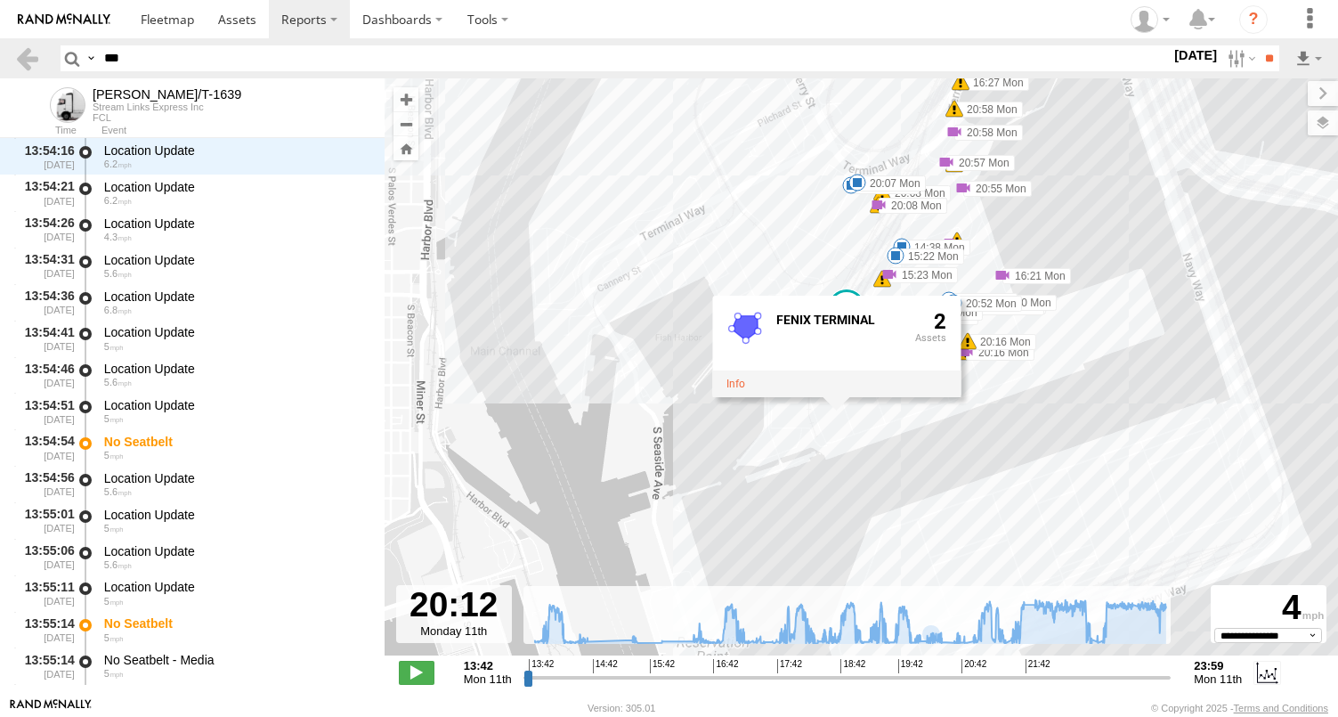
click at [1037, 376] on div "FELIPE/T-1639 19:42 Mon 19:42 Mon 19:42 Mon 19:42 Mon 19:42 Mon 21:52 Mon 23:27…" at bounding box center [862, 376] width 954 height 596
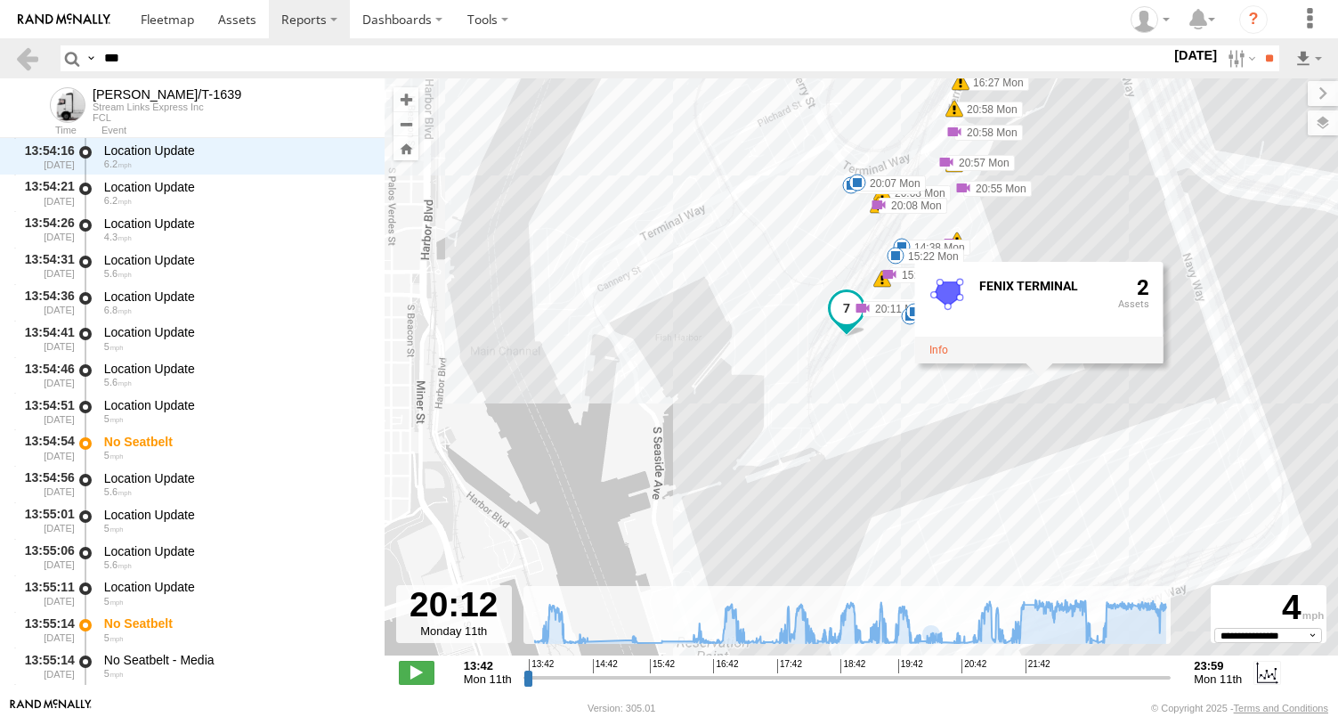
click at [849, 310] on span at bounding box center [846, 308] width 32 height 32
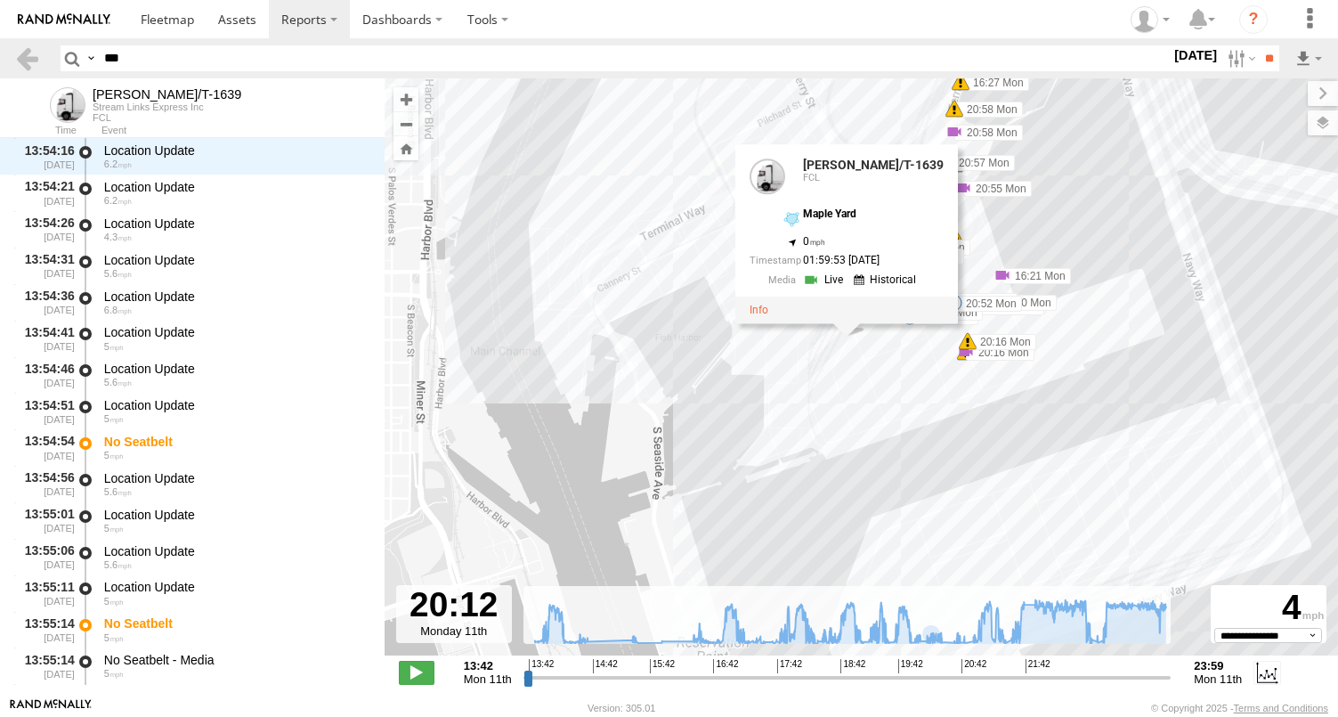
click at [874, 341] on div "FELIPE/T-1639 19:42 Mon 19:42 Mon 19:42 Mon 19:42 Mon 19:42 Mon 21:52 Mon 23:27…" at bounding box center [862, 376] width 954 height 596
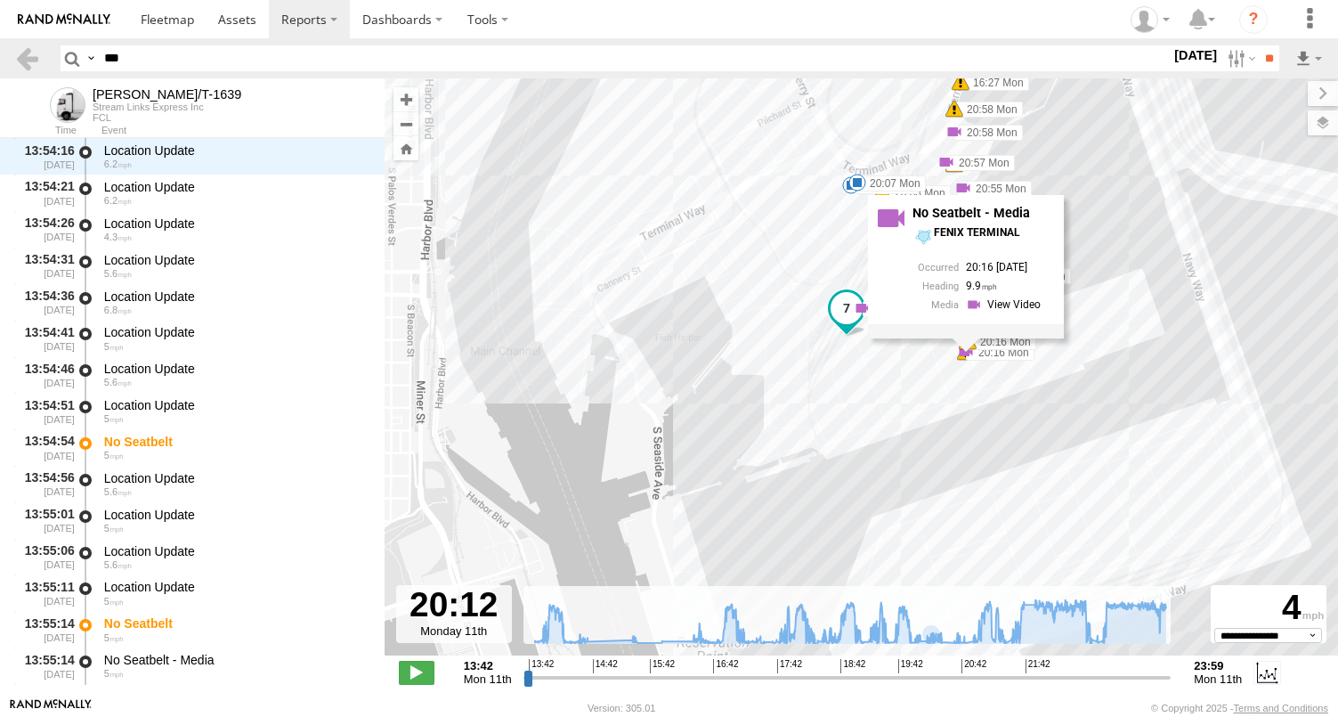
click at [981, 378] on div "FELIPE/T-1639 19:42 Mon 19:42 Mon 19:42 Mon 19:42 Mon 19:42 Mon 21:52 Mon 23:27…" at bounding box center [862, 376] width 954 height 596
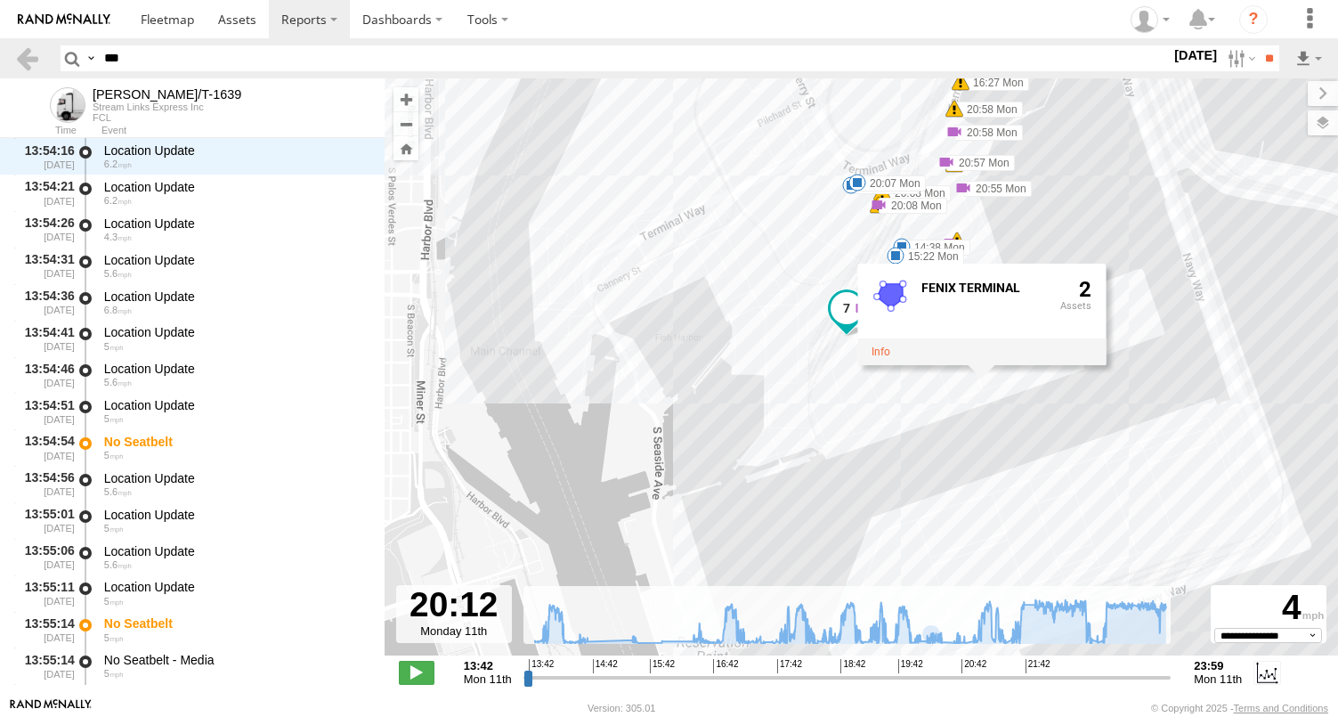
click at [952, 396] on div "FELIPE/T-1639 19:42 Mon 19:42 Mon 19:42 Mon 19:42 Mon 19:42 Mon 21:52 Mon 23:27…" at bounding box center [862, 376] width 954 height 596
click at [950, 410] on div "FELIPE/T-1639 19:42 Mon 19:42 Mon 19:42 Mon 19:42 Mon 19:42 Mon 21:52 Mon 23:27…" at bounding box center [862, 376] width 954 height 596
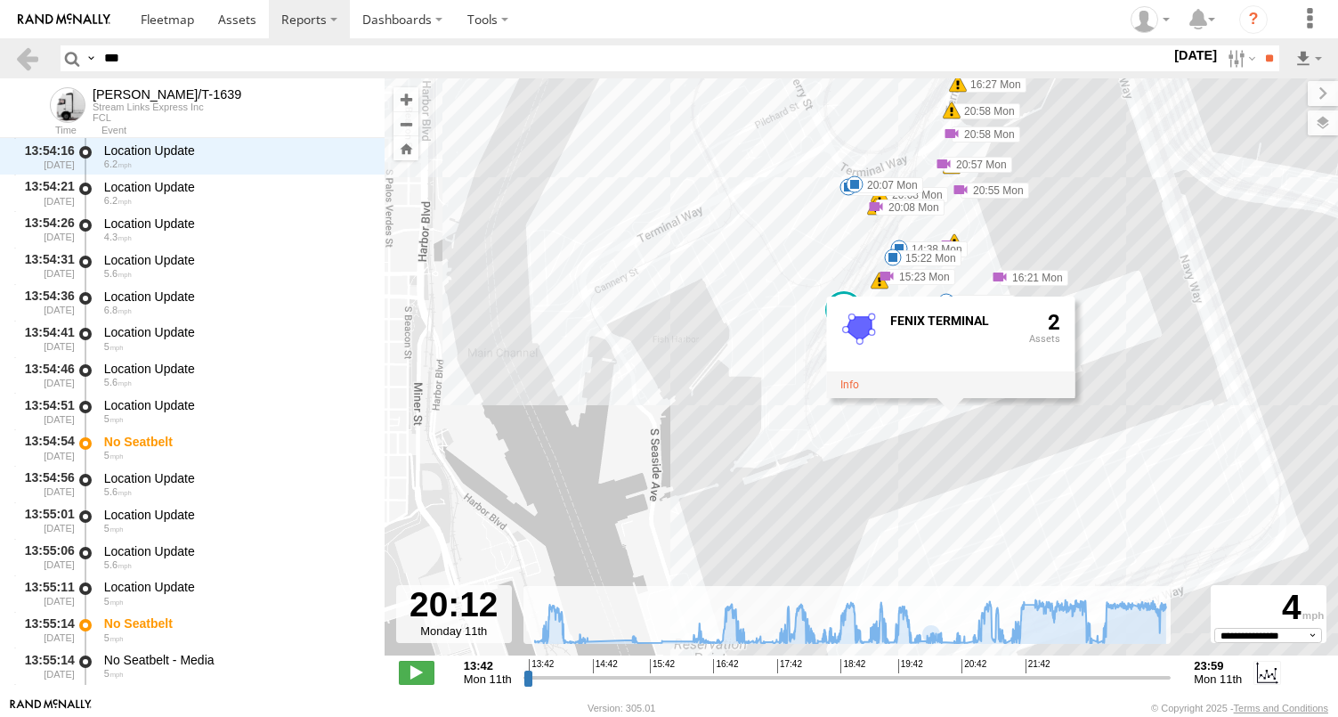
click at [950, 397] on div "FENIX TERMINAL 2" at bounding box center [950, 347] width 248 height 102
click at [889, 425] on div "FELIPE/T-1639 19:42 Mon 19:42 Mon 19:42 Mon 19:42 Mon 19:42 Mon 21:52 Mon 23:27…" at bounding box center [862, 376] width 954 height 596
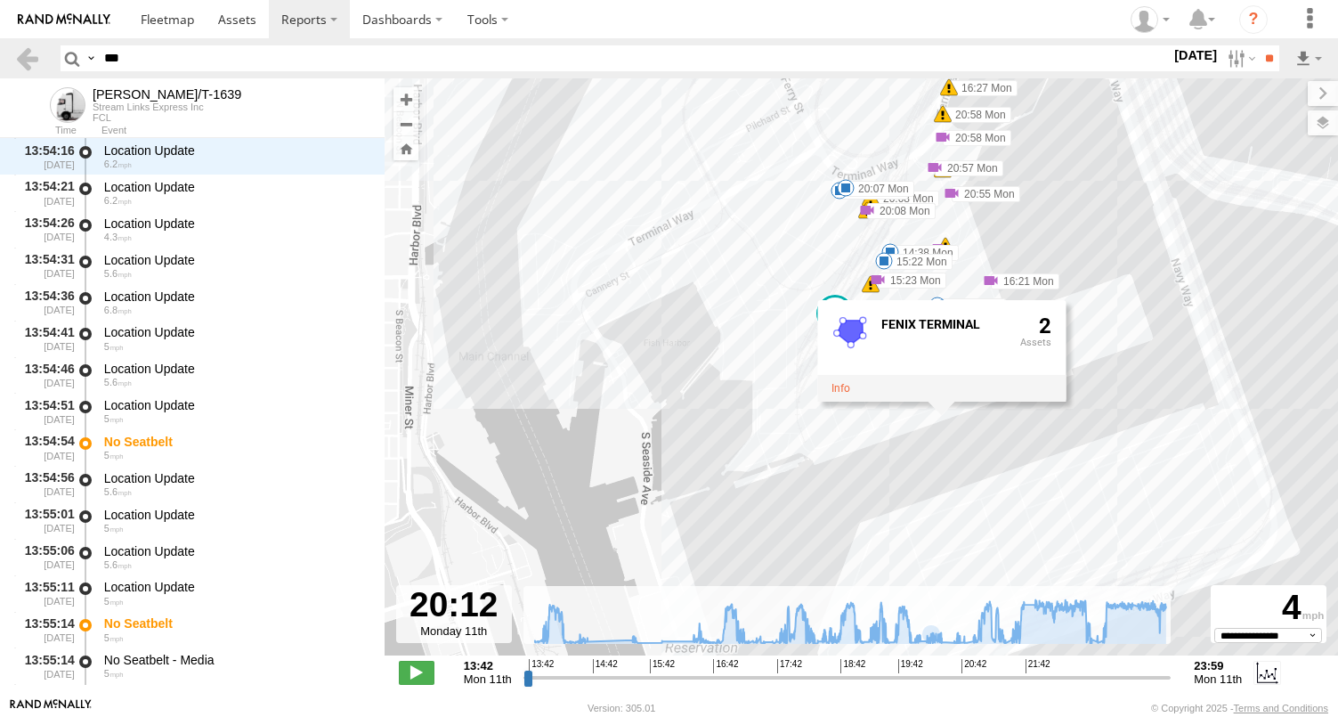
click at [858, 438] on div "FELIPE/T-1639 19:42 Mon 19:42 Mon 19:42 Mon 19:42 Mon 19:42 Mon 21:52 Mon 23:27…" at bounding box center [862, 376] width 954 height 596
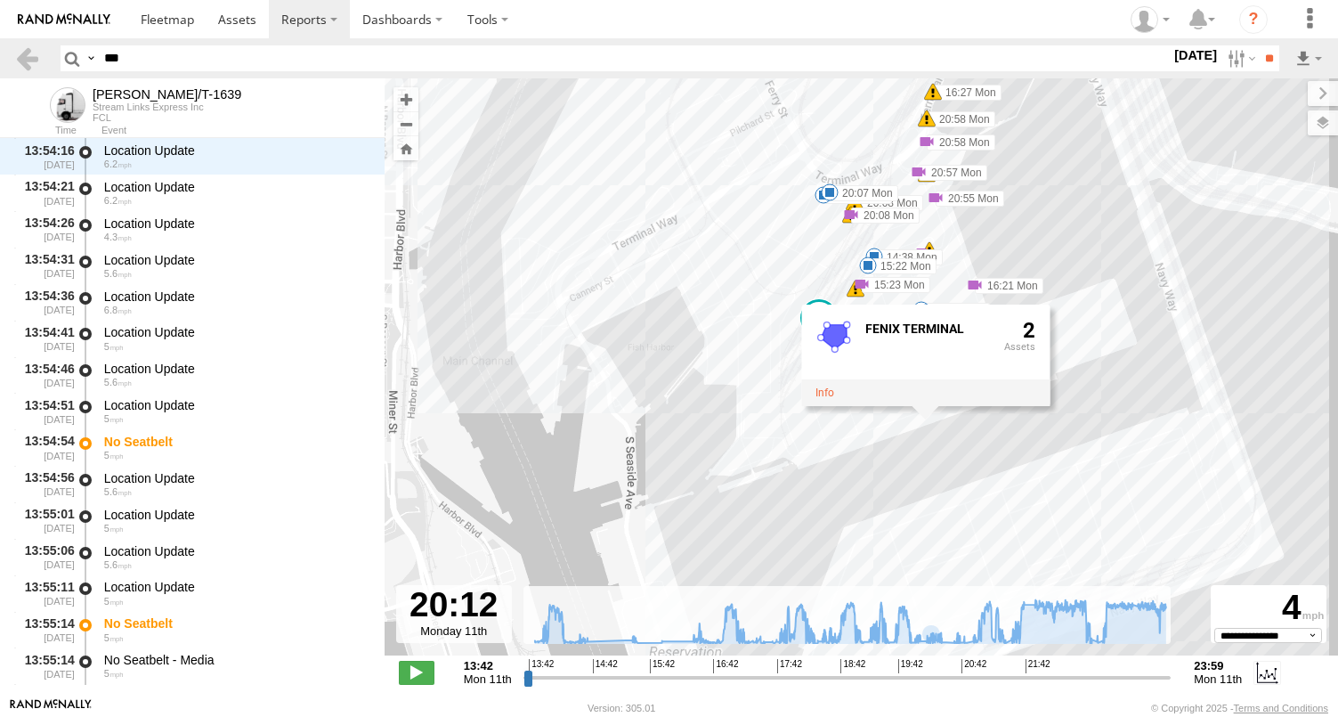
click at [795, 460] on div "FELIPE/T-1639 19:42 Mon 19:42 Mon 19:42 Mon 19:42 Mon 19:42 Mon 21:52 Mon 23:27…" at bounding box center [862, 376] width 954 height 596
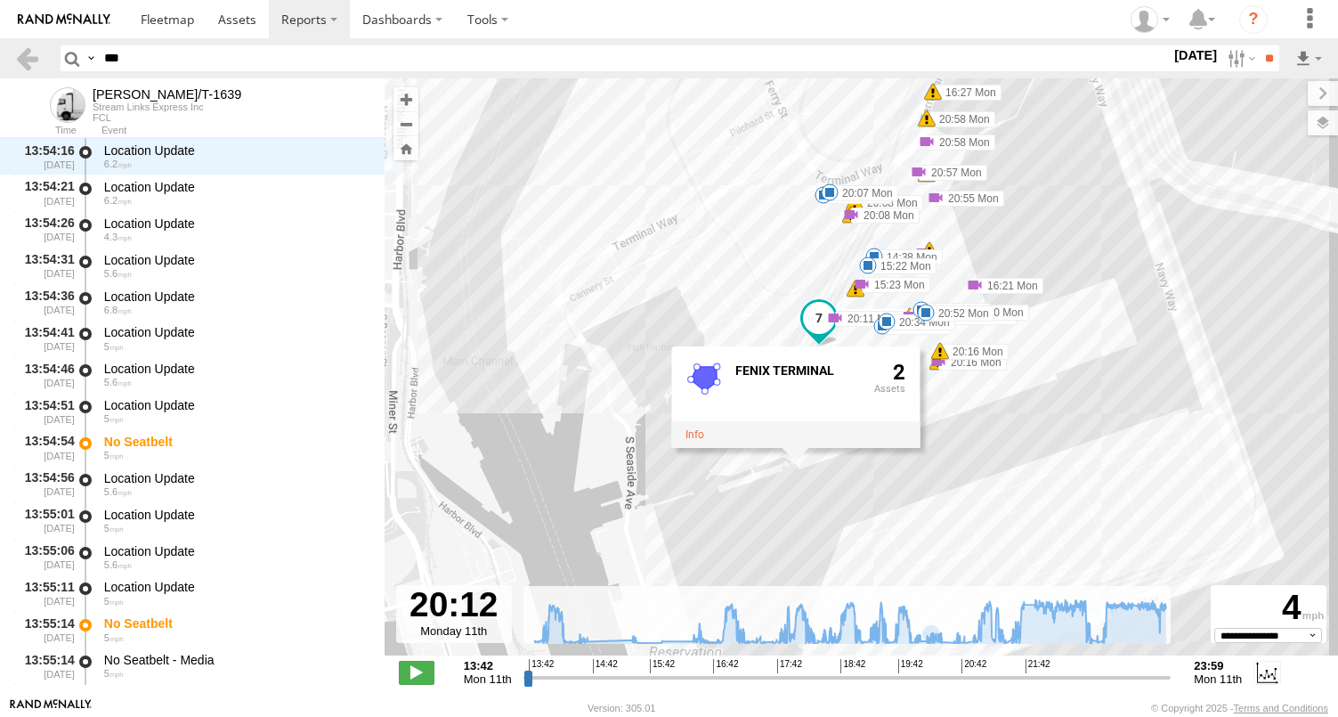
click at [966, 296] on div "FELIPE/T-1639 19:42 Mon 19:42 Mon 19:42 Mon 19:42 Mon 19:42 Mon 21:52 Mon 23:27…" at bounding box center [862, 376] width 954 height 596
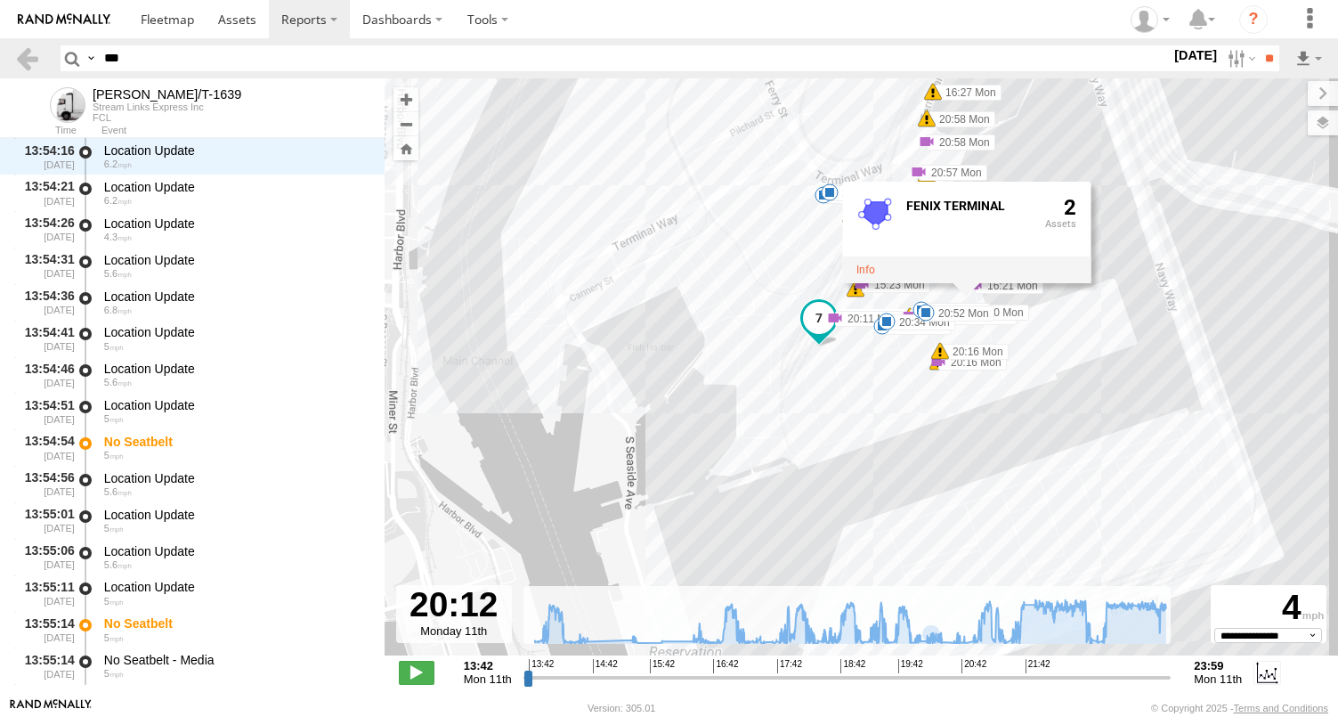
click at [977, 333] on div "FELIPE/T-1639 19:42 Mon 19:42 Mon 19:42 Mon 19:42 Mon 19:42 Mon 21:52 Mon 23:27…" at bounding box center [862, 376] width 954 height 596
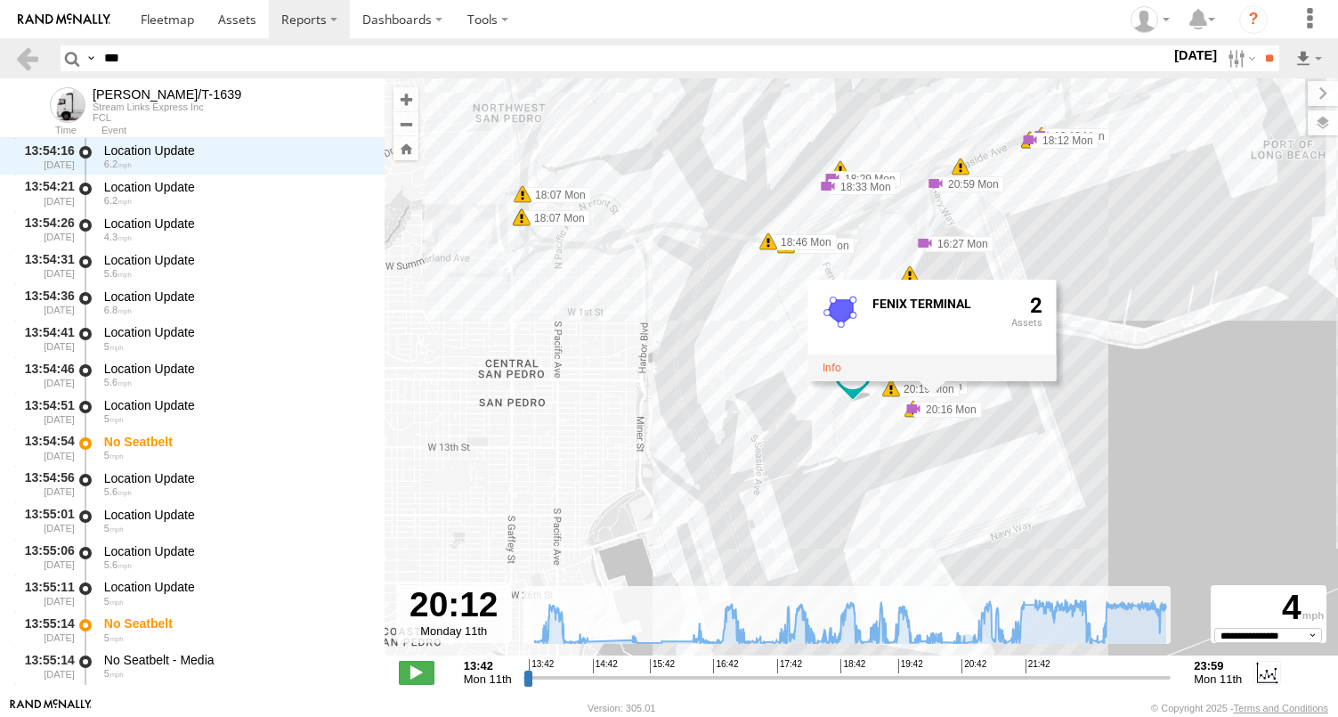
click at [879, 414] on div "FELIPE/T-1639 19:42 Mon 19:42 Mon 19:42 Mon 19:42 Mon 19:42 Mon 21:52 Mon 23:27…" at bounding box center [862, 376] width 954 height 596
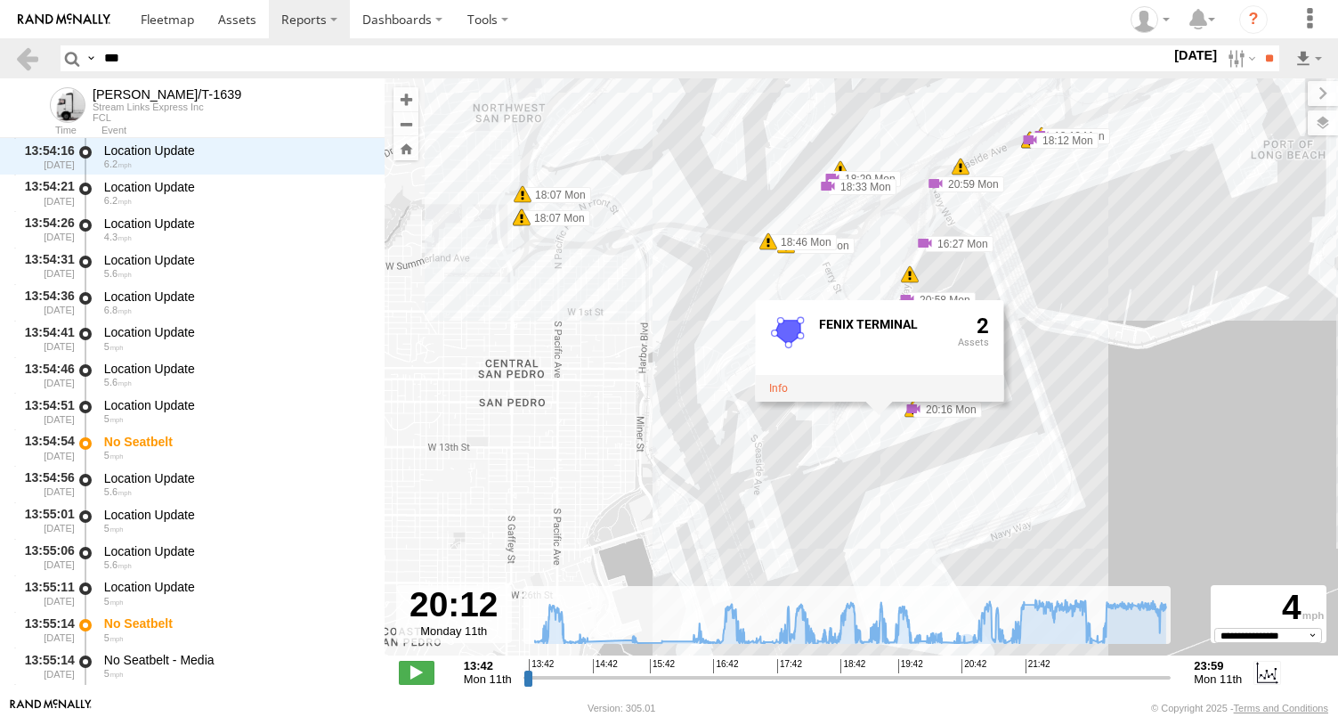
click at [922, 422] on div "FELIPE/T-1639 19:42 Mon 19:42 Mon 19:42 Mon 19:42 Mon 19:42 Mon 21:52 Mon 23:27…" at bounding box center [862, 376] width 954 height 596
click at [958, 427] on div "FELIPE/T-1639 19:42 Mon 19:42 Mon 19:42 Mon 19:42 Mon 19:42 Mon 21:52 Mon 23:27…" at bounding box center [862, 376] width 954 height 596
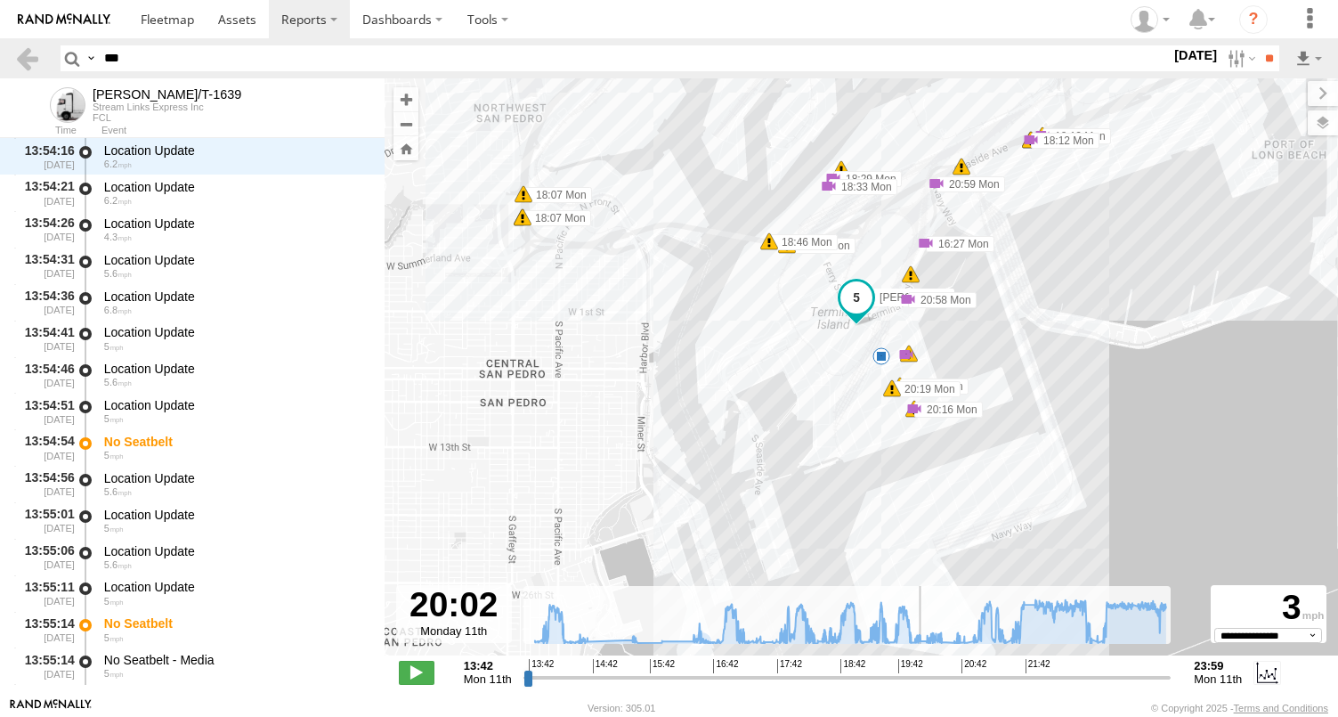
drag, startPoint x: 929, startPoint y: 675, endPoint x: 920, endPoint y: 677, distance: 9.1
click at [920, 677] on input "range" at bounding box center [848, 677] width 648 height 17
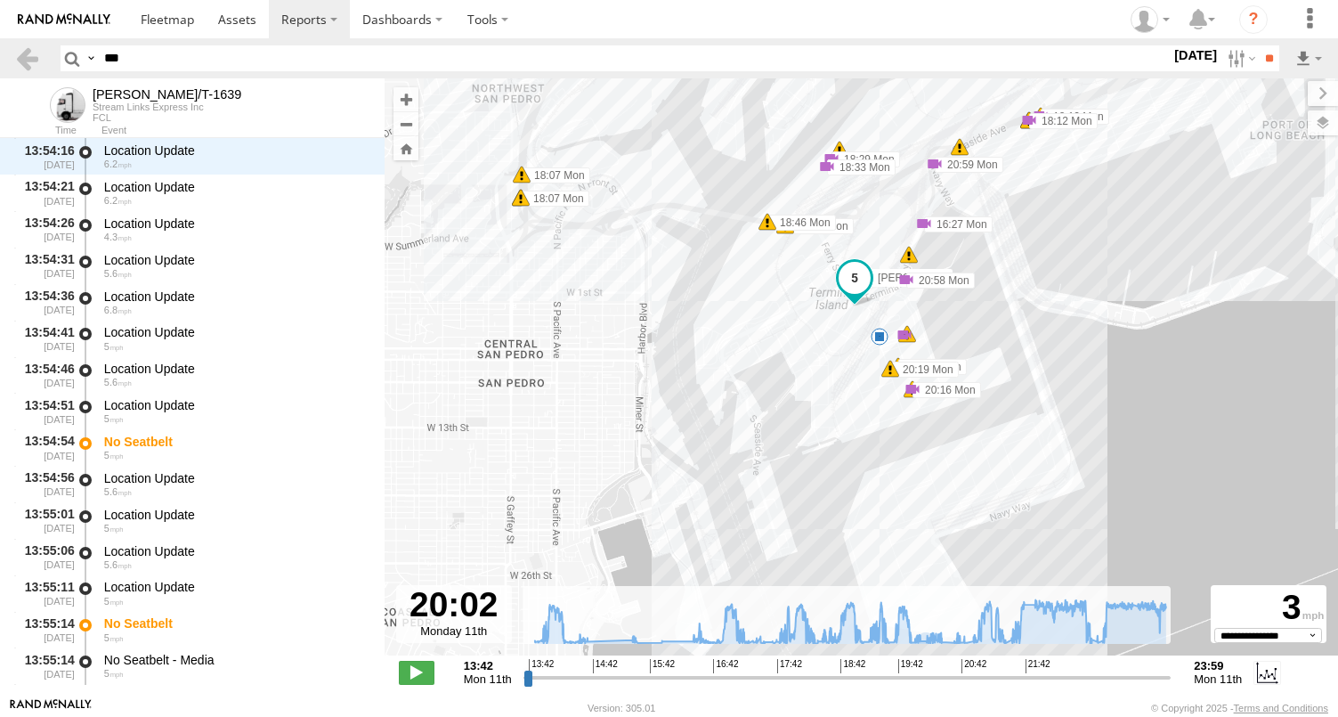
click at [908, 398] on div "FELIPE/T-1639 19:42 Mon 19:42 Mon 19:42 Mon 19:42 Mon 19:42 Mon 21:52 Mon 23:27…" at bounding box center [862, 376] width 954 height 596
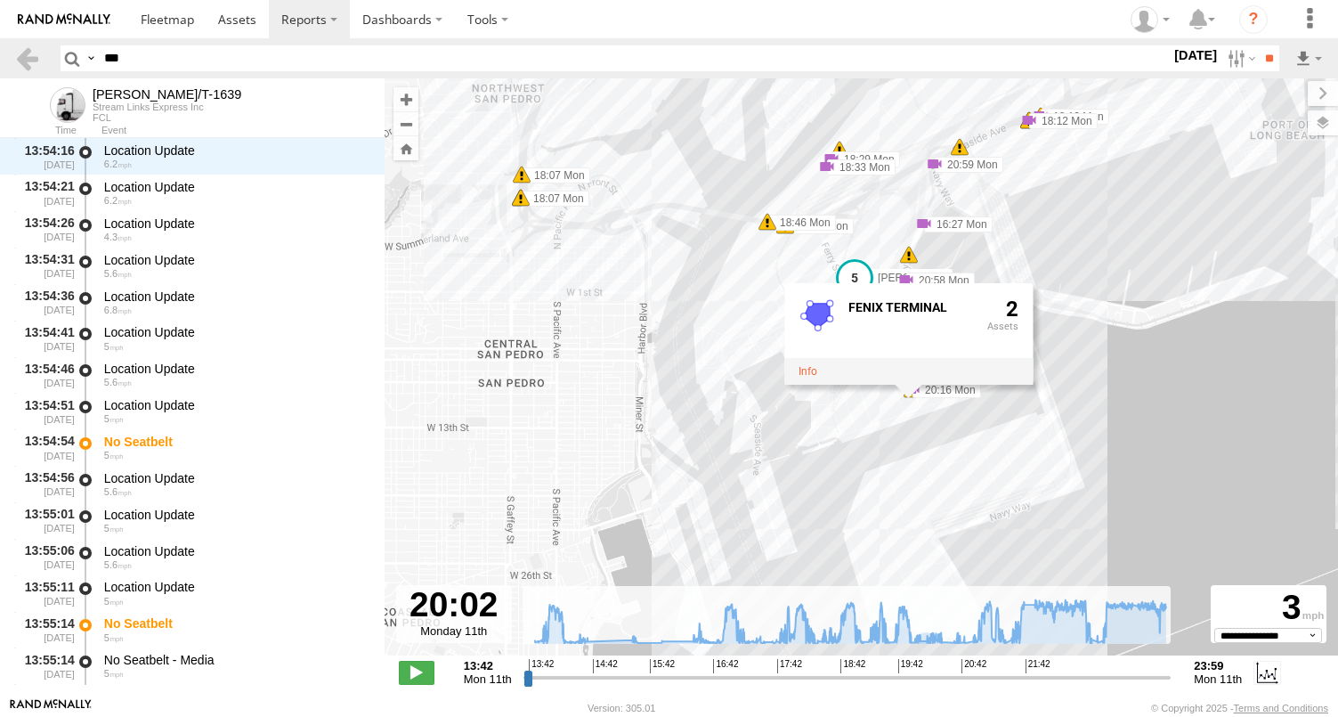
click at [876, 435] on div "FELIPE/T-1639 19:42 Mon 19:42 Mon 19:42 Mon 19:42 Mon 19:42 Mon 21:52 Mon 23:27…" at bounding box center [862, 376] width 954 height 596
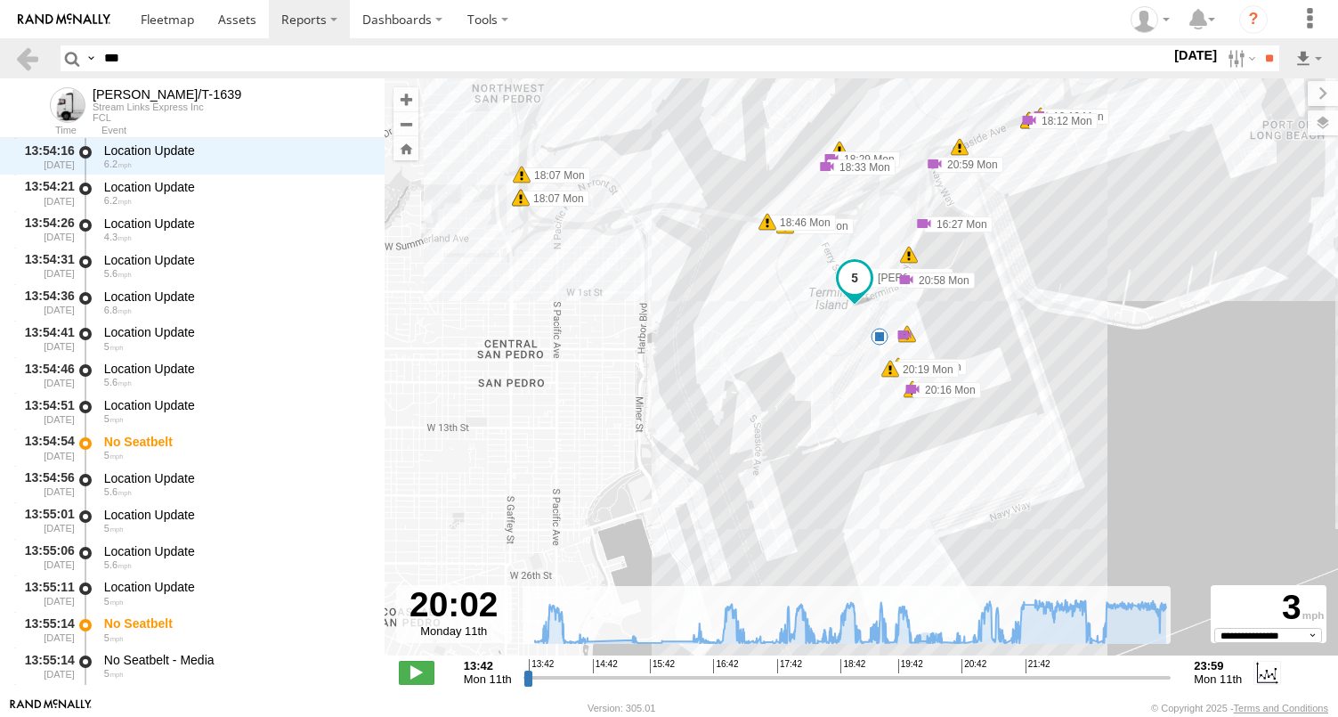
click at [875, 427] on div "FELIPE/T-1639 19:42 Mon 19:42 Mon 19:42 Mon 19:42 Mon 19:42 Mon 21:52 Mon 23:27…" at bounding box center [862, 376] width 954 height 596
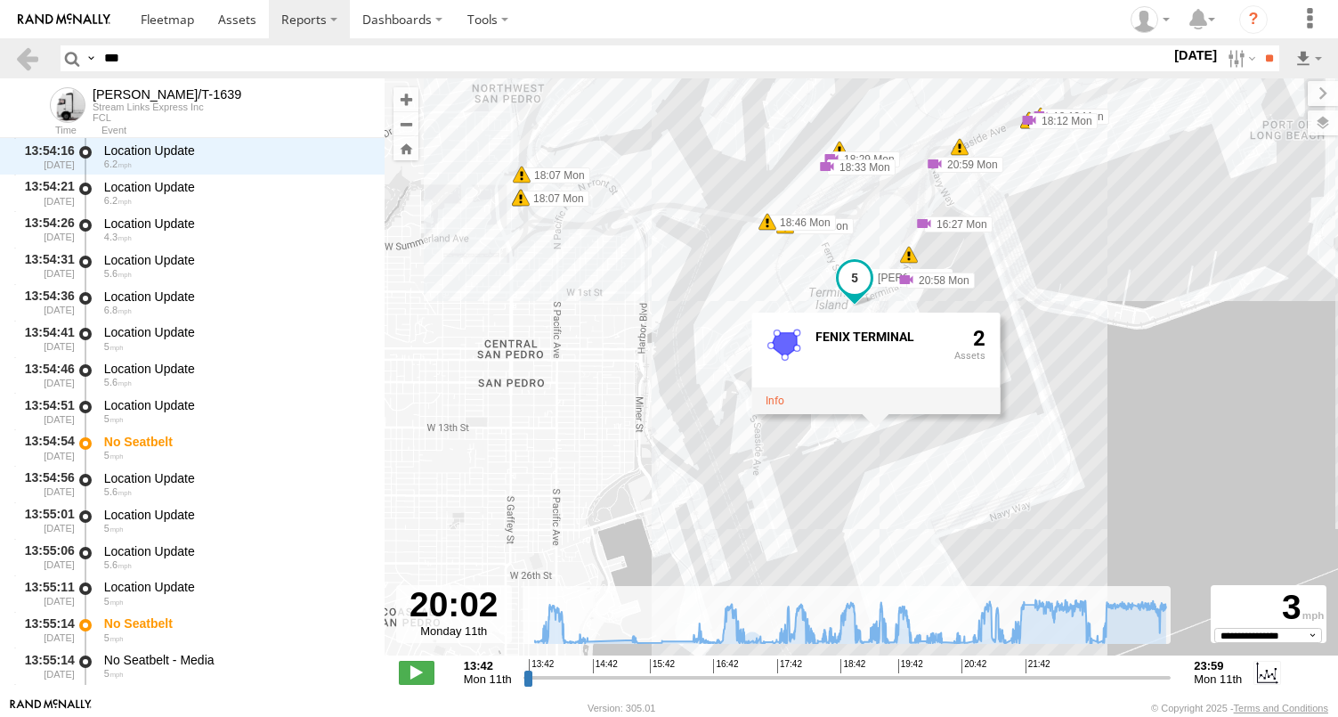
click at [878, 278] on span "[PERSON_NAME]/T-1639" at bounding box center [940, 277] width 124 height 12
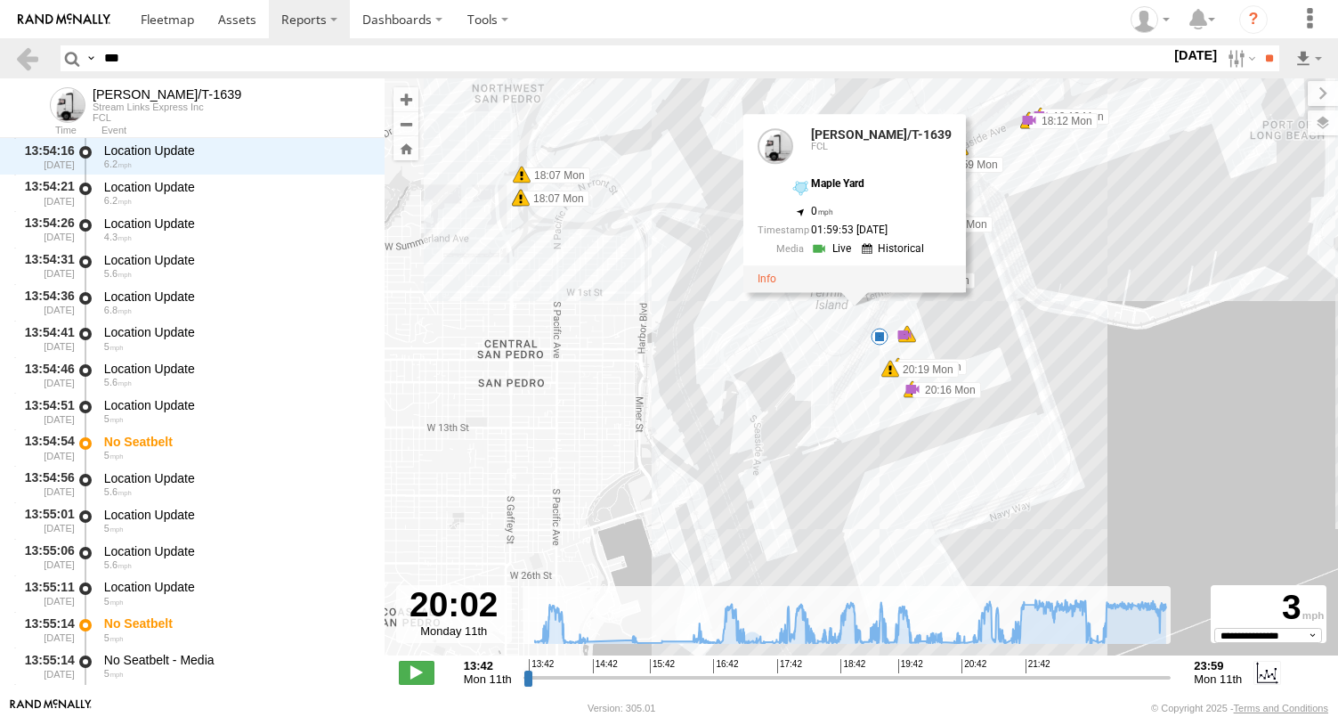
click at [876, 413] on div "FELIPE/T-1639 19:42 Mon 19:42 Mon 19:42 Mon 19:42 Mon 19:42 Mon 21:52 Mon 23:27…" at bounding box center [862, 376] width 954 height 596
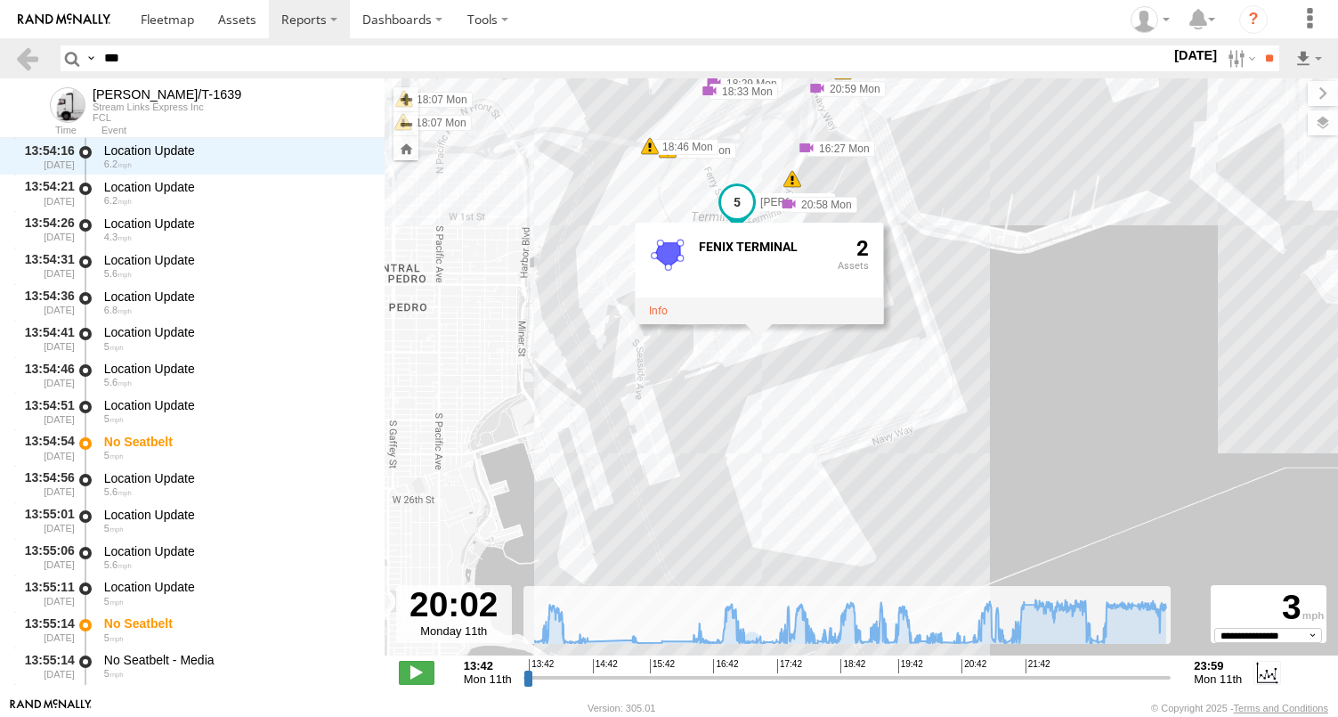
click at [778, 337] on div "FELIPE/T-1639 19:42 Mon 19:42 Mon 19:42 Mon 19:42 Mon 19:42 Mon 21:52 Mon 23:27…" at bounding box center [862, 376] width 954 height 596
click at [762, 199] on span "[PERSON_NAME]/T-1639" at bounding box center [822, 201] width 124 height 12
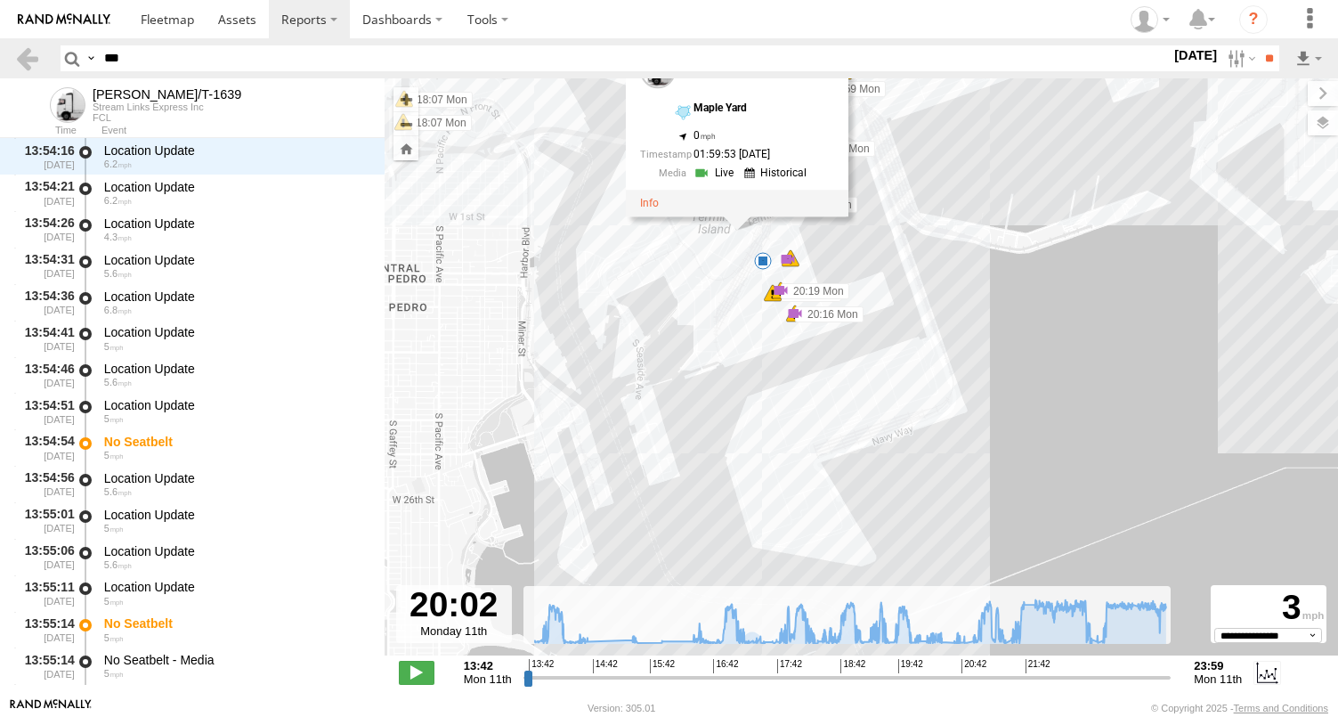
click at [749, 337] on div "FELIPE/T-1639 19:42 Mon 19:42 Mon 19:42 Mon 19:42 Mon 19:42 Mon 21:52 Mon 23:27…" at bounding box center [862, 376] width 954 height 596
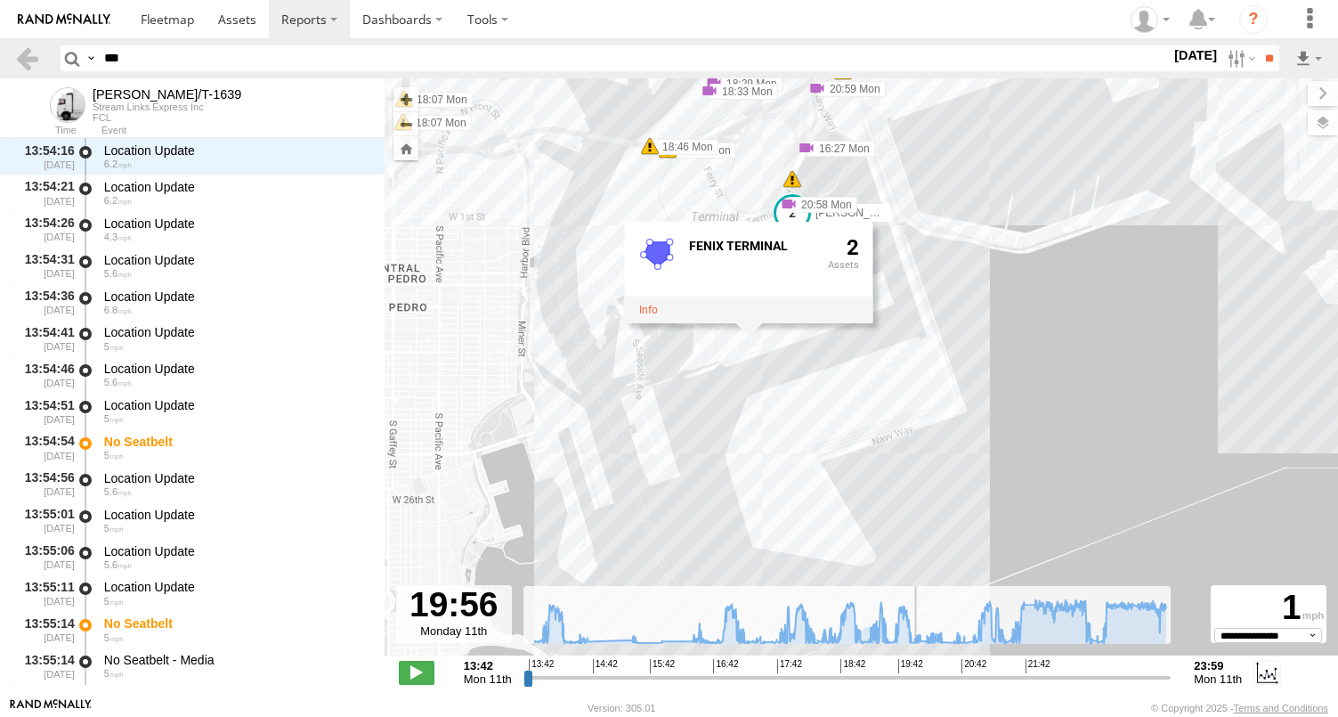
click at [914, 682] on input "range" at bounding box center [848, 677] width 648 height 17
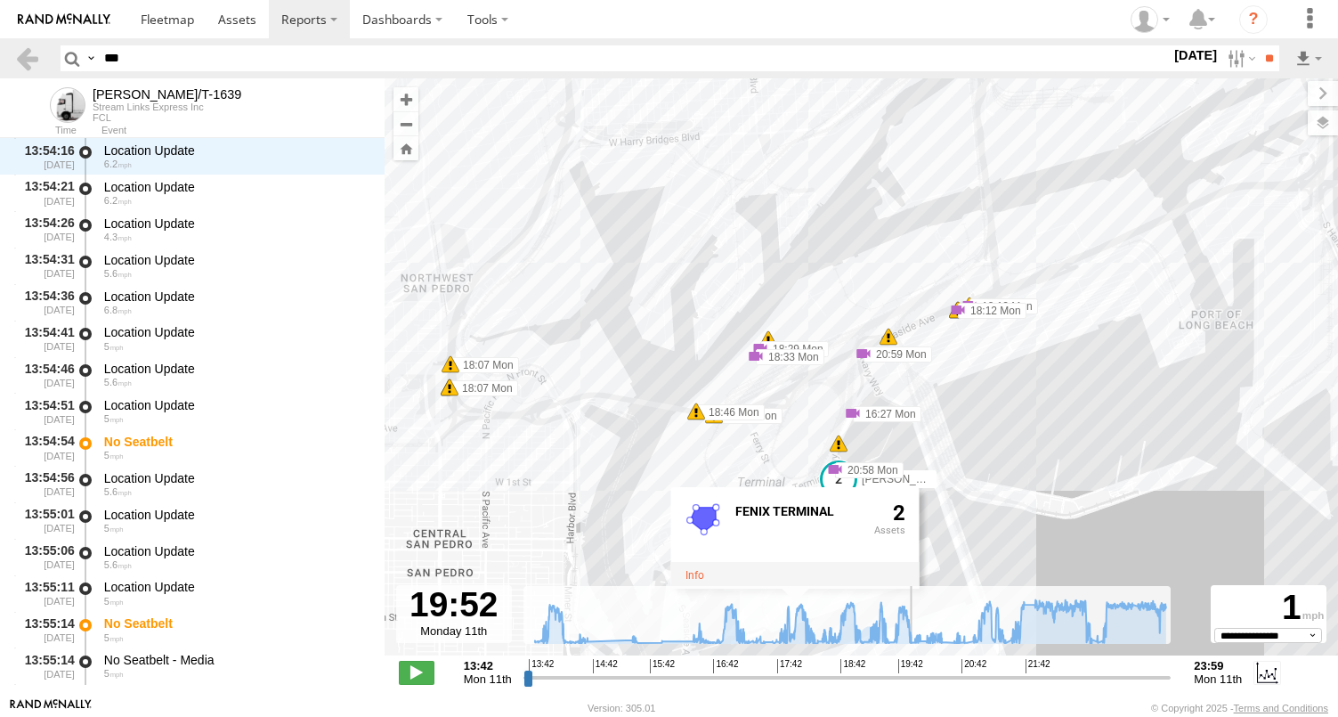
click at [910, 681] on input "range" at bounding box center [848, 677] width 648 height 17
click at [914, 681] on input "range" at bounding box center [848, 677] width 648 height 17
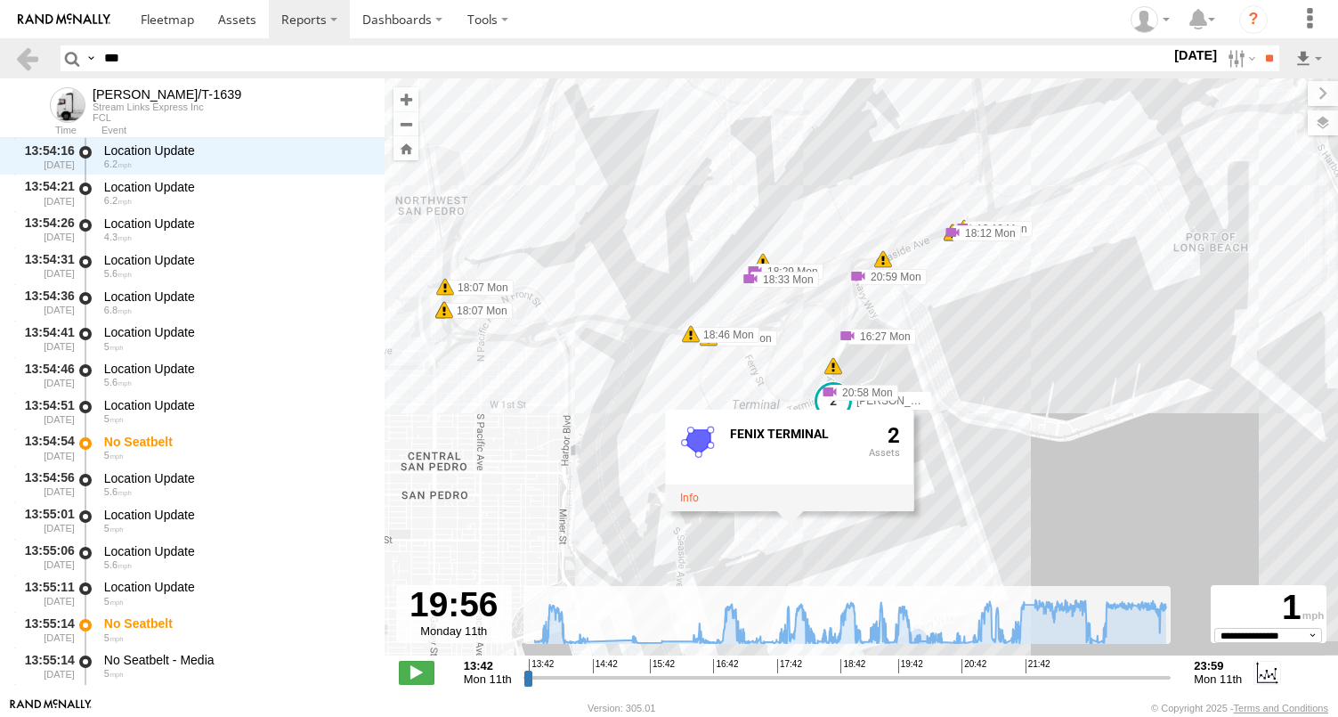
drag, startPoint x: 939, startPoint y: 506, endPoint x: 929, endPoint y: 418, distance: 88.8
click at [931, 419] on div "FELIPE/T-1639 19:42 Mon 19:42 Mon 19:42 Mon 19:42 Mon 19:42 Mon 21:52 Mon 23:27…" at bounding box center [862, 376] width 954 height 596
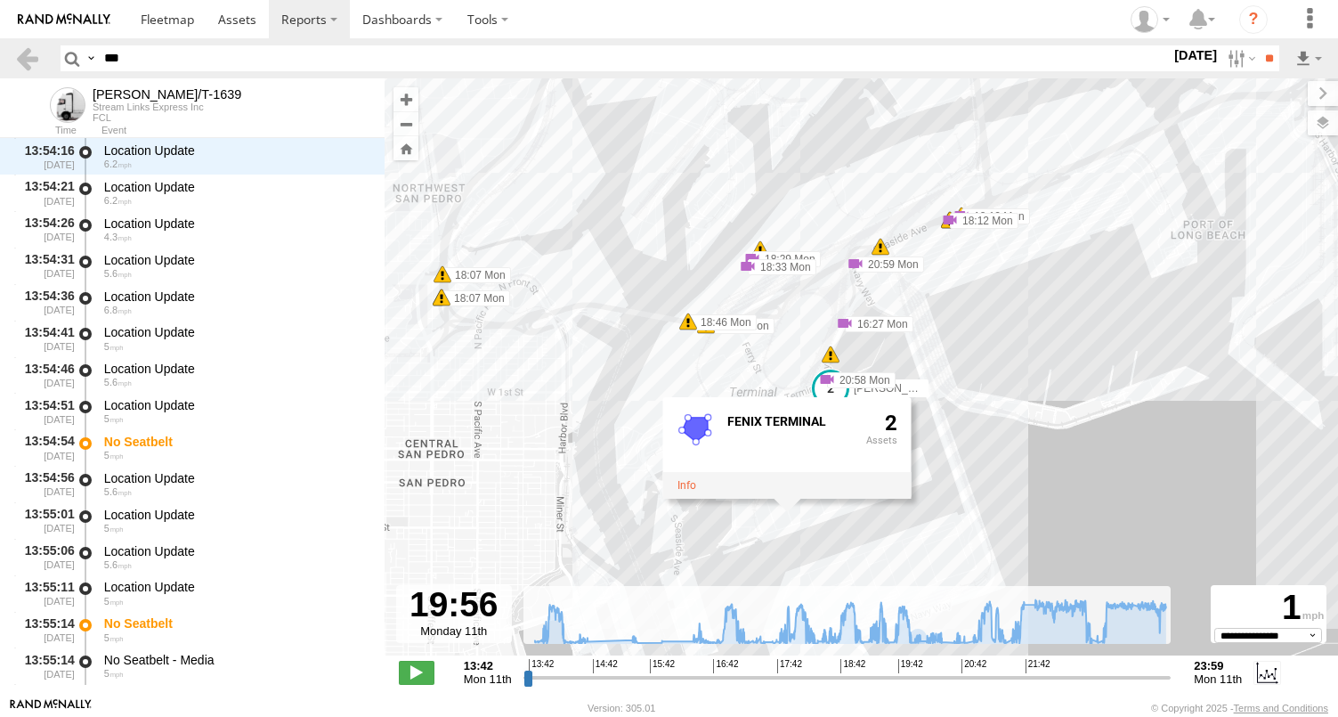
click at [831, 524] on div "FELIPE/T-1639 19:42 Mon 19:42 Mon 19:42 Mon 19:42 Mon 19:42 Mon 21:52 Mon 23:27…" at bounding box center [862, 376] width 954 height 596
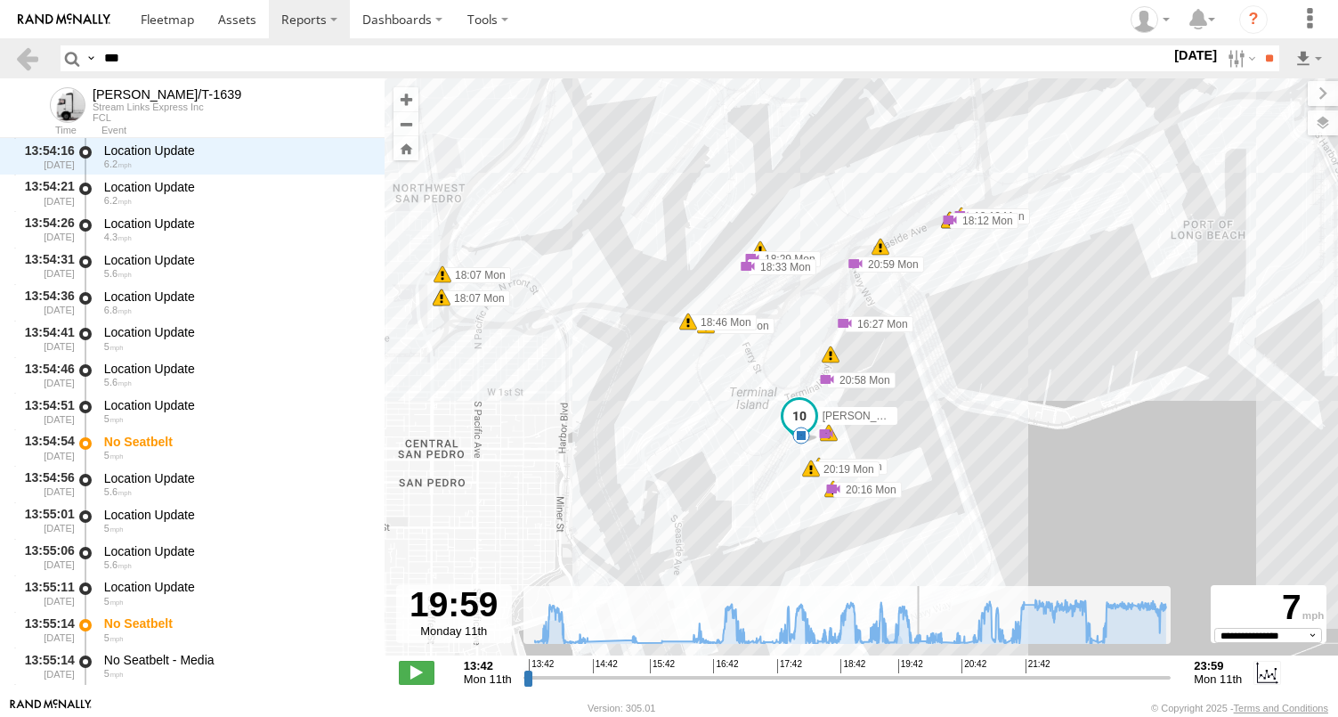
type input "**********"
click at [917, 678] on input "range" at bounding box center [848, 677] width 648 height 17
click at [786, 519] on div "FELIPE/T-1639 19:42 Mon 19:42 Mon 19:42 Mon 19:42 Mon 19:42 Mon 21:52 Mon 23:27…" at bounding box center [862, 376] width 954 height 596
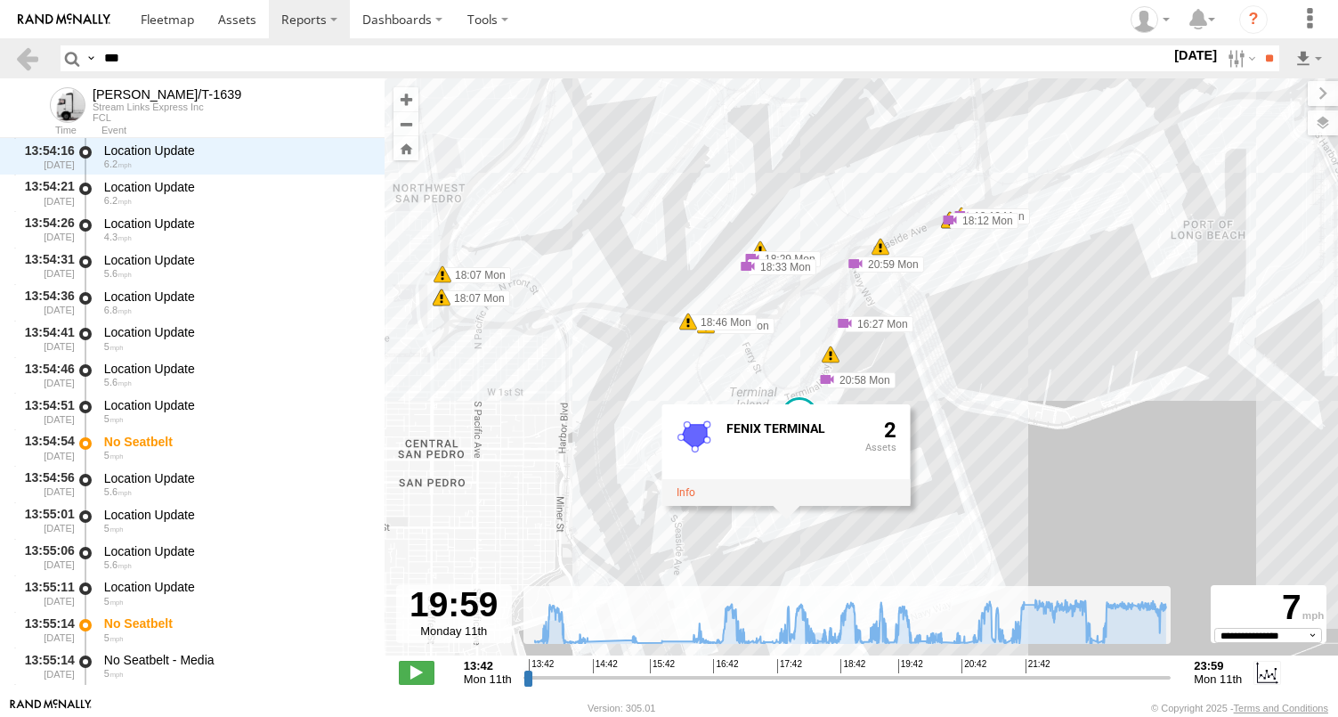
click at [769, 542] on div "FELIPE/T-1639 19:42 Mon 19:42 Mon 19:42 Mon 19:42 Mon 19:42 Mon 21:52 Mon 23:27…" at bounding box center [862, 376] width 954 height 596
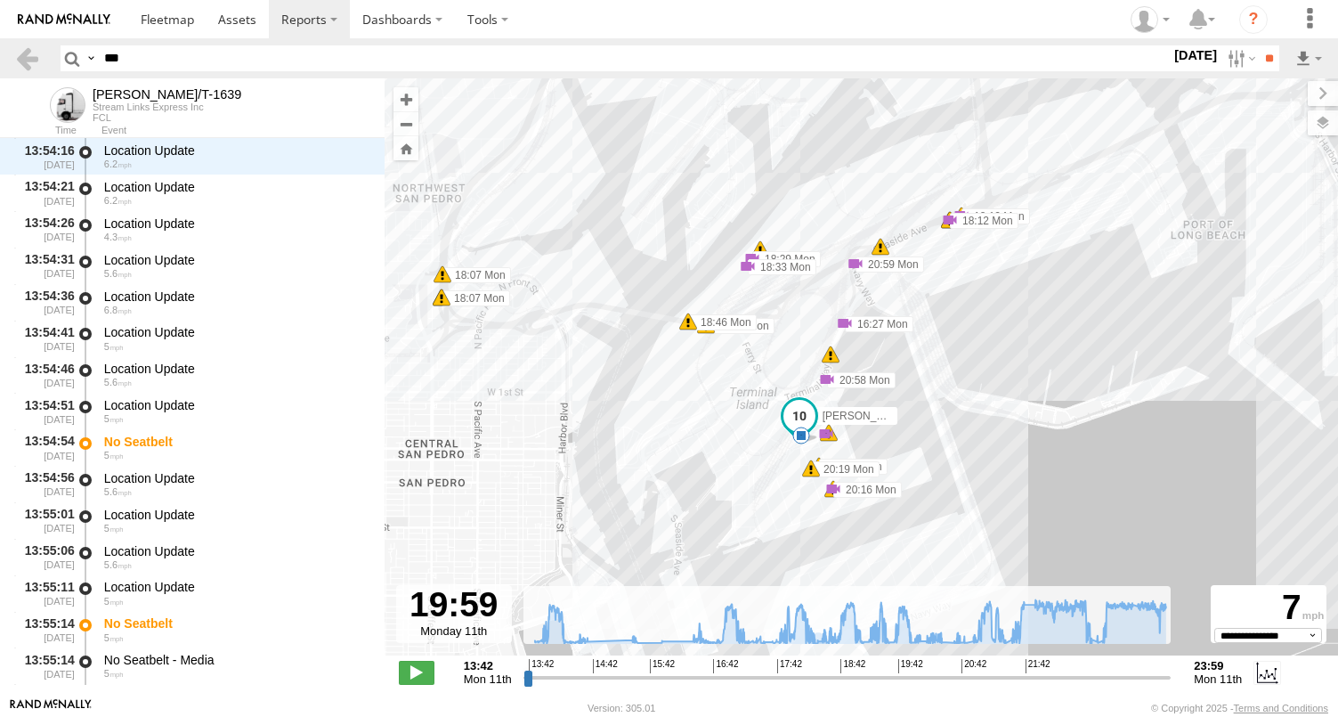
click at [763, 538] on div "FELIPE/T-1639 19:42 Mon 19:42 Mon 19:42 Mon 19:42 Mon 19:42 Mon 21:52 Mon 23:27…" at bounding box center [862, 376] width 954 height 596
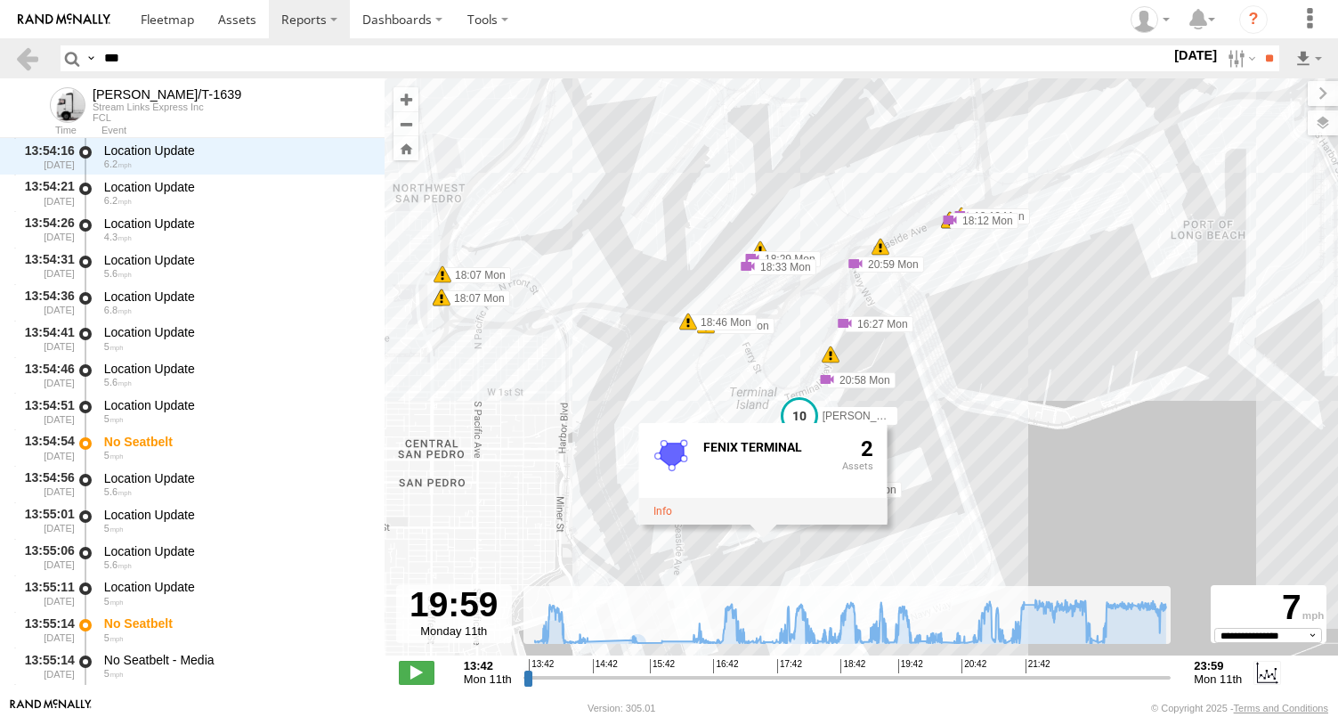
click at [67, 33] on link at bounding box center [64, 19] width 128 height 38
click at [65, 33] on link at bounding box center [64, 19] width 128 height 38
click at [67, 22] on img at bounding box center [64, 19] width 93 height 12
